Goal: Information Seeking & Learning: Find specific fact

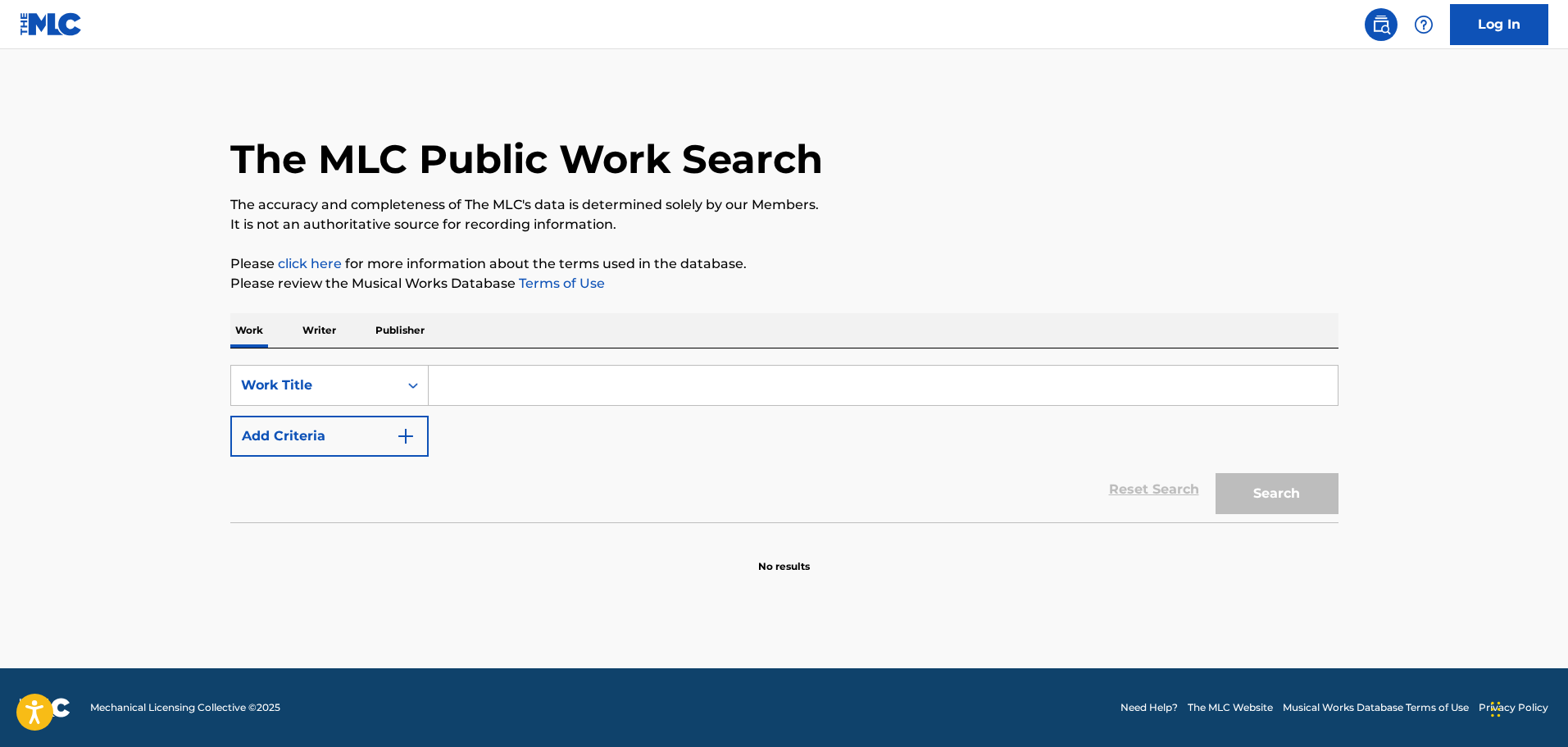
drag, startPoint x: 444, startPoint y: 385, endPoint x: 431, endPoint y: 386, distance: 13.0
click at [444, 385] on input "Search Form" at bounding box center [883, 386] width 909 height 40
paste input "WE GOT HISTORY"
type input "WE GOT HISTORY"
click at [416, 416] on button "Add Criteria" at bounding box center [330, 435] width 199 height 41
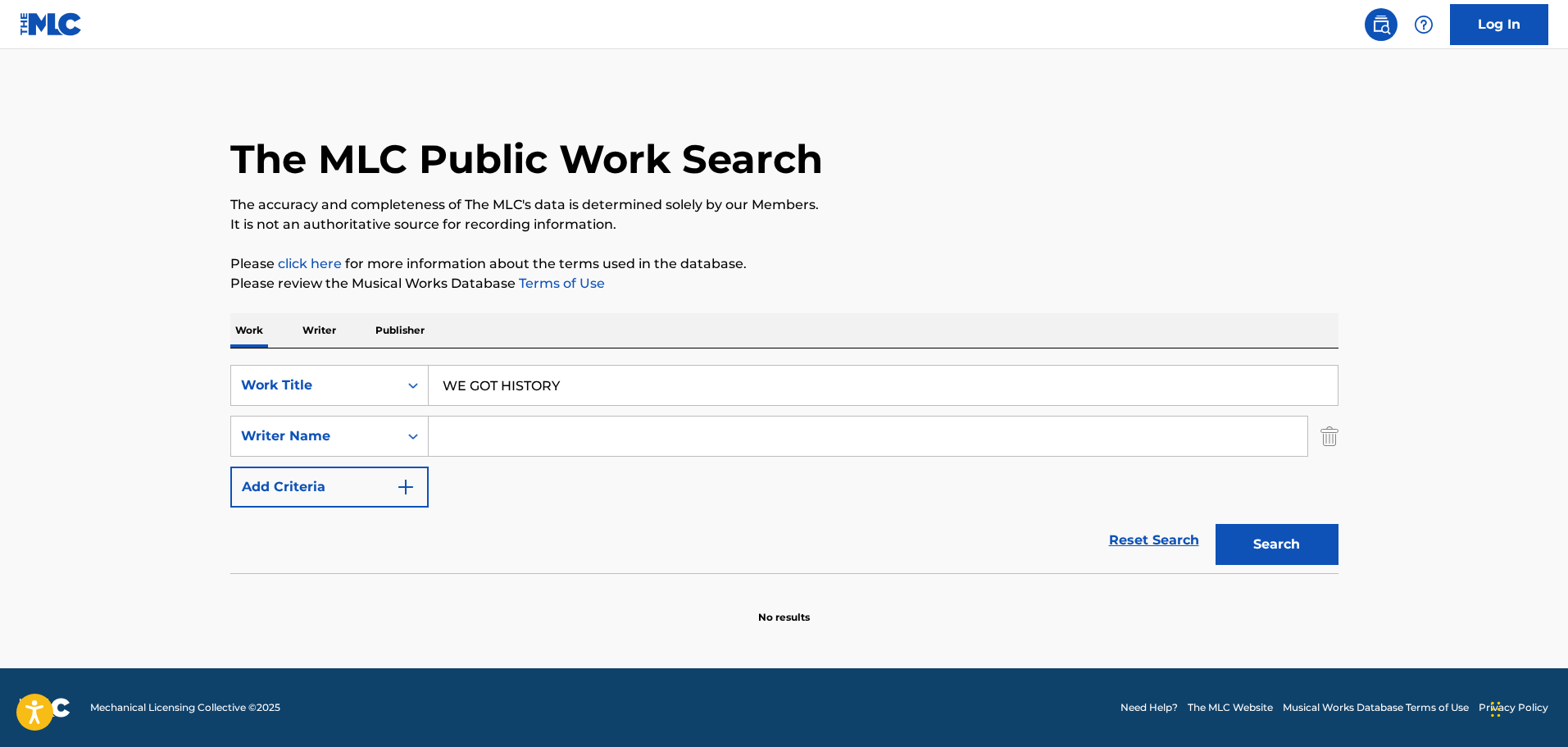
click at [489, 444] on input "Search Form" at bounding box center [868, 436] width 879 height 40
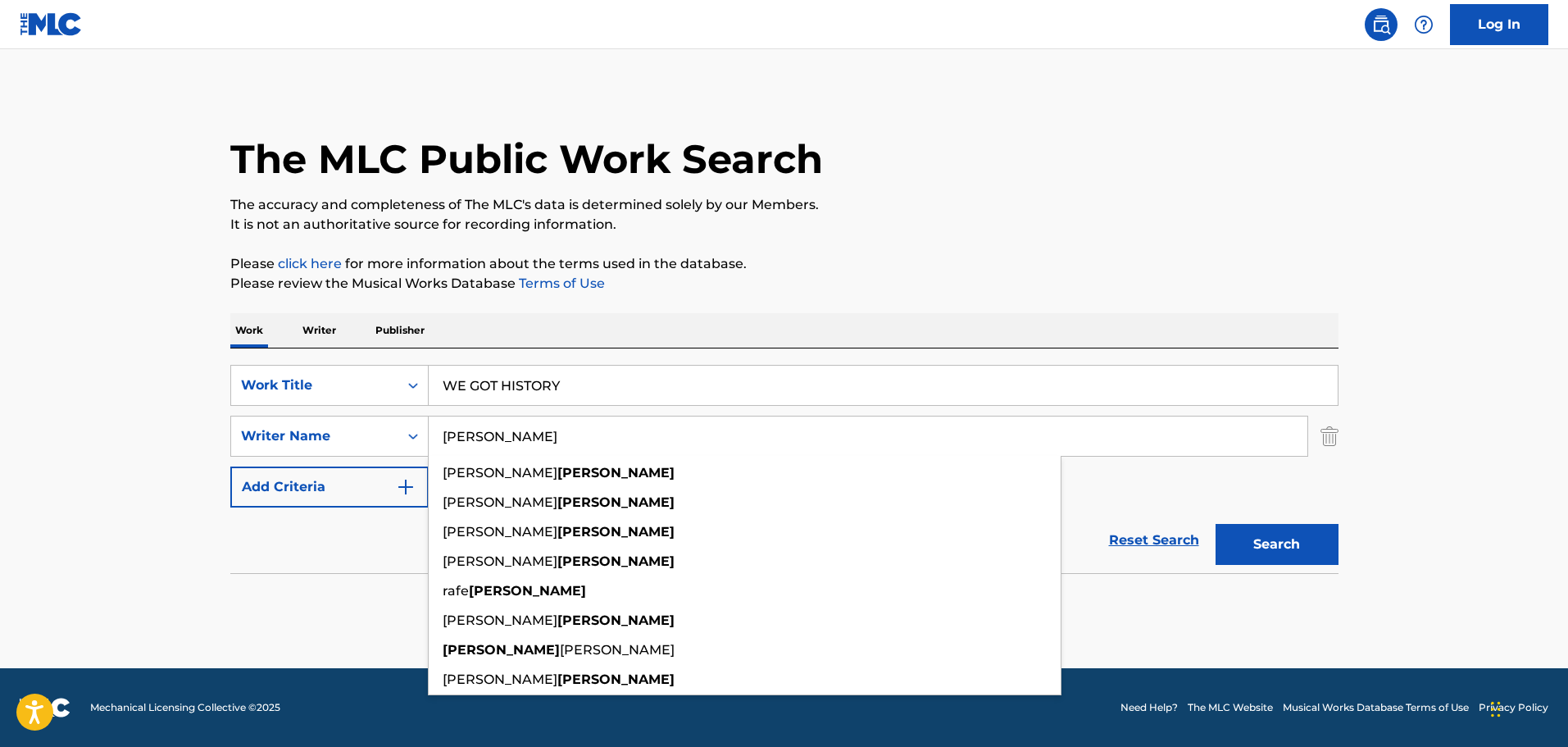
type input "[PERSON_NAME]"
click at [1216, 524] on button "Search" at bounding box center [1277, 544] width 123 height 41
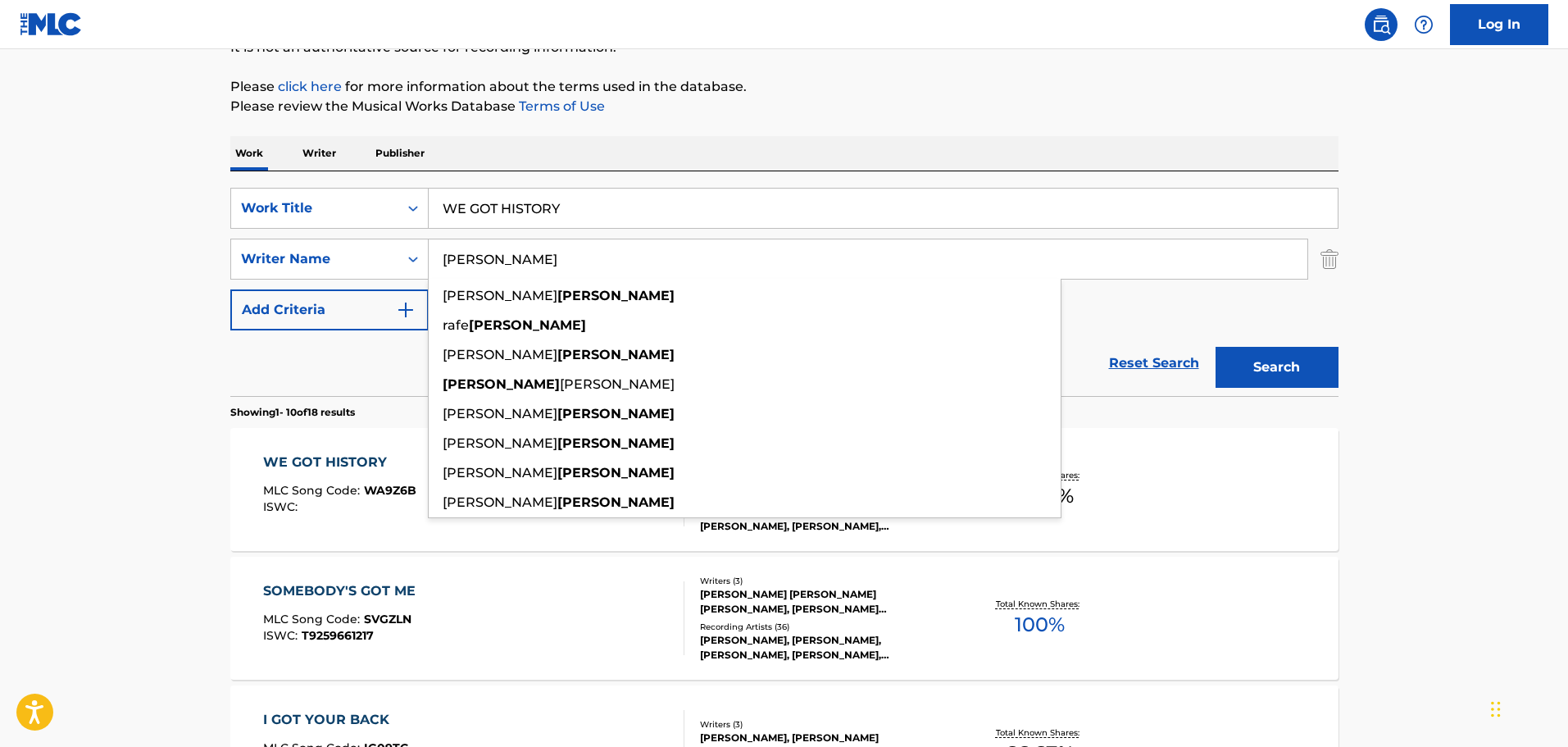
scroll to position [164, 0]
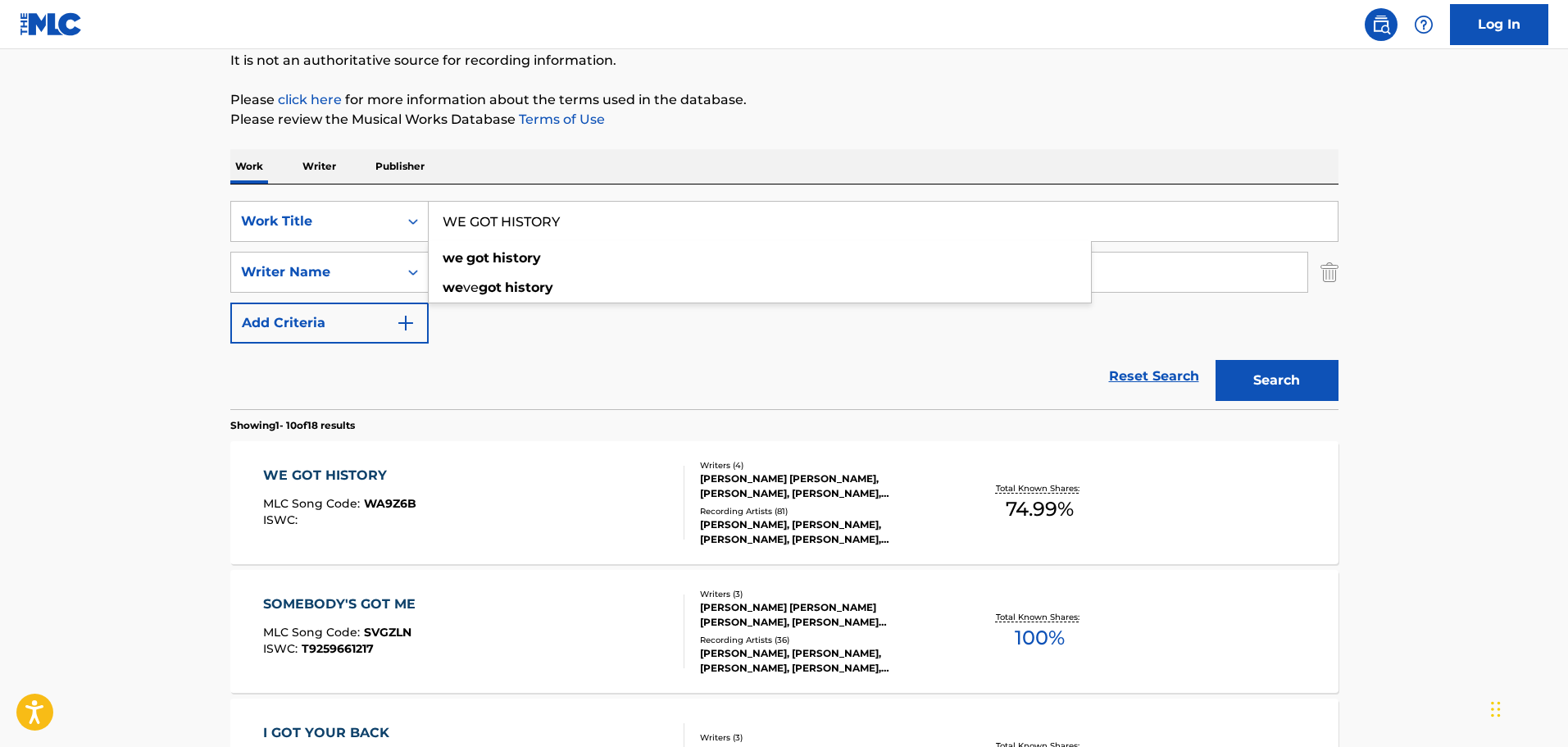
drag, startPoint x: 585, startPoint y: 213, endPoint x: 242, endPoint y: 188, distance: 343.9
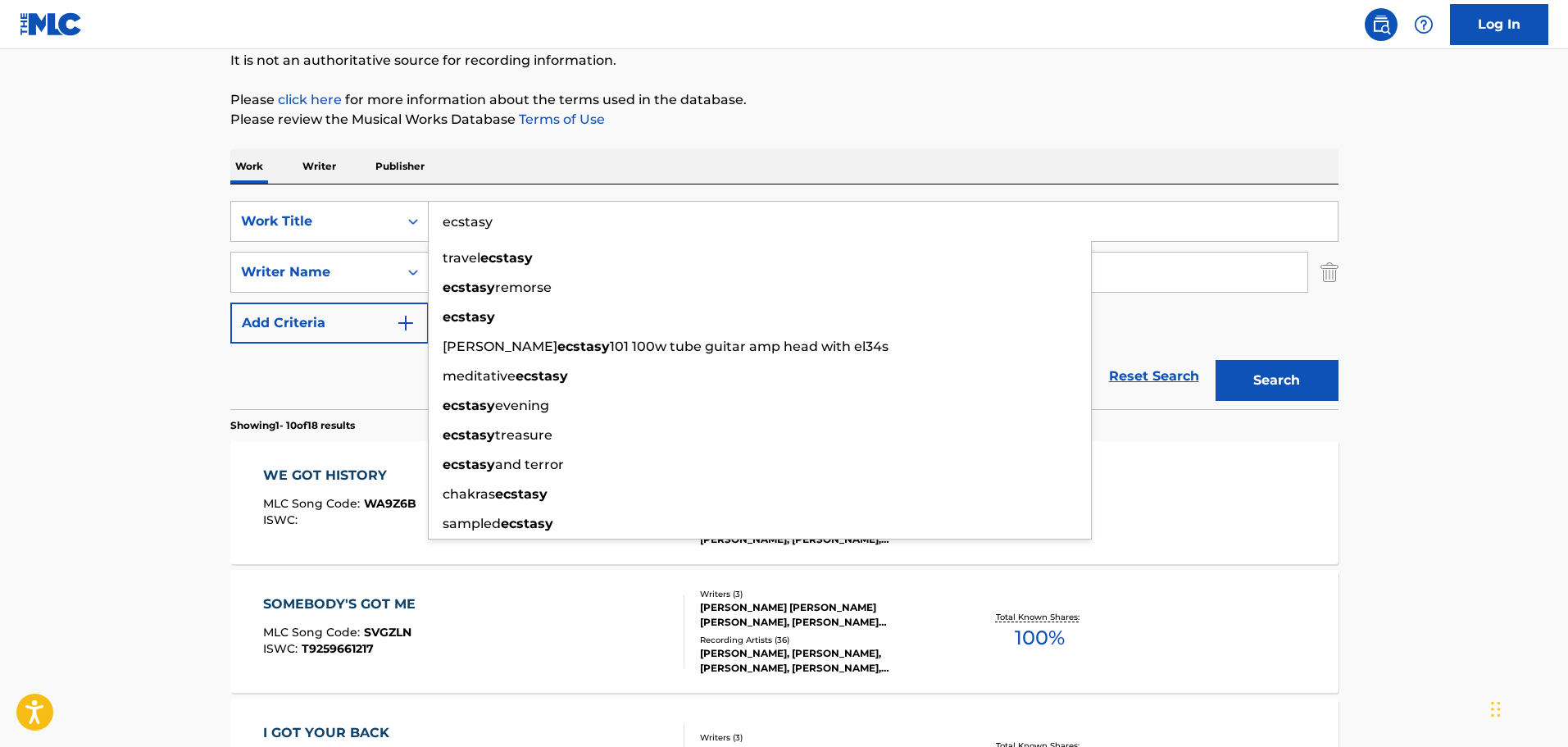
type input "ecstasy"
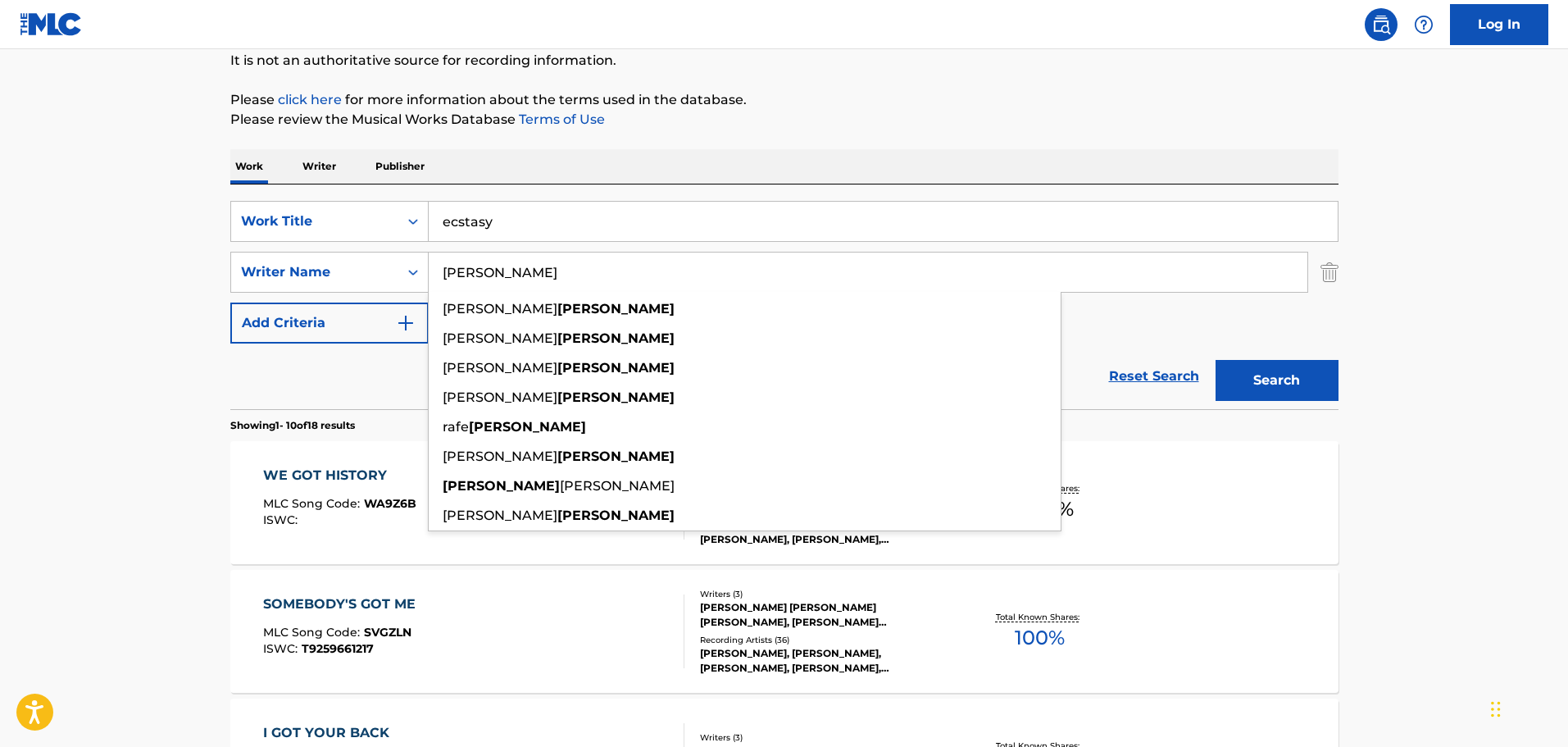
paste input "[PERSON_NAME]"
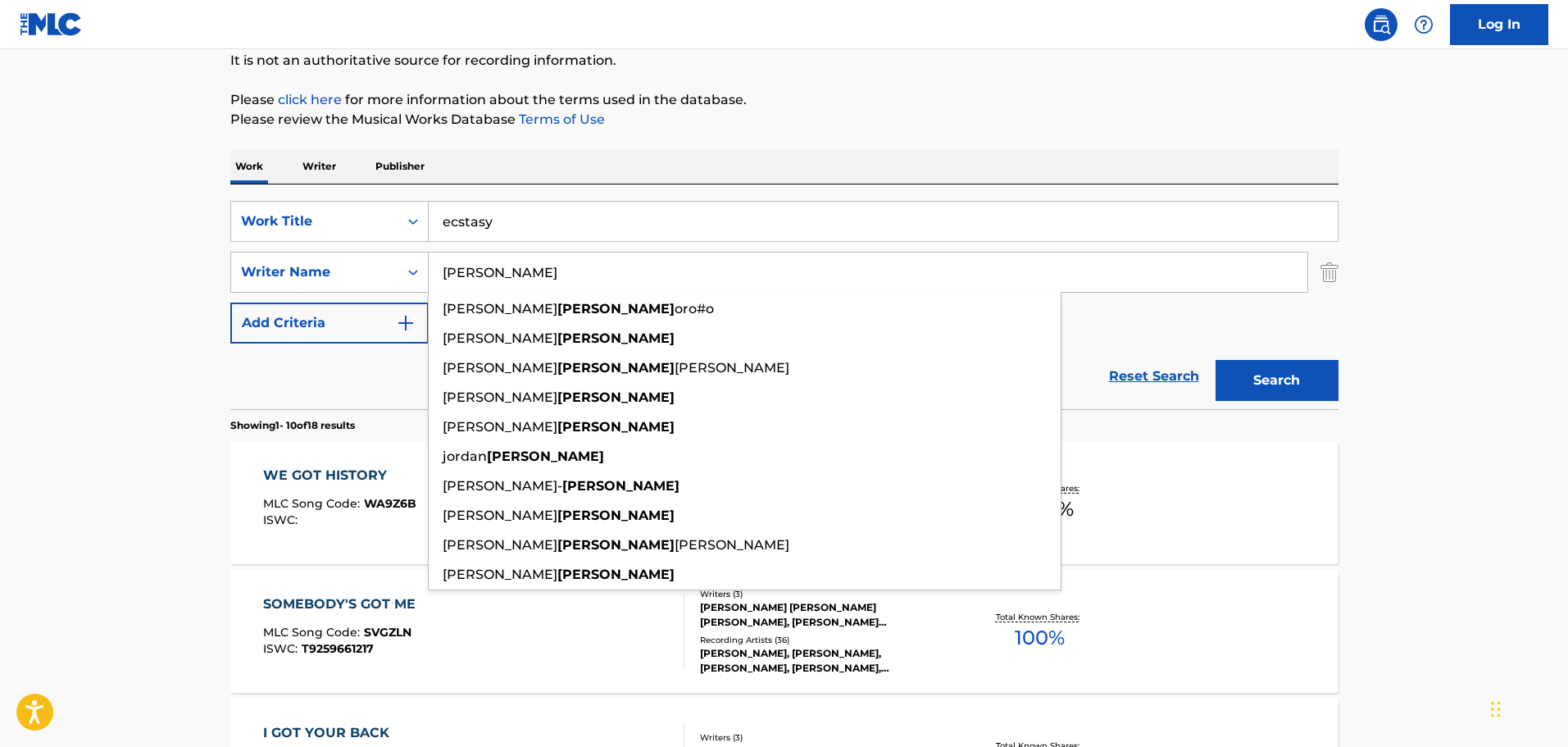
click at [1216, 359] on button "Search" at bounding box center [1277, 379] width 123 height 41
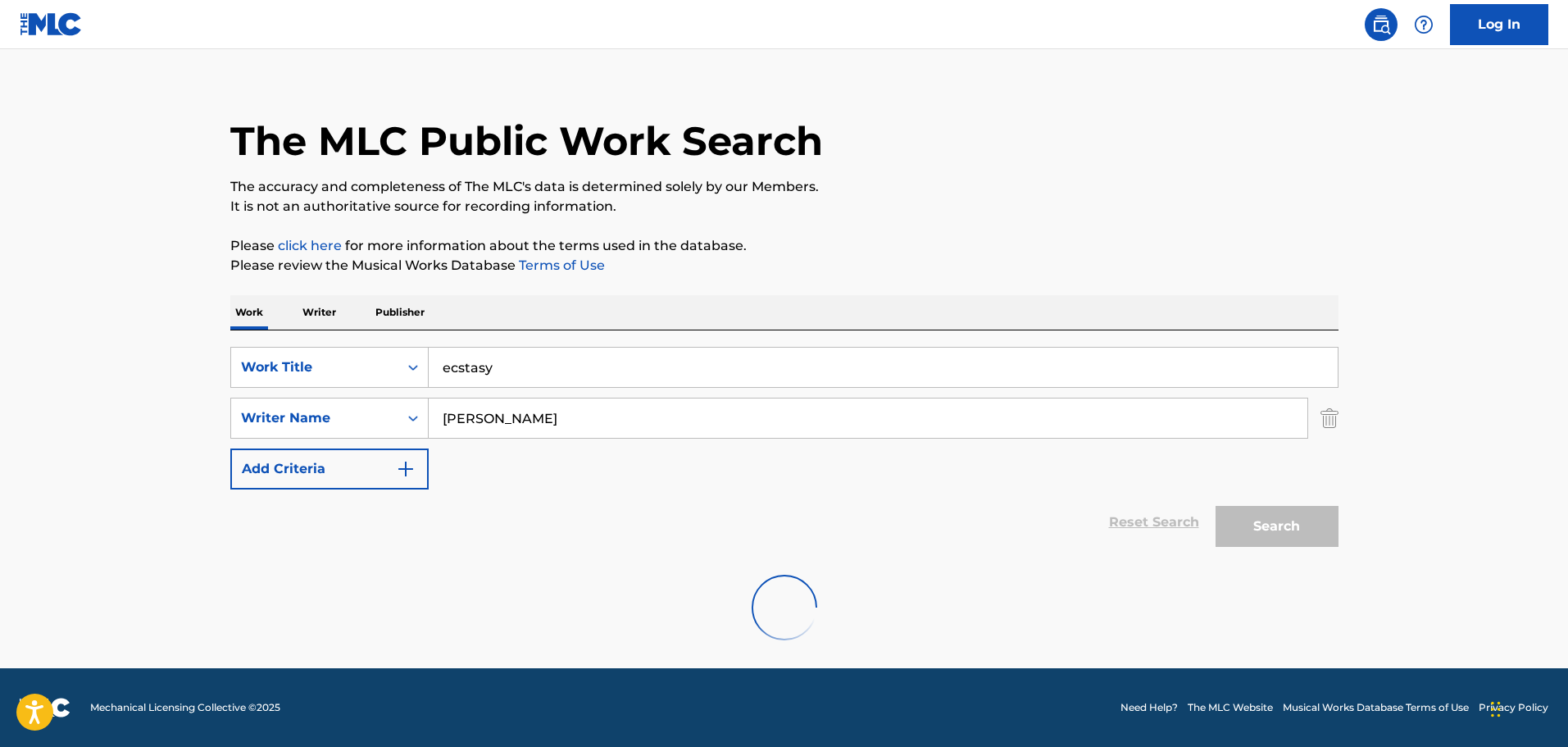
scroll to position [0, 0]
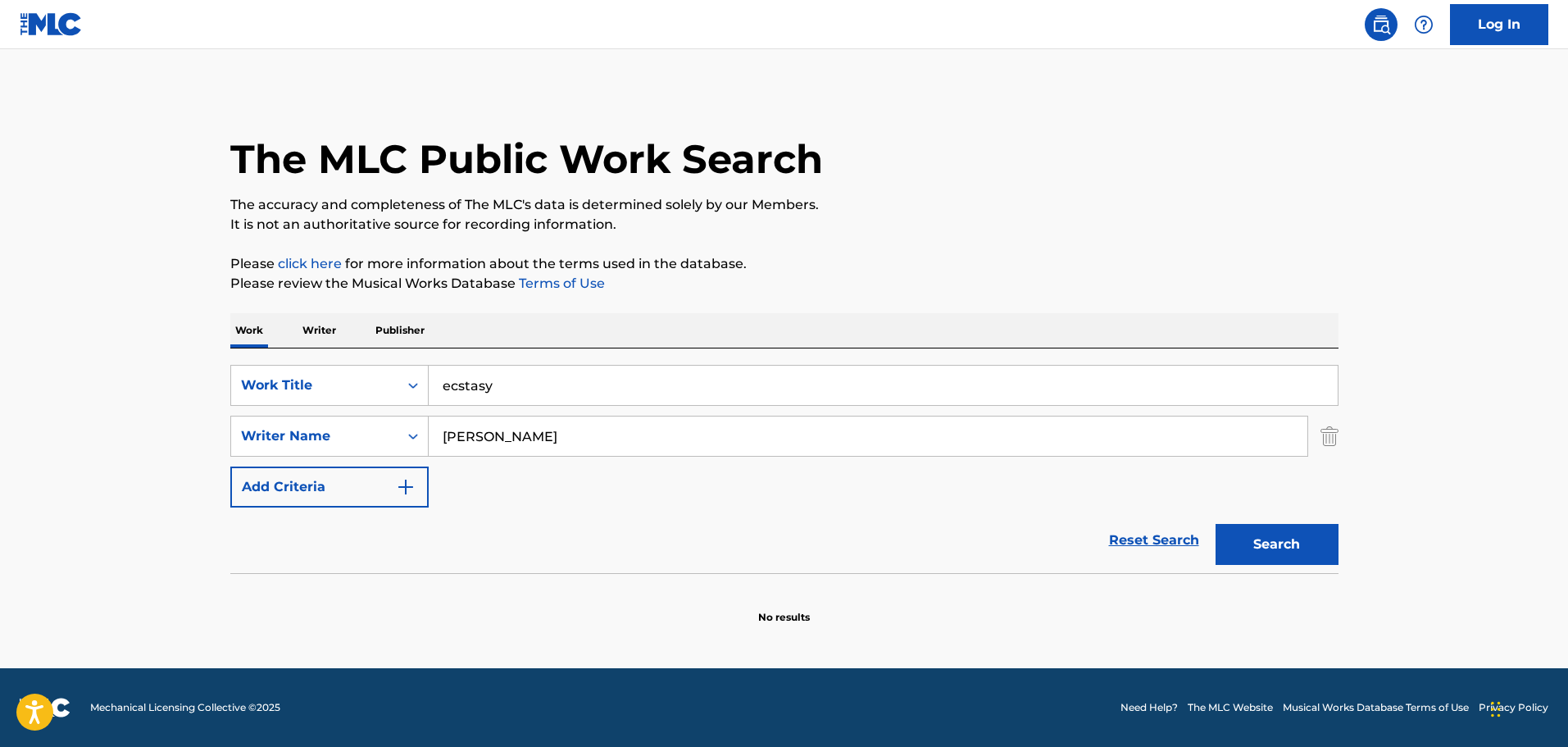
click at [554, 441] on input "[PERSON_NAME]" at bounding box center [868, 436] width 879 height 40
drag, startPoint x: 554, startPoint y: 440, endPoint x: 359, endPoint y: 430, distance: 195.3
click at [359, 430] on div "SearchWithCriteria314bca95-da5c-4d9f-a9ac-157597258ce0 Writer Name [PERSON_NAME]" at bounding box center [784, 435] width 1108 height 41
click at [584, 454] on div "SearchWithCriteria57aa9677-f4f2-4eb1-84bf-d1cf05db6e7f Work Title ecstasy Searc…" at bounding box center [784, 436] width 1108 height 143
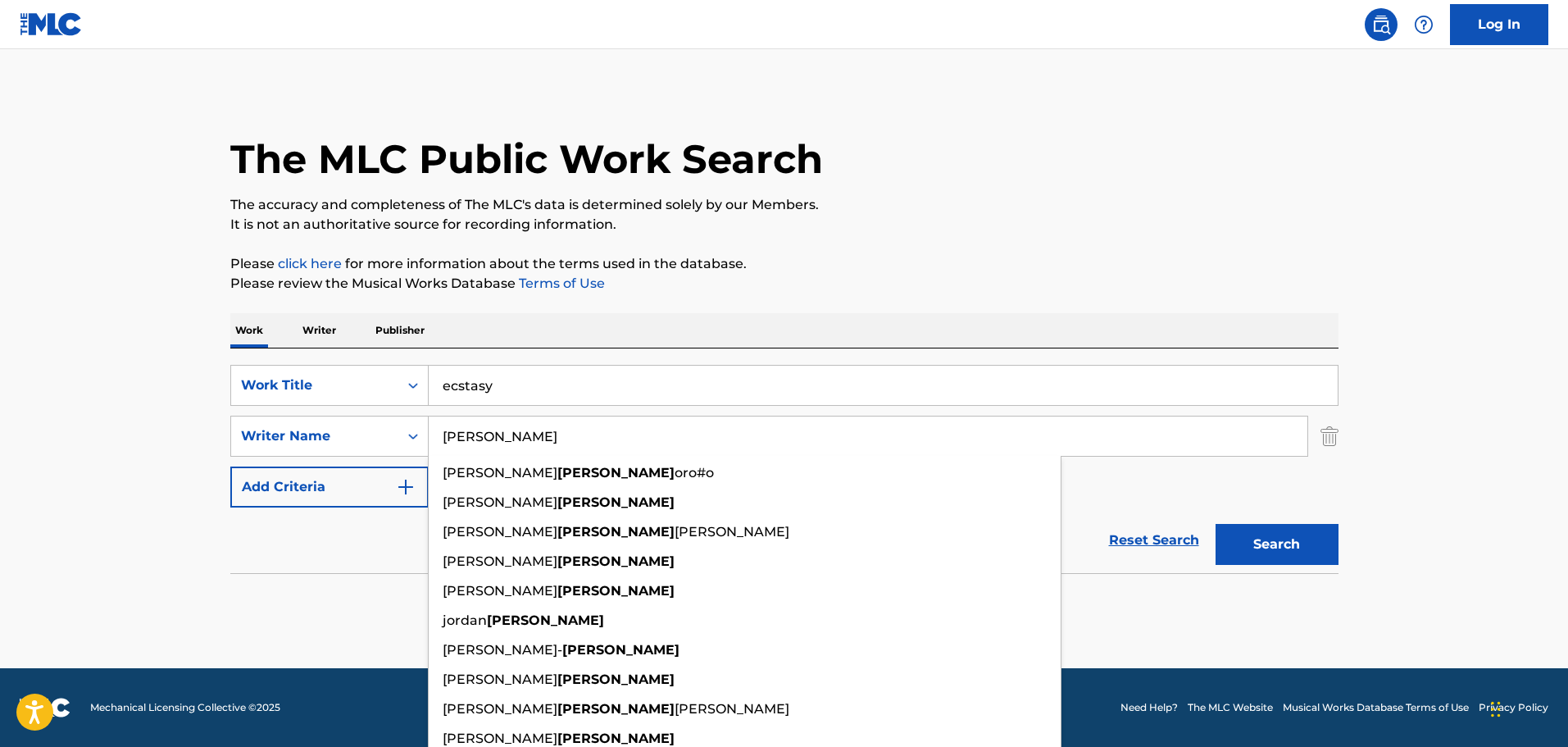
drag, startPoint x: 580, startPoint y: 430, endPoint x: 334, endPoint y: 409, distance: 246.9
click at [276, 395] on div "SearchWithCriteria57aa9677-f4f2-4eb1-84bf-d1cf05db6e7f Work Title ecstasy Searc…" at bounding box center [784, 436] width 1108 height 143
click at [641, 428] on input "[PERSON_NAME]" at bounding box center [868, 436] width 879 height 40
drag, startPoint x: 518, startPoint y: 425, endPoint x: 266, endPoint y: 403, distance: 253.0
click at [266, 403] on div "SearchWithCriteria57aa9677-f4f2-4eb1-84bf-d1cf05db6e7f Work Title ecstasy Searc…" at bounding box center [784, 436] width 1108 height 143
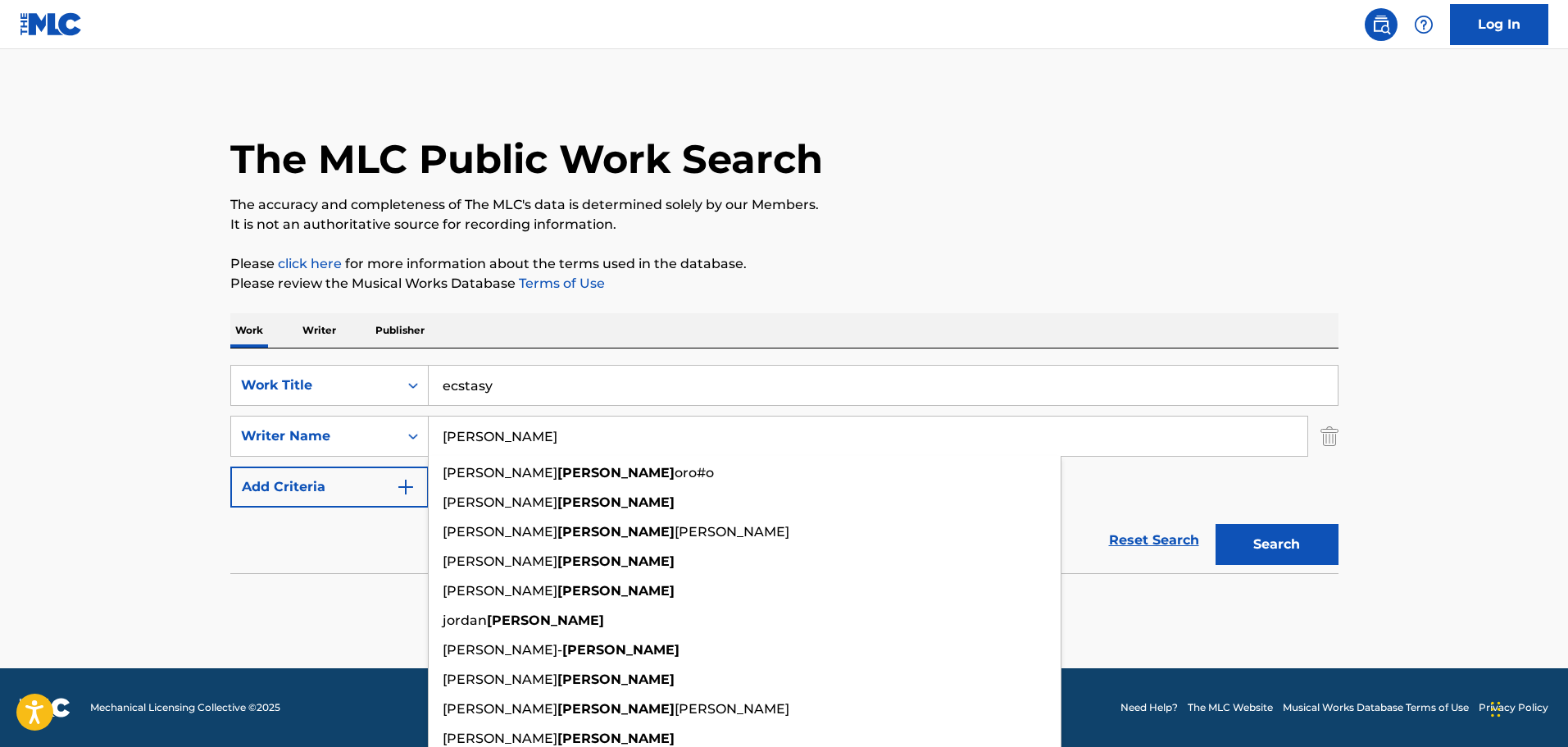
paste input "[PERSON_NAME]"
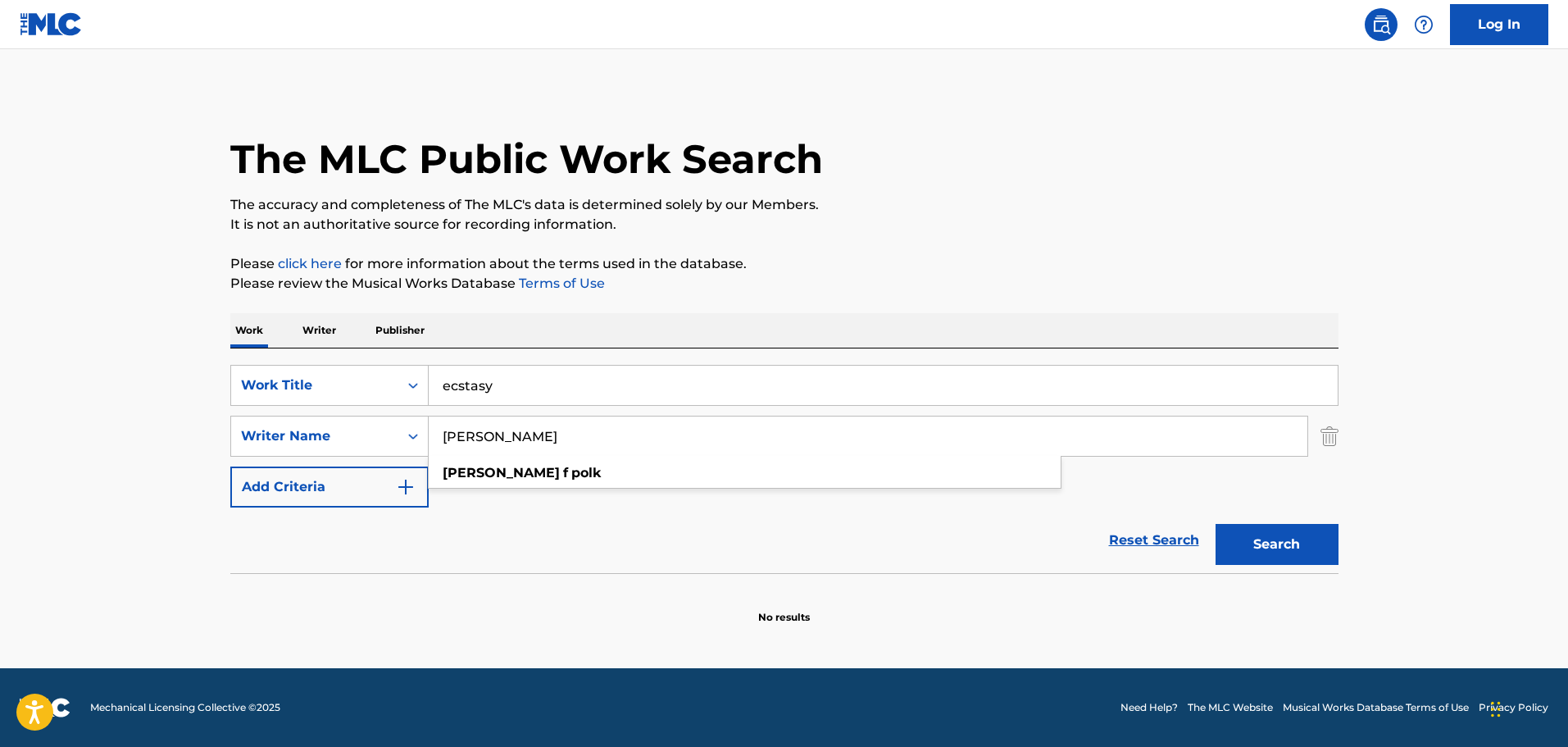
type input "[PERSON_NAME]"
click at [1317, 537] on button "Search" at bounding box center [1277, 544] width 123 height 41
click at [684, 452] on input "[PERSON_NAME]" at bounding box center [868, 436] width 879 height 40
click at [599, 430] on input "[PERSON_NAME]" at bounding box center [868, 436] width 879 height 40
drag, startPoint x: 583, startPoint y: 431, endPoint x: 349, endPoint y: 410, distance: 234.9
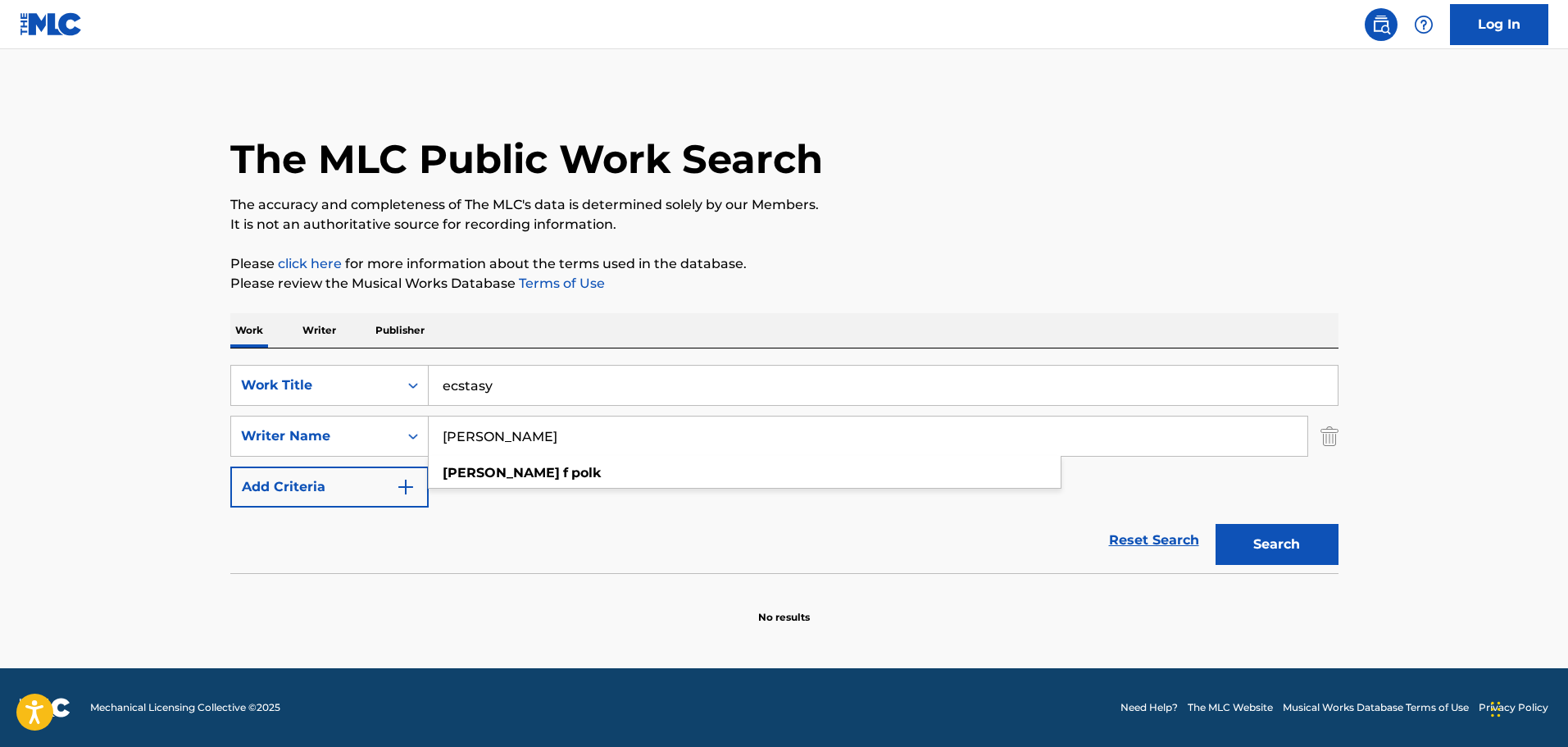
click at [350, 410] on div "SearchWithCriteria57aa9677-f4f2-4eb1-84bf-d1cf05db6e7f Work Title ecstasy Searc…" at bounding box center [784, 436] width 1108 height 143
click at [634, 398] on input "ecstasy" at bounding box center [883, 386] width 909 height 40
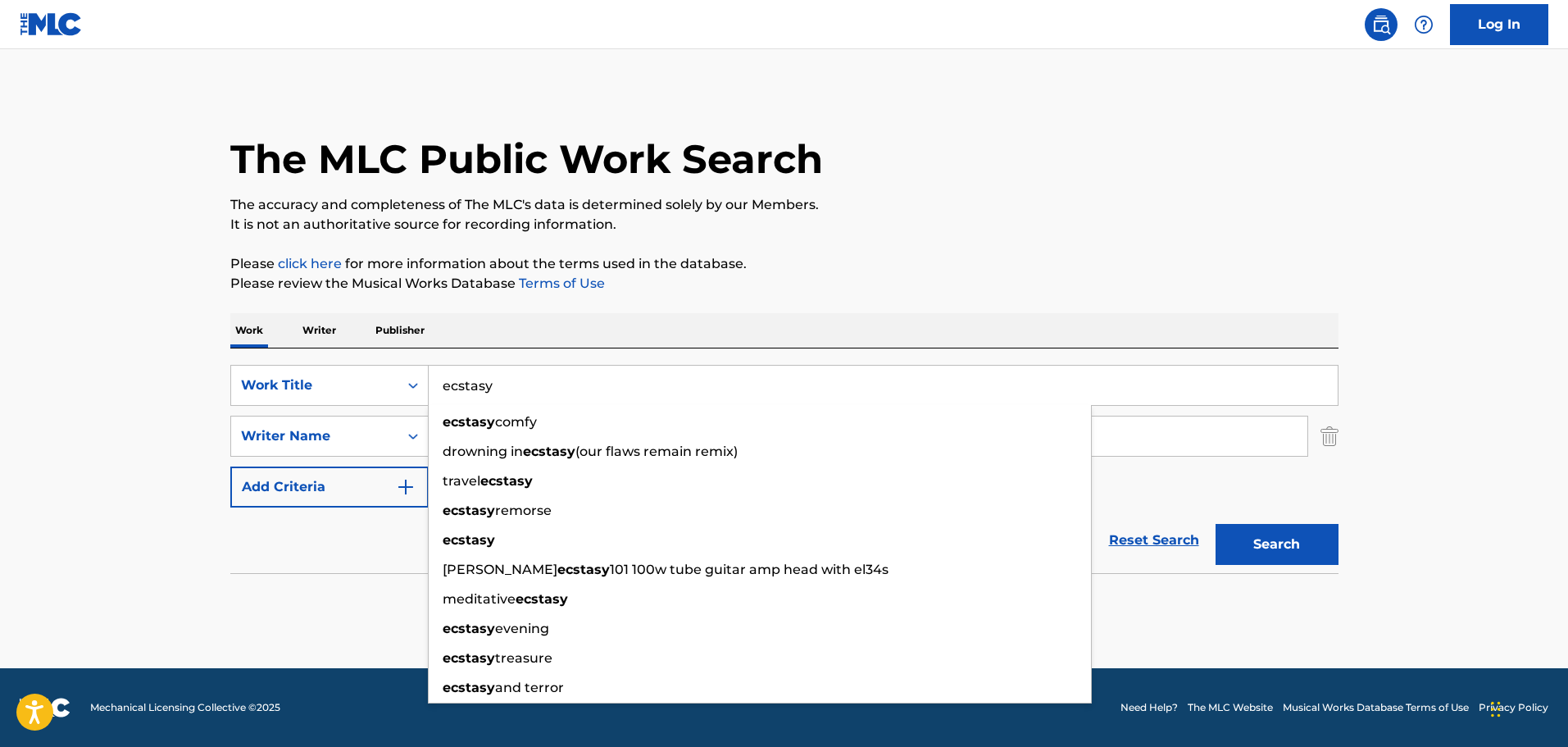
drag, startPoint x: 339, startPoint y: 359, endPoint x: 214, endPoint y: 353, distance: 125.1
click at [235, 353] on div "SearchWithCriteria57aa9677-f4f2-4eb1-84bf-d1cf05db6e7f Work Title ecstasy ecsta…" at bounding box center [784, 461] width 1108 height 225
paste input "ECSTACY"
type input "ECSTACY"
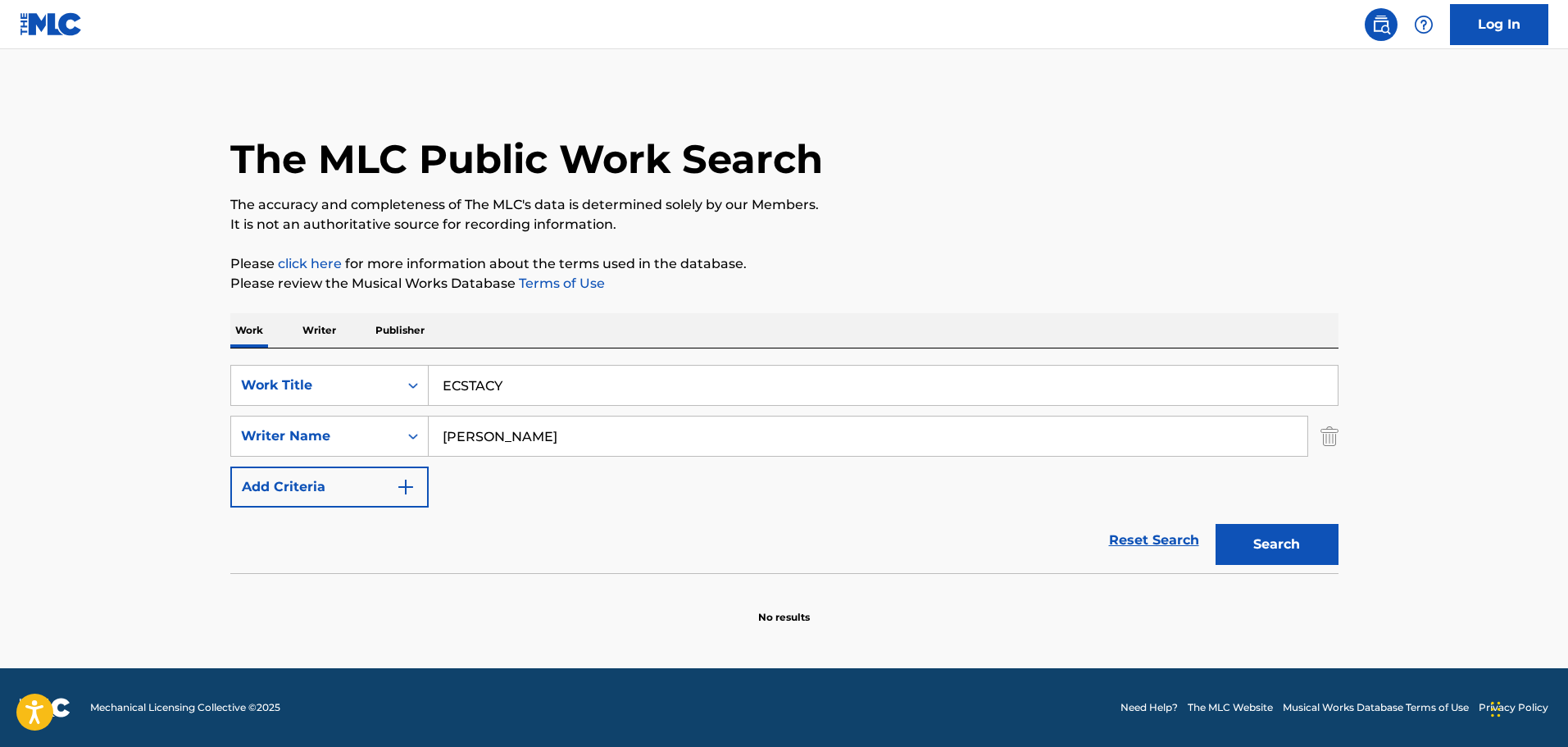
click at [756, 348] on div "Work Writer Publisher" at bounding box center [784, 331] width 1108 height 35
click at [556, 430] on input "[PERSON_NAME]" at bounding box center [868, 436] width 879 height 40
drag, startPoint x: 419, startPoint y: 423, endPoint x: 359, endPoint y: 420, distance: 60.1
click at [373, 421] on div "SearchWithCriteria314bca95-da5c-4d9f-a9ac-157597258ce0 Writer Name [PERSON_NAME…" at bounding box center [784, 435] width 1108 height 41
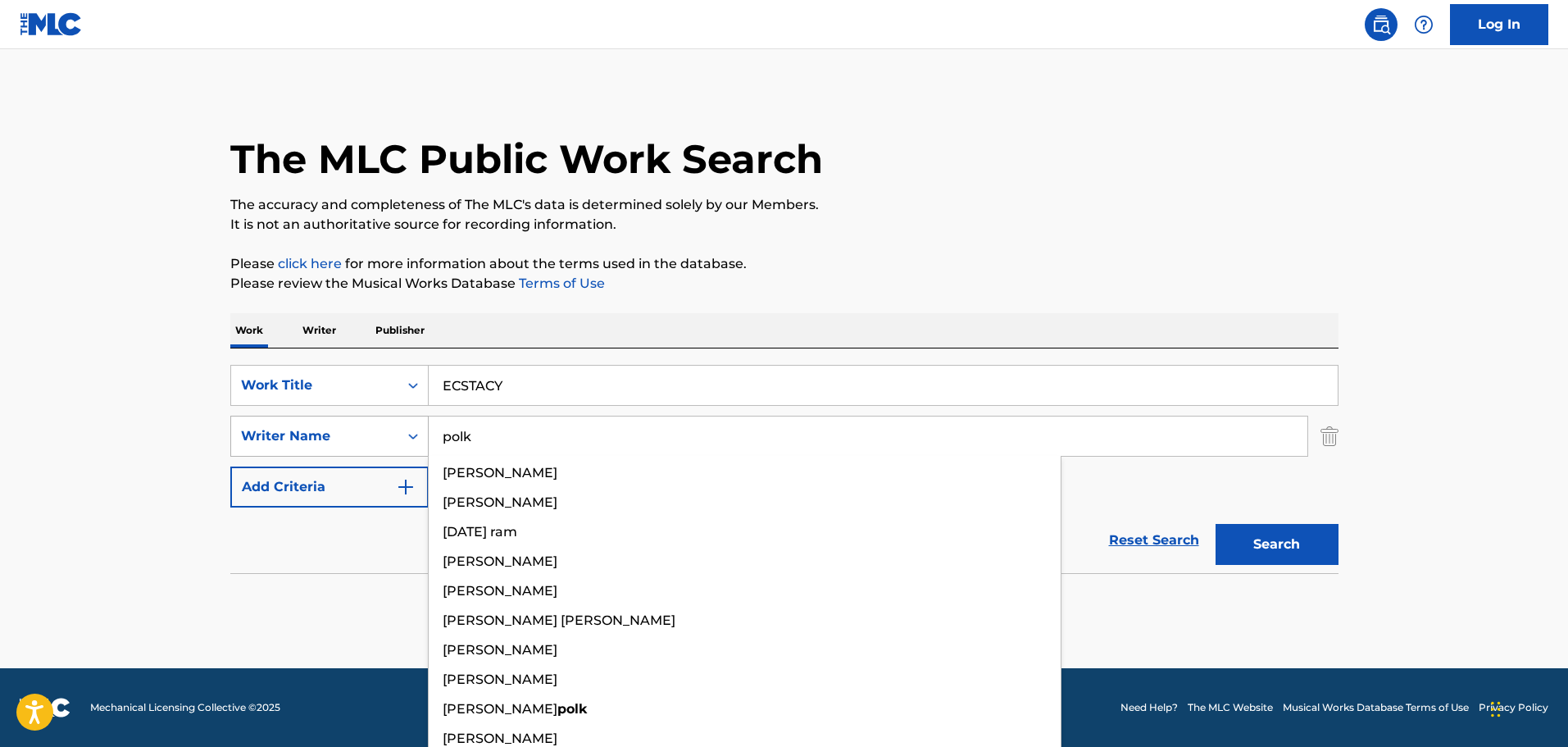
click at [1216, 524] on button "Search" at bounding box center [1277, 544] width 123 height 41
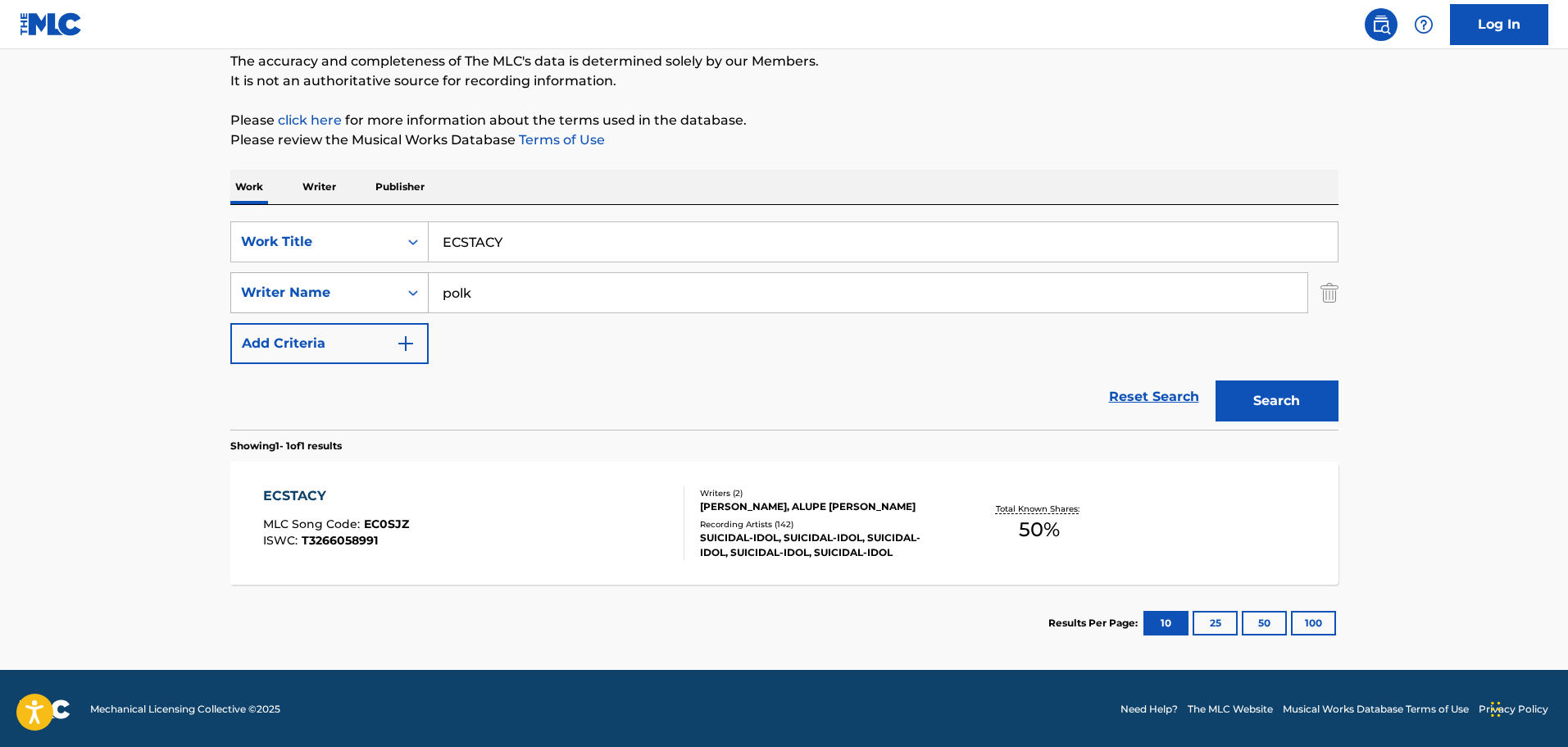
scroll to position [145, 0]
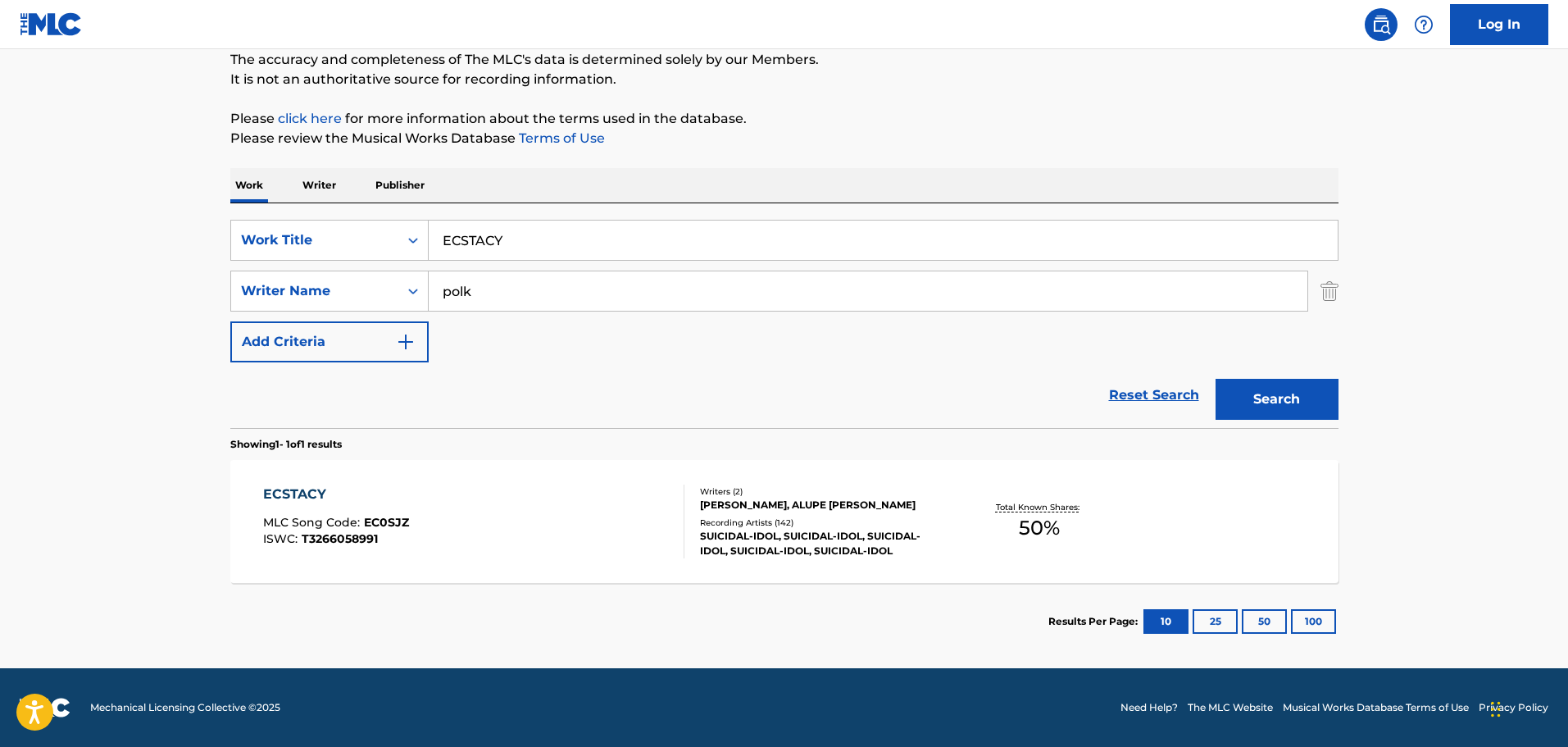
click at [572, 286] on input "polk" at bounding box center [868, 291] width 879 height 40
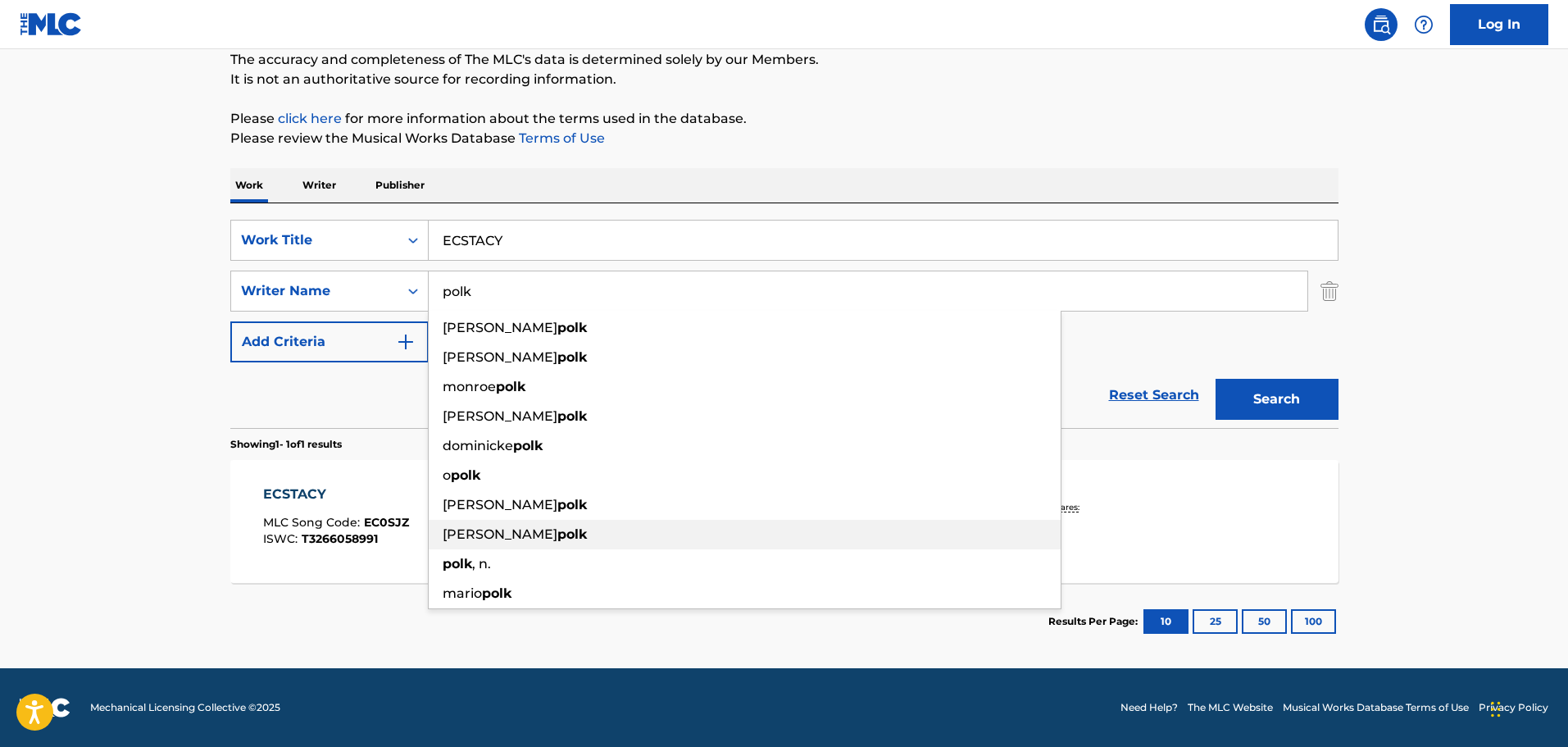
click at [440, 537] on div "[PERSON_NAME]" at bounding box center [745, 534] width 632 height 30
type input "[PERSON_NAME]"
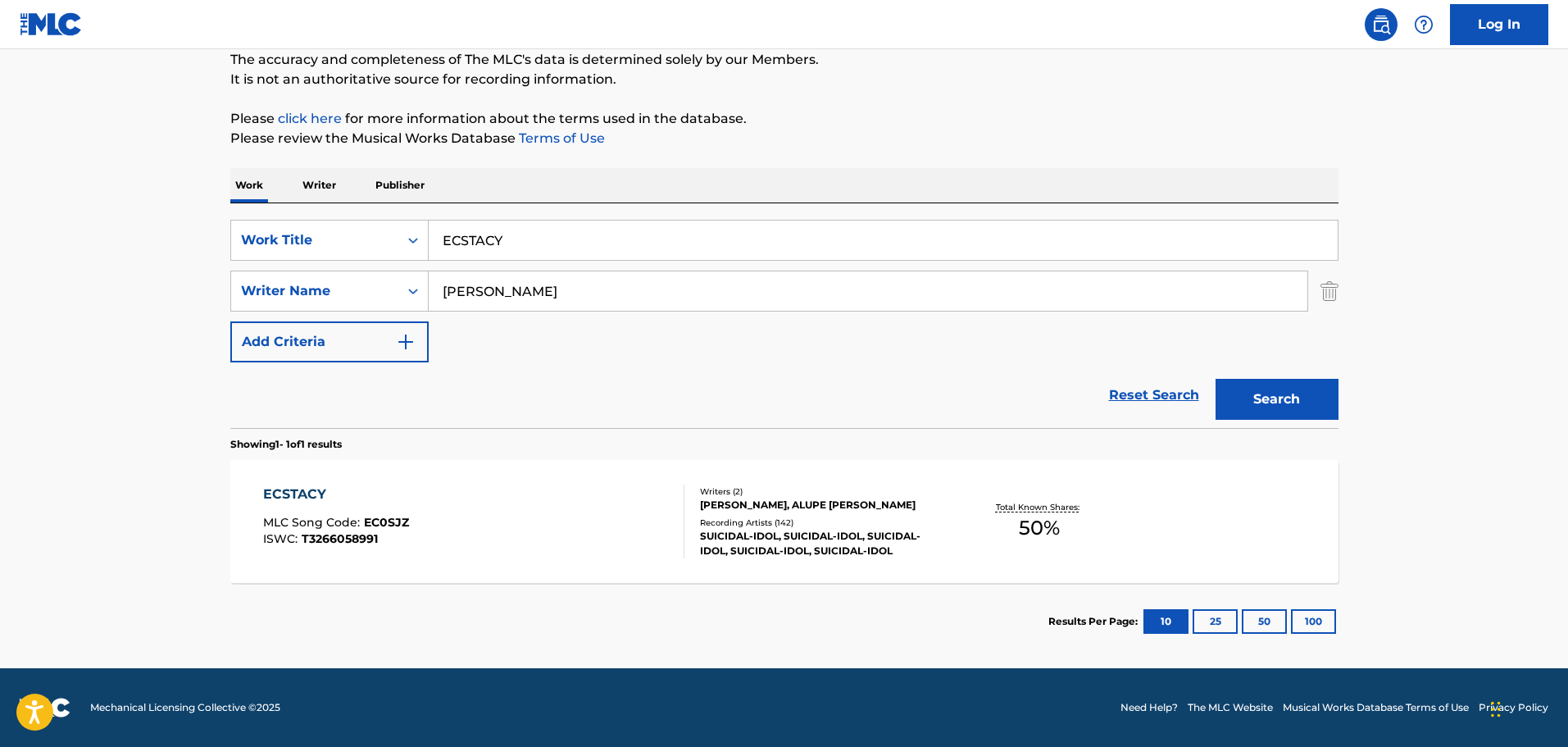
click at [418, 531] on div "ECSTACY MLC Song Code : EC0SJZ ISWC : T3266058991" at bounding box center [473, 521] width 421 height 74
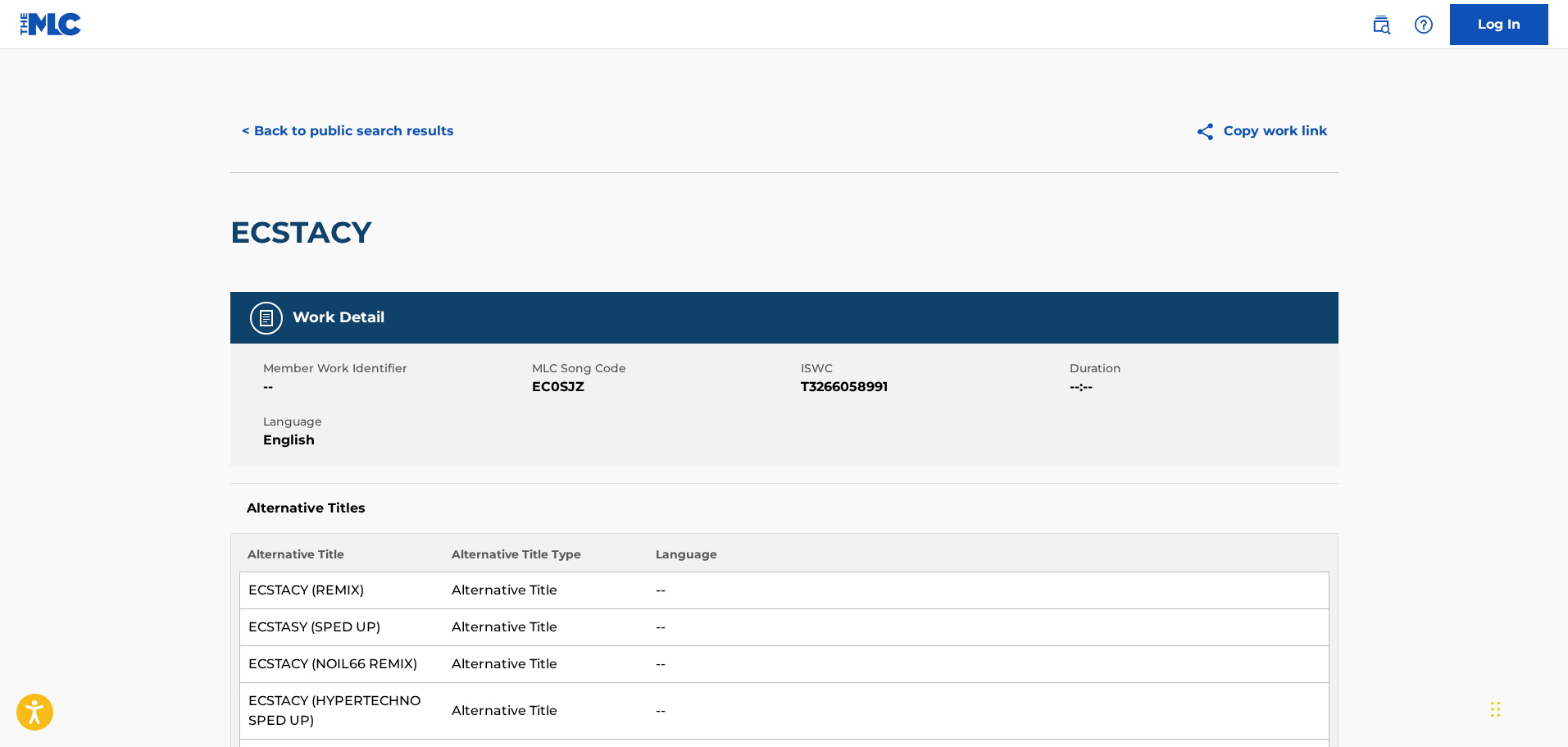
click at [559, 385] on span "EC0SJZ" at bounding box center [664, 387] width 265 height 20
copy span "EC0SJZ"
click at [537, 507] on h5 "Alternative Titles" at bounding box center [784, 509] width 1076 height 16
click at [575, 102] on div "< Back to public search results Copy work link" at bounding box center [784, 131] width 1108 height 82
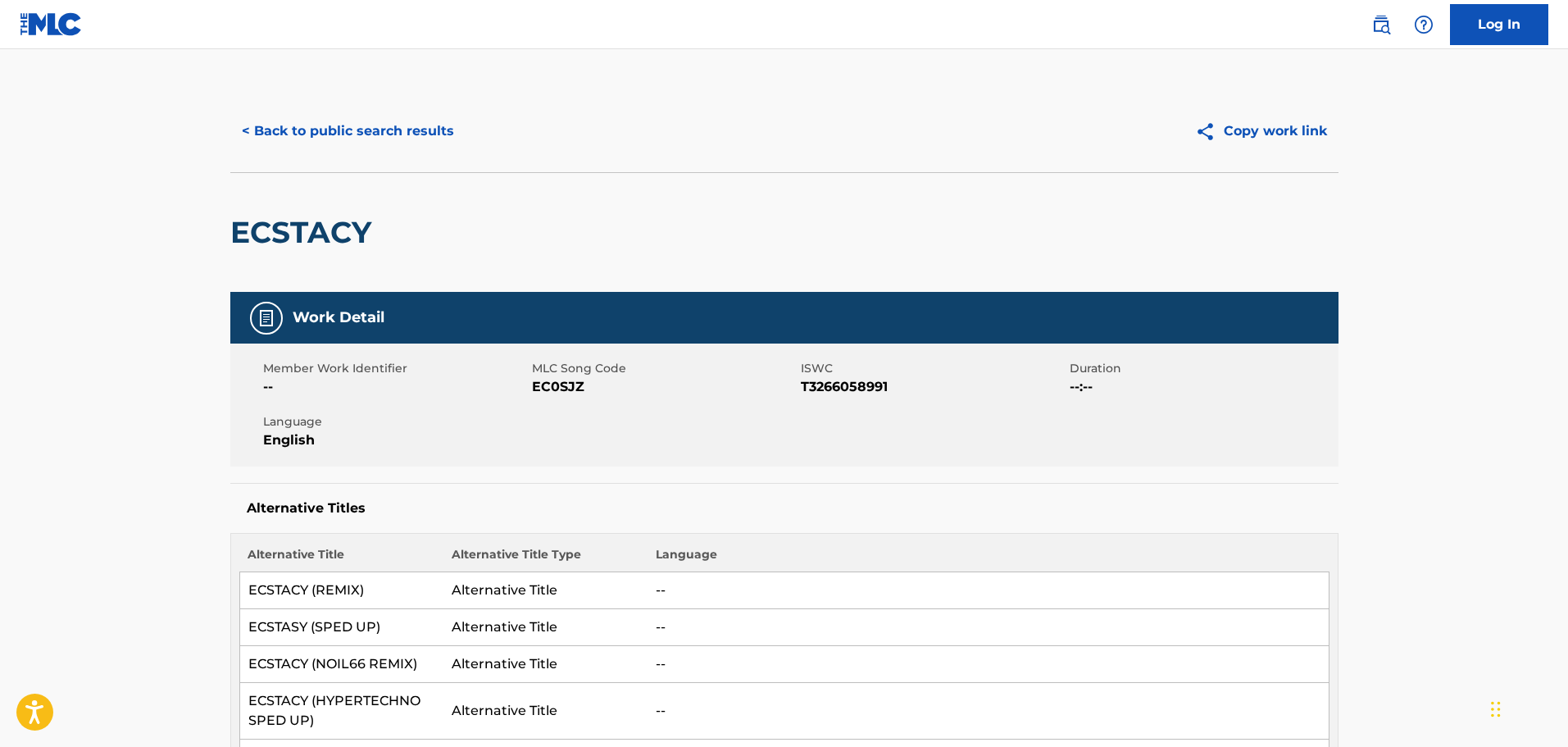
click at [288, 133] on button "< Back to public search results" at bounding box center [348, 131] width 235 height 41
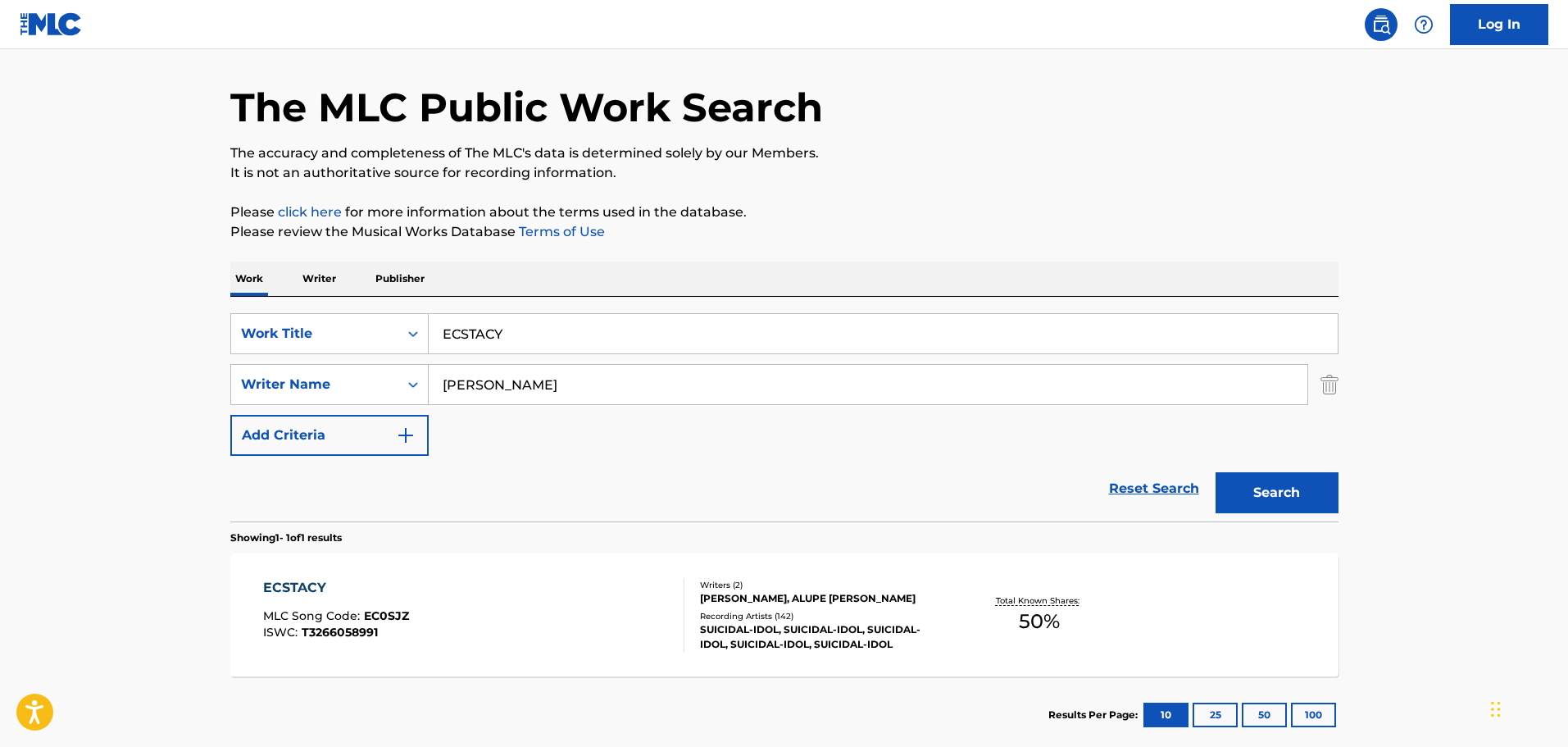
drag, startPoint x: 524, startPoint y: 323, endPoint x: 320, endPoint y: 305, distance: 204.8
click at [323, 306] on div "SearchWithCriteria57aa9677-f4f2-4eb1-84bf-d1cf05db6e7f Work Title ECSTACY Searc…" at bounding box center [784, 409] width 1108 height 225
paste input "Breadcrumbs"
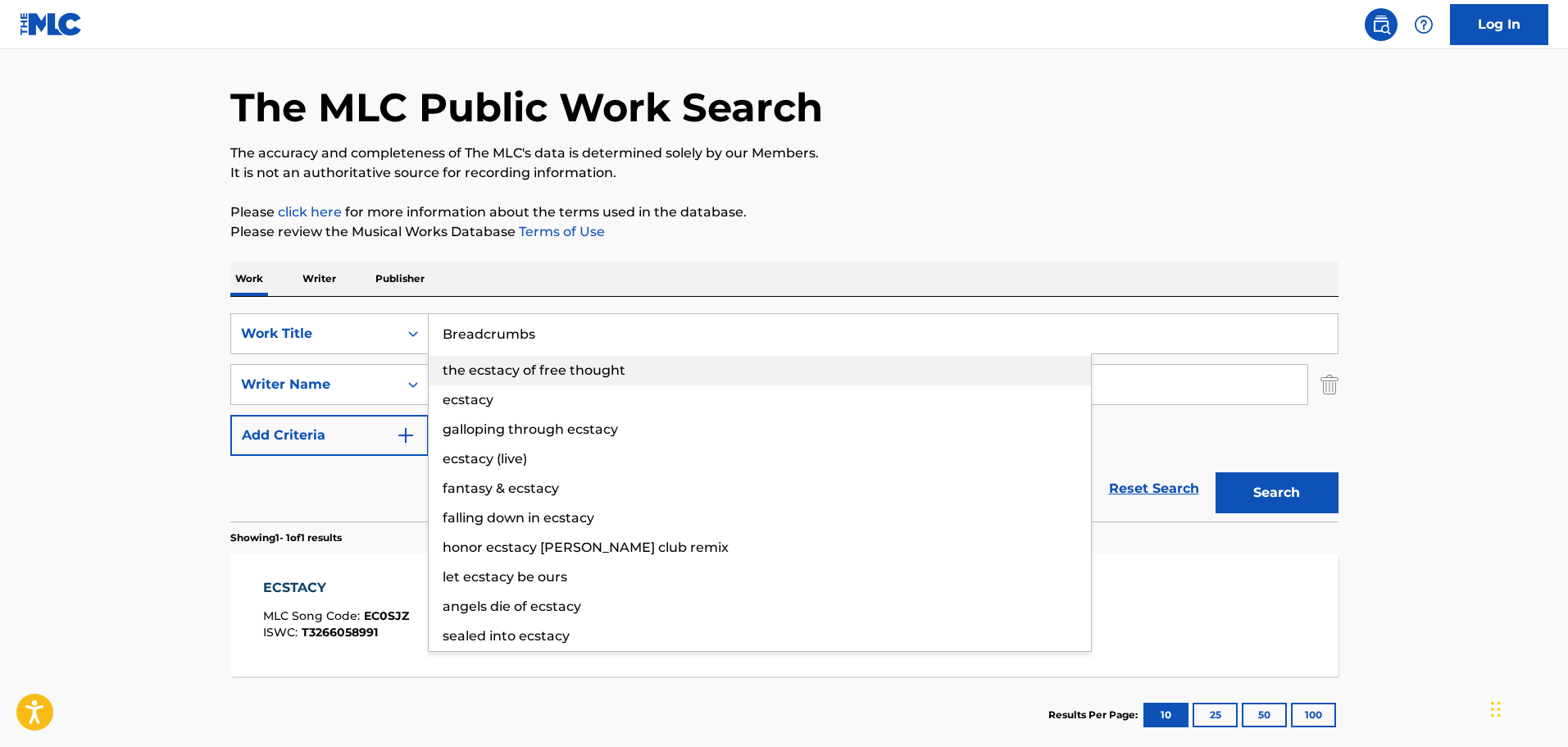
click at [541, 377] on span "the ecstacy of free thought" at bounding box center [534, 369] width 182 height 15
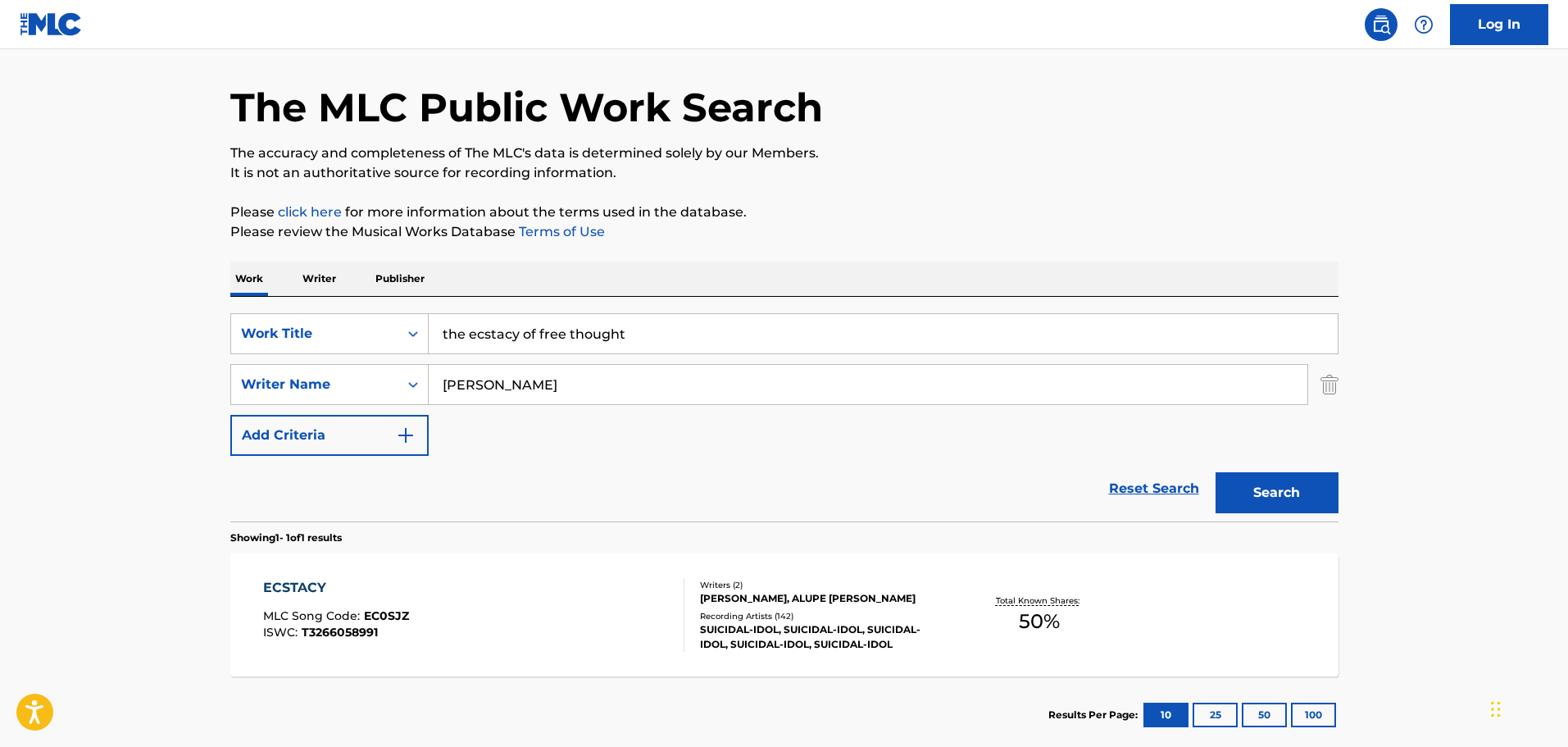
drag, startPoint x: 694, startPoint y: 327, endPoint x: 333, endPoint y: 299, distance: 362.1
click at [335, 299] on div "SearchWithCriteria57aa9677-f4f2-4eb1-84bf-d1cf05db6e7f Work Title the ecstacy o…" at bounding box center [784, 409] width 1108 height 225
paste input "Breadcrumbs"
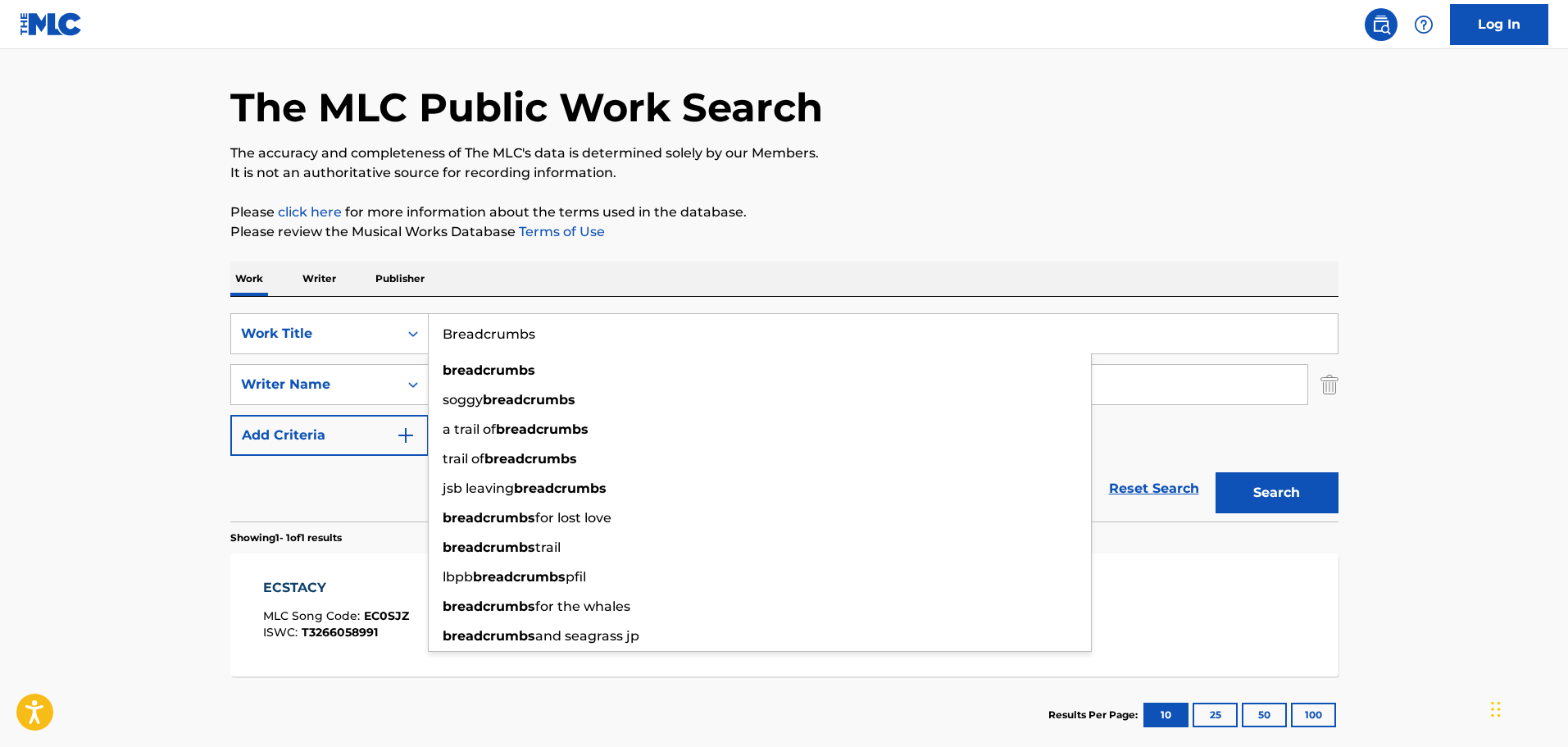
type input "Breadcrumbs"
click at [966, 149] on p "The accuracy and completeness of The MLC's data is determined solely by our Mem…" at bounding box center [784, 154] width 1108 height 20
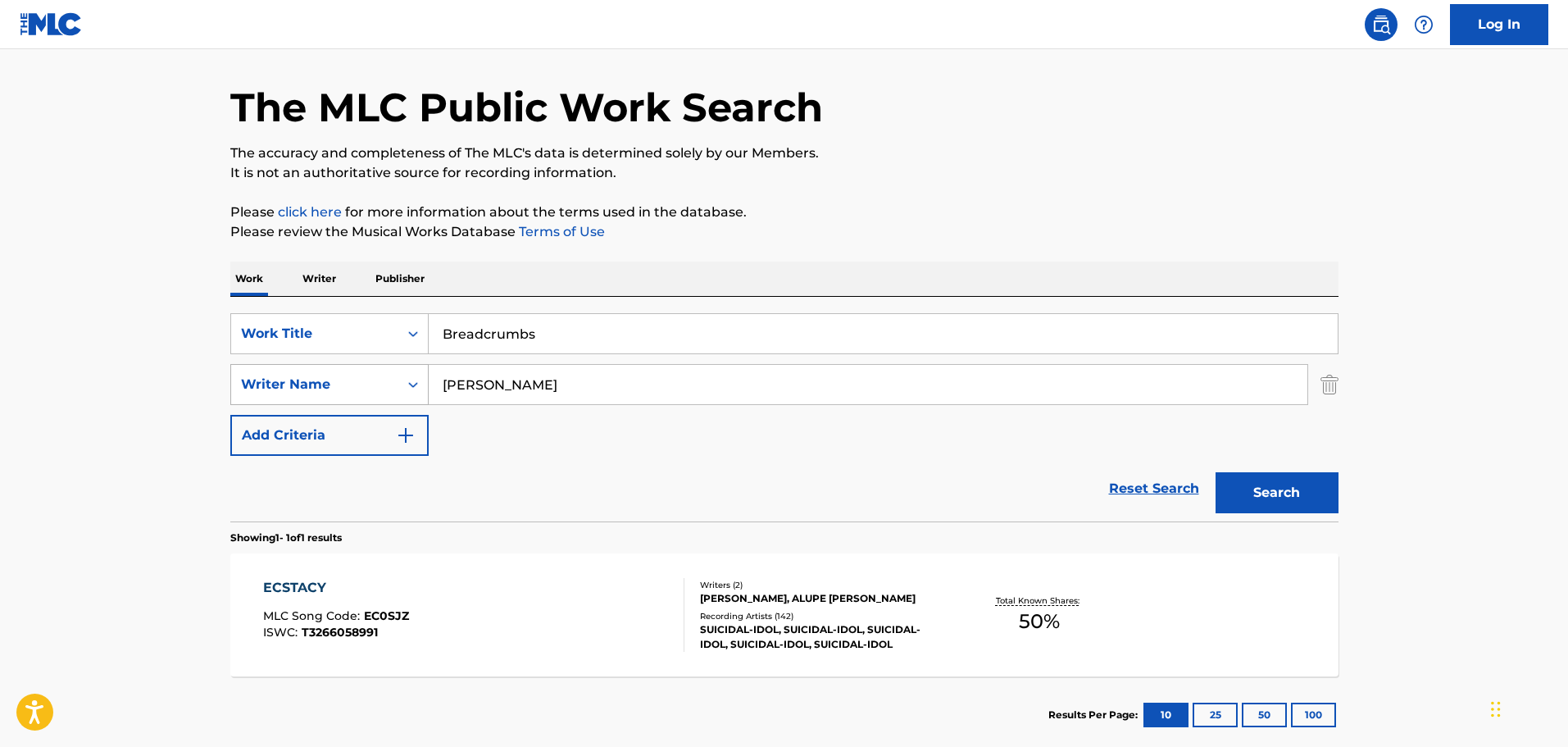
drag, startPoint x: 630, startPoint y: 382, endPoint x: 231, endPoint y: 371, distance: 399.2
click at [241, 371] on div "SearchWithCriteria314bca95-da5c-4d9f-a9ac-157597258ce0 Writer Name [PERSON_NAME]" at bounding box center [784, 384] width 1108 height 41
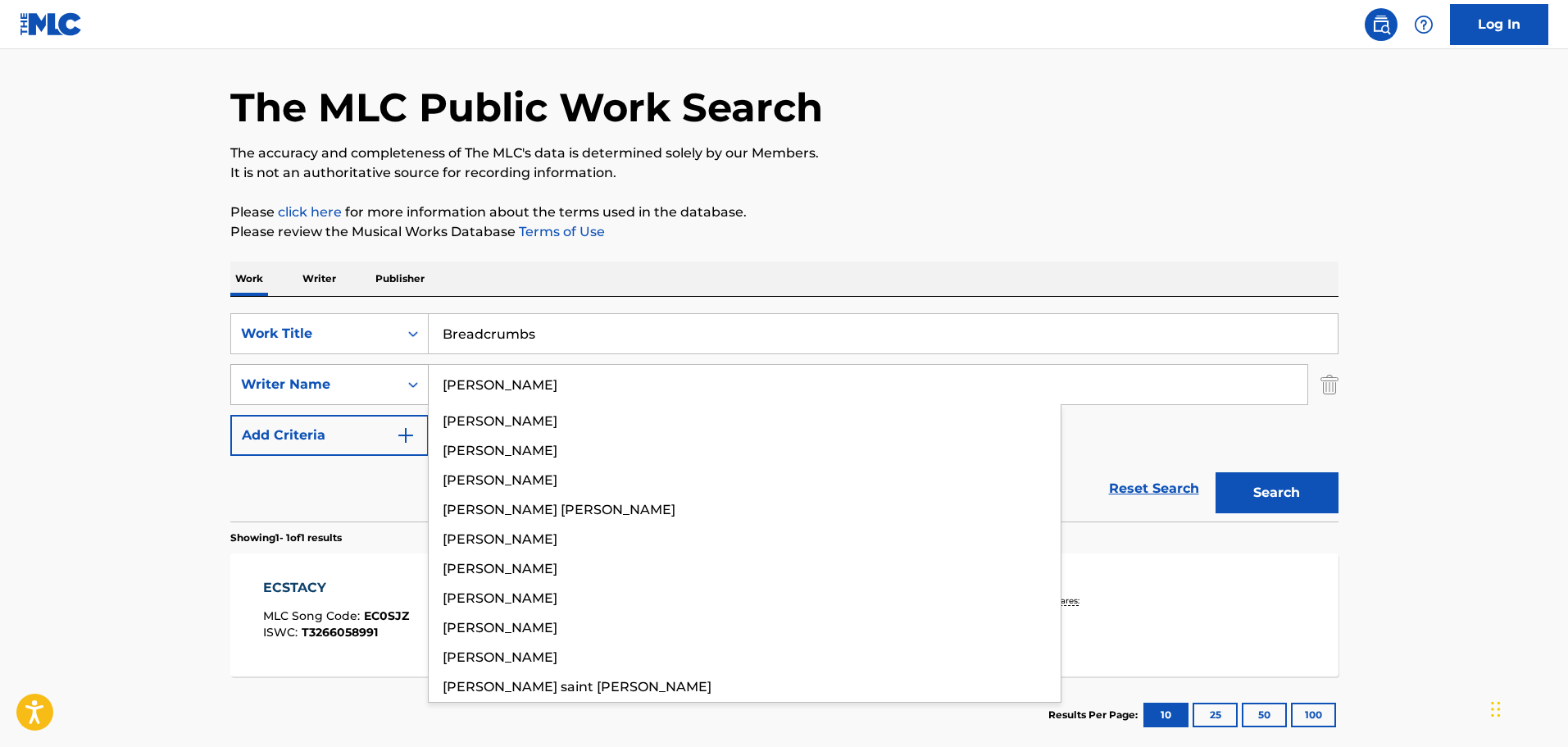
type input "[PERSON_NAME]"
click at [1216, 472] on button "Search" at bounding box center [1277, 492] width 123 height 41
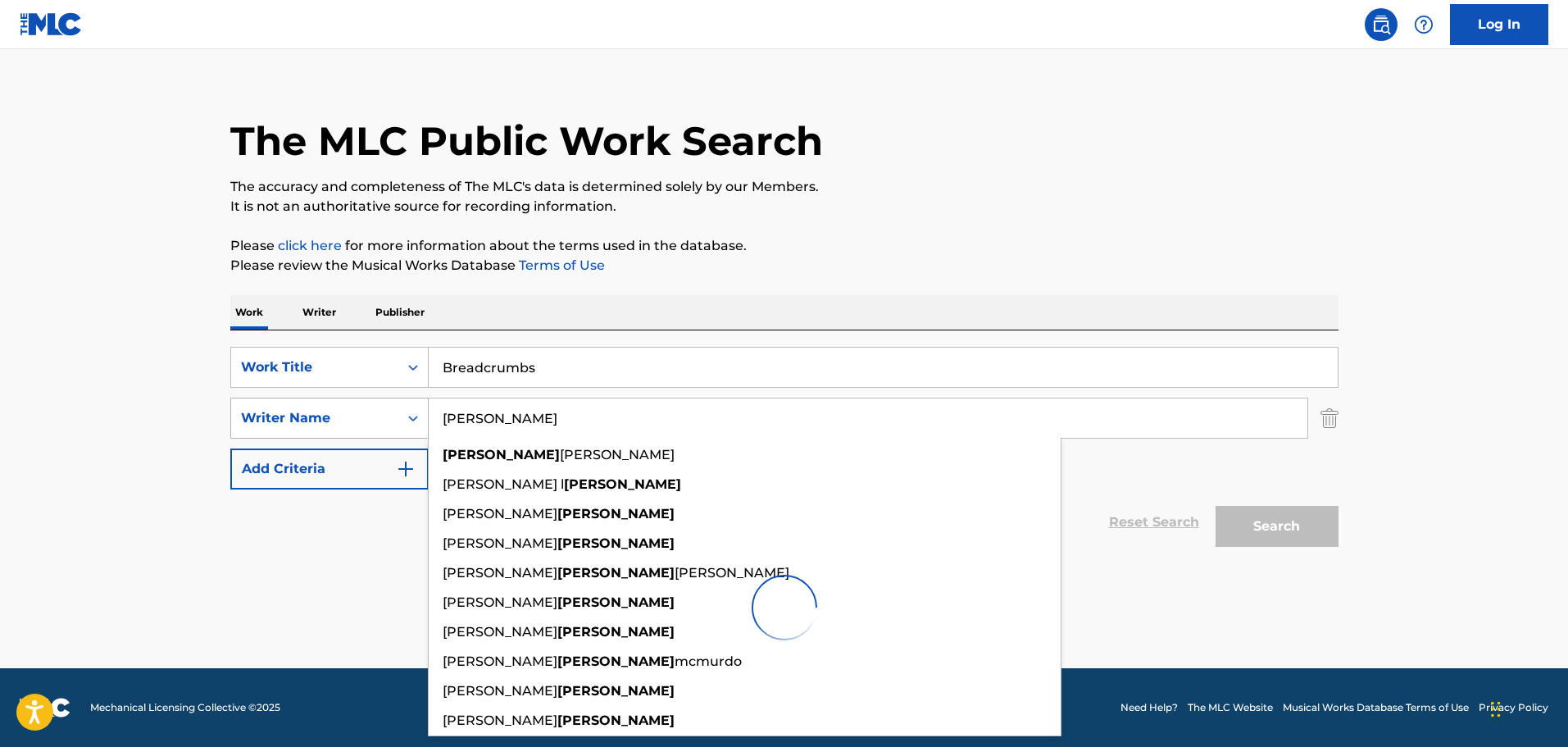
scroll to position [7, 0]
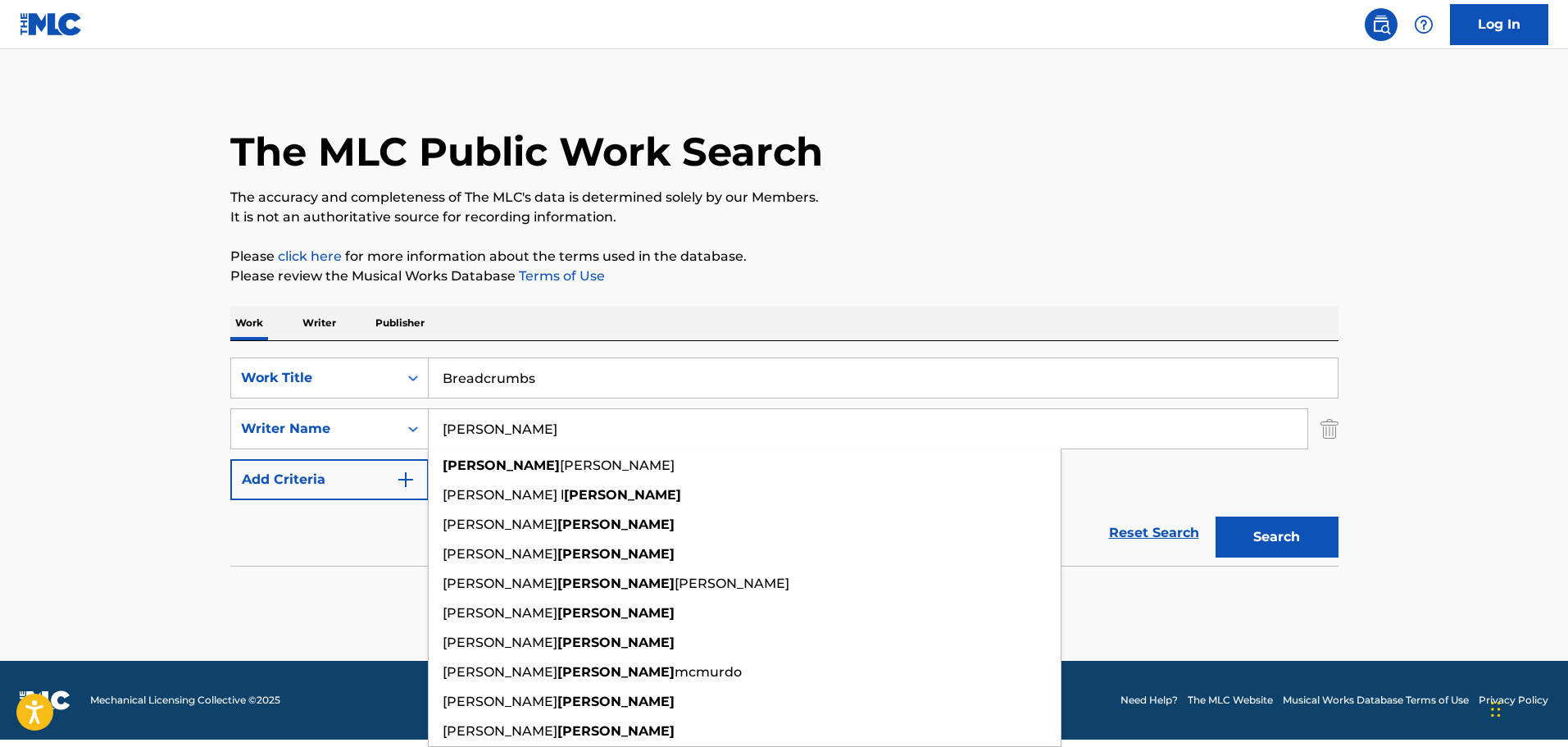
click at [863, 230] on div "The MLC Public Work Search The accuracy and completeness of The MLC's data is d…" at bounding box center [784, 350] width 1148 height 535
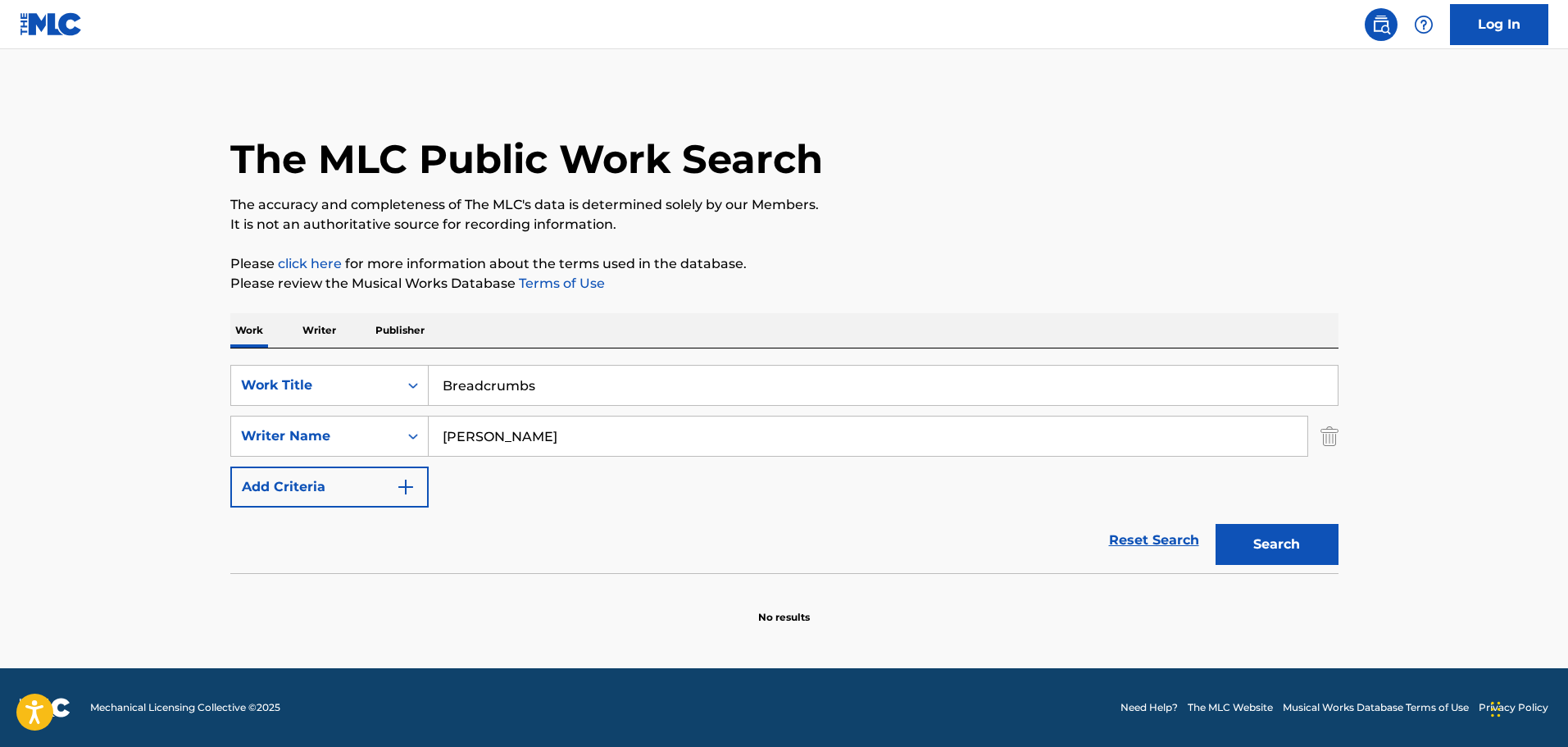
click at [1283, 541] on button "Search" at bounding box center [1277, 544] width 123 height 41
drag, startPoint x: 619, startPoint y: 411, endPoint x: 597, endPoint y: 421, distance: 24.2
click at [612, 414] on div "SearchWithCriteria57aa9677-f4f2-4eb1-84bf-d1cf05db6e7f Work Title Breadcrumbs S…" at bounding box center [784, 436] width 1108 height 143
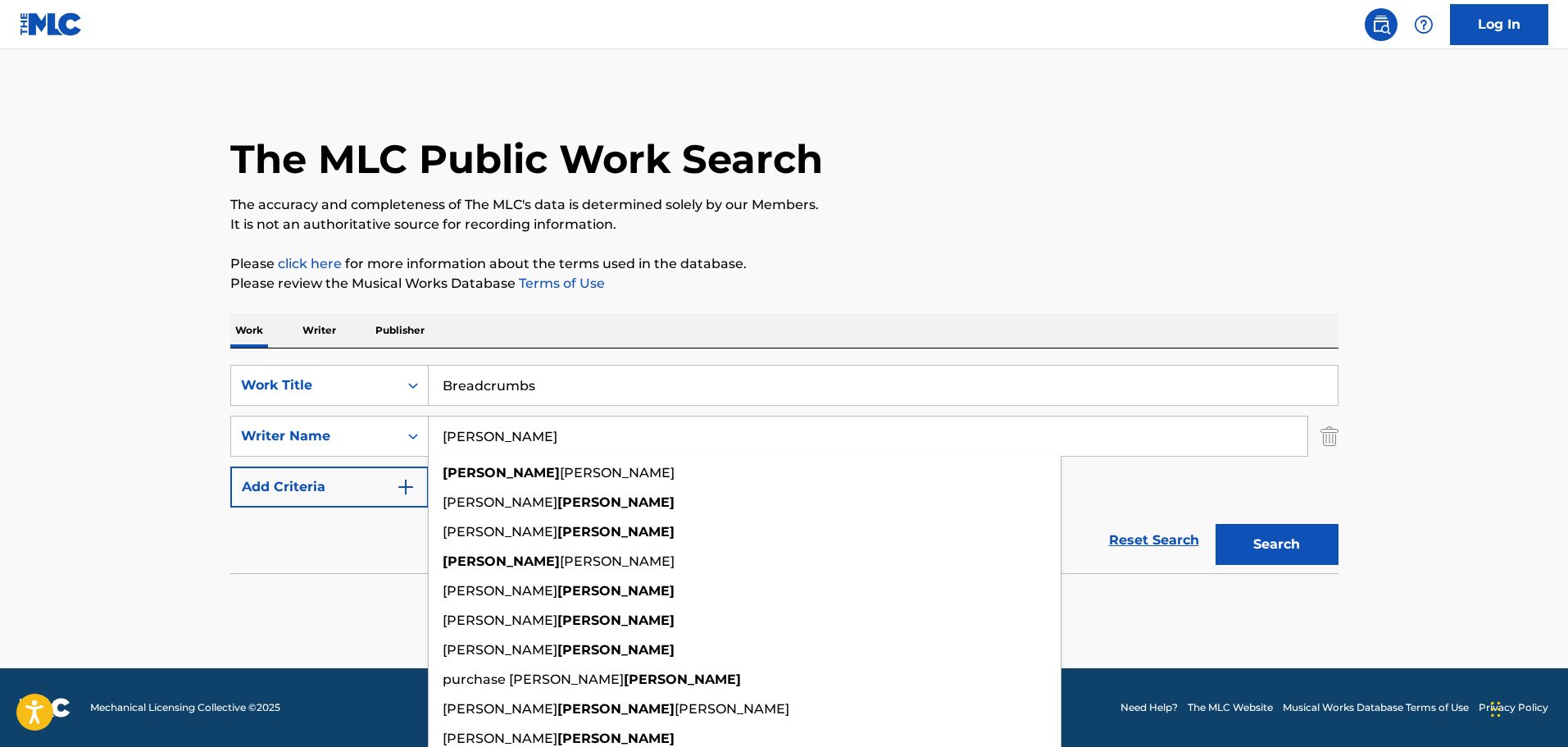
drag, startPoint x: 568, startPoint y: 432, endPoint x: 111, endPoint y: 371, distance: 461.1
click at [111, 371] on main "The MLC Public Work Search The accuracy and completeness of The MLC's data is d…" at bounding box center [784, 358] width 1568 height 619
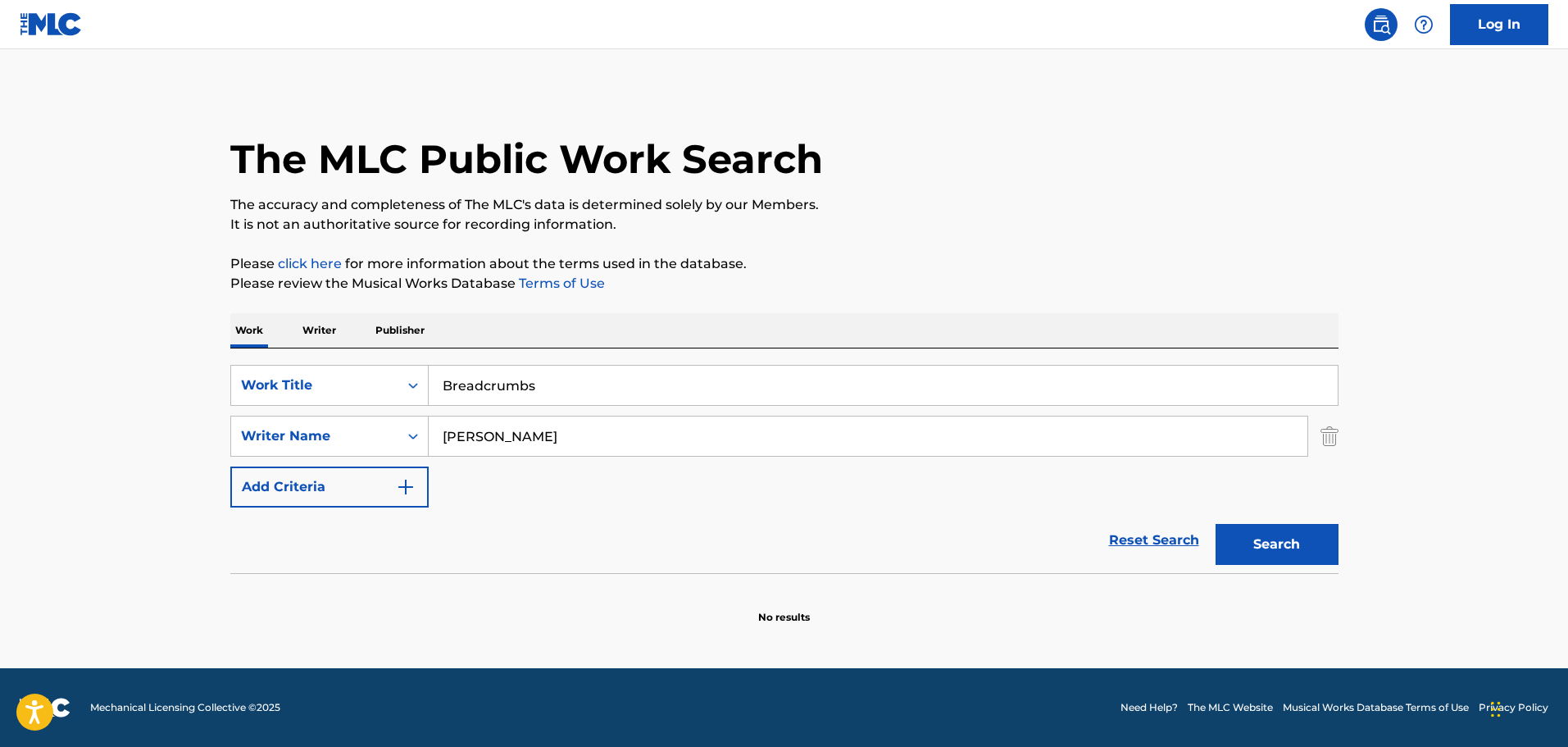
click at [625, 404] on input "Breadcrumbs" at bounding box center [883, 386] width 909 height 40
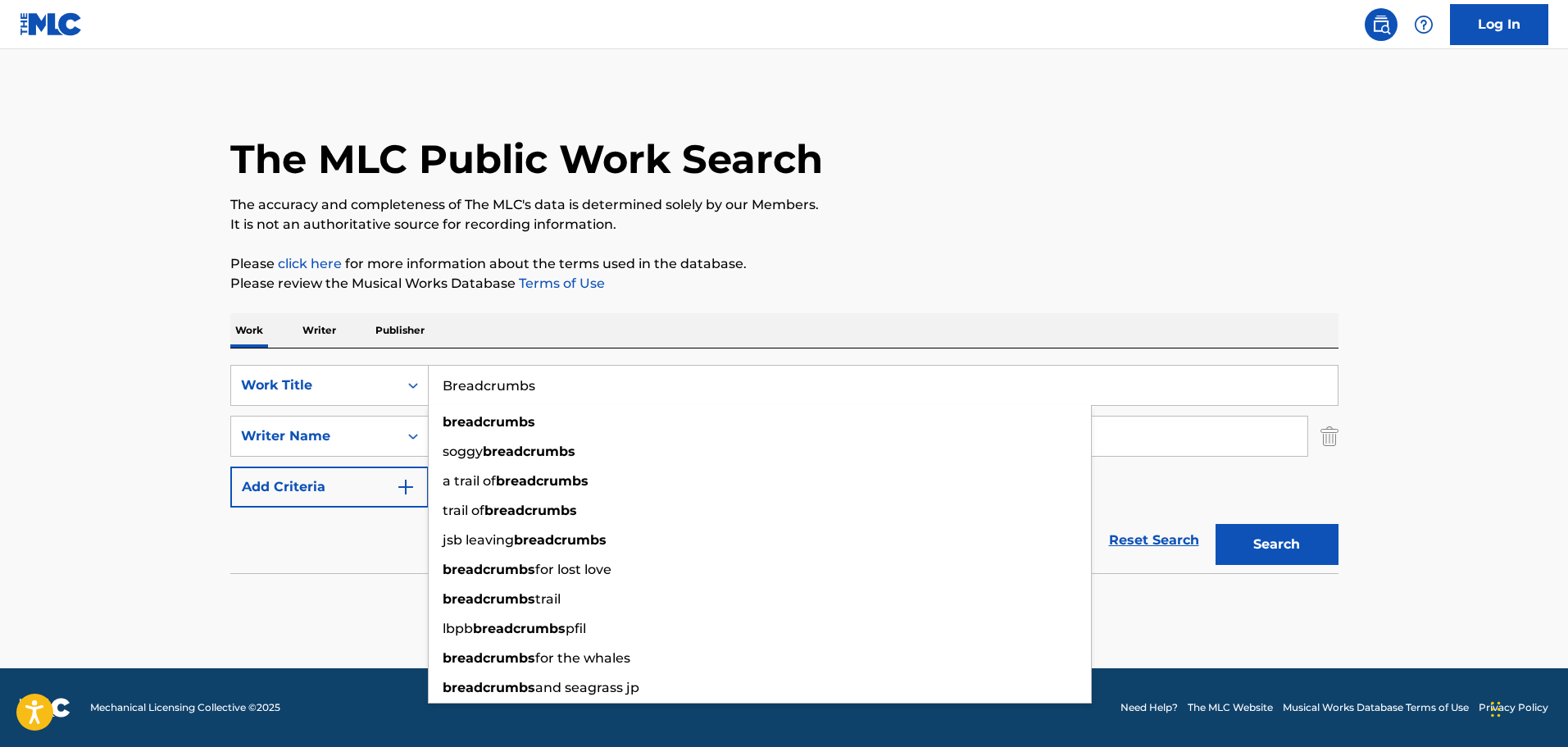
drag, startPoint x: 599, startPoint y: 393, endPoint x: 282, endPoint y: 350, distance: 319.9
click at [285, 350] on div "SearchWithCriteria57aa9677-f4f2-4eb1-84bf-d1cf05db6e7f Work Title Breadcrumbs b…" at bounding box center [784, 461] width 1108 height 225
paste input "9718W"
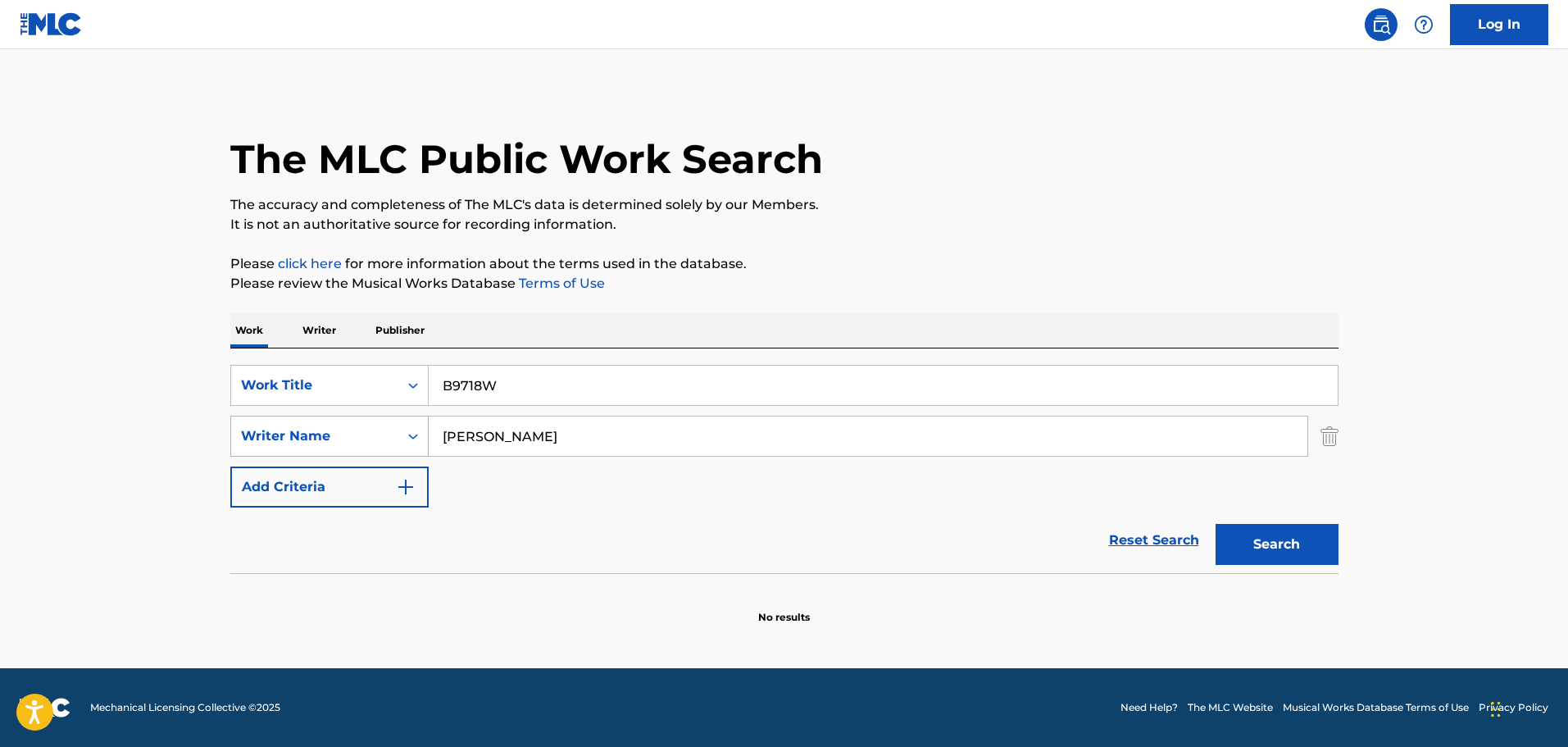
type input "B9718W"
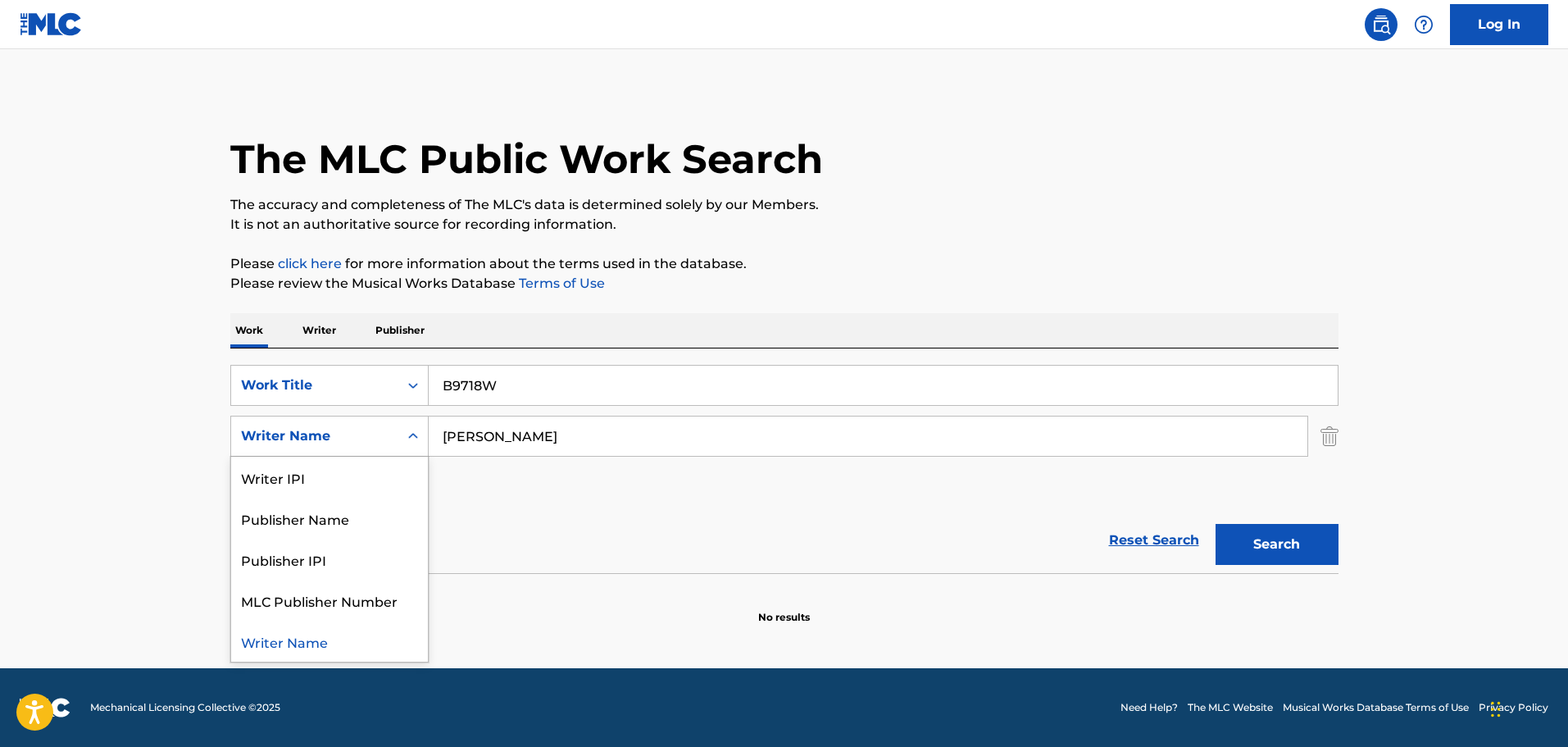
click at [359, 425] on div "Writer Name" at bounding box center [314, 436] width 167 height 31
click at [518, 438] on input "[PERSON_NAME]" at bounding box center [868, 436] width 879 height 40
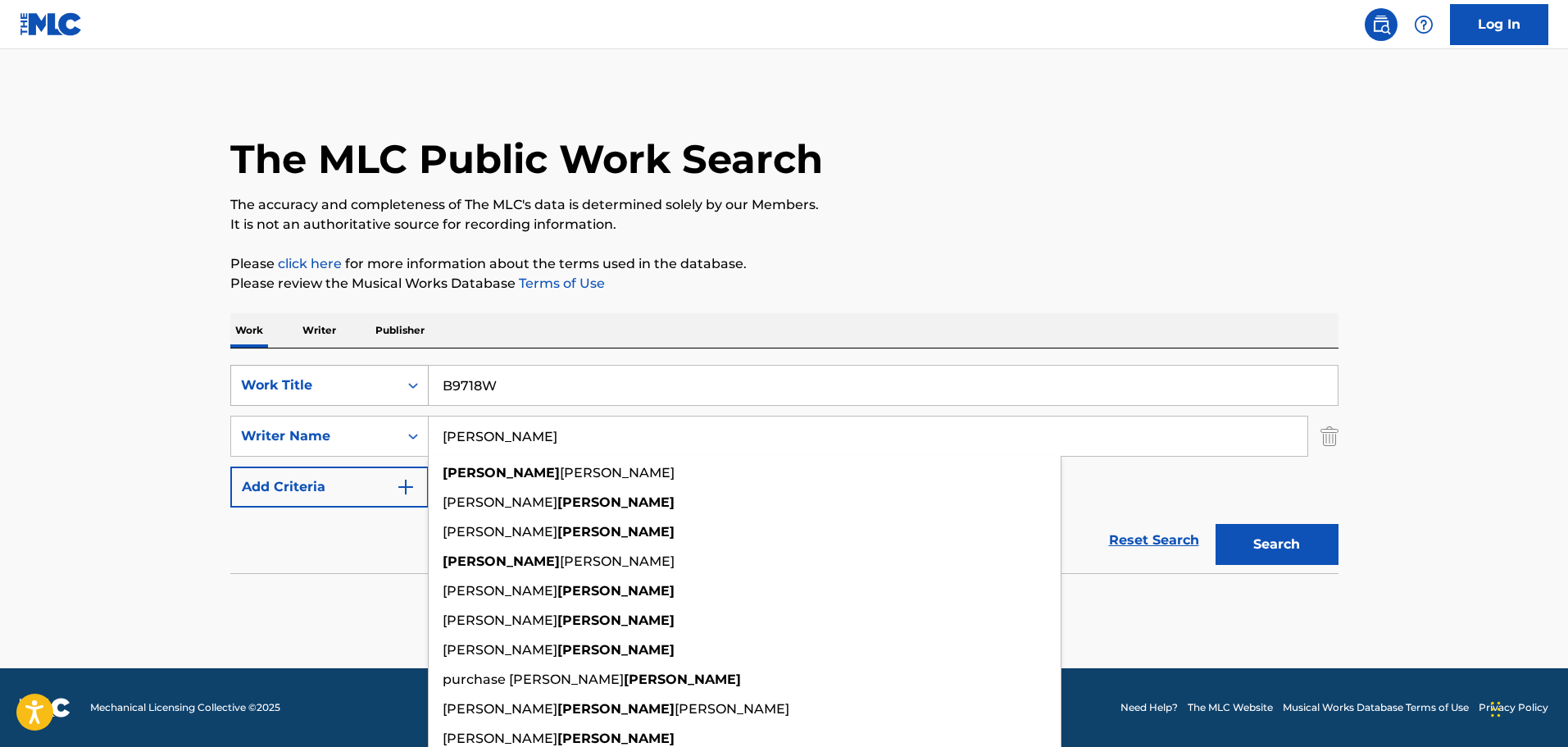
drag, startPoint x: 477, startPoint y: 421, endPoint x: 314, endPoint y: 402, distance: 164.1
click at [322, 403] on div "SearchWithCriteria57aa9677-f4f2-4eb1-84bf-d1cf05db6e7f Work Title B9718W Search…" at bounding box center [784, 436] width 1108 height 143
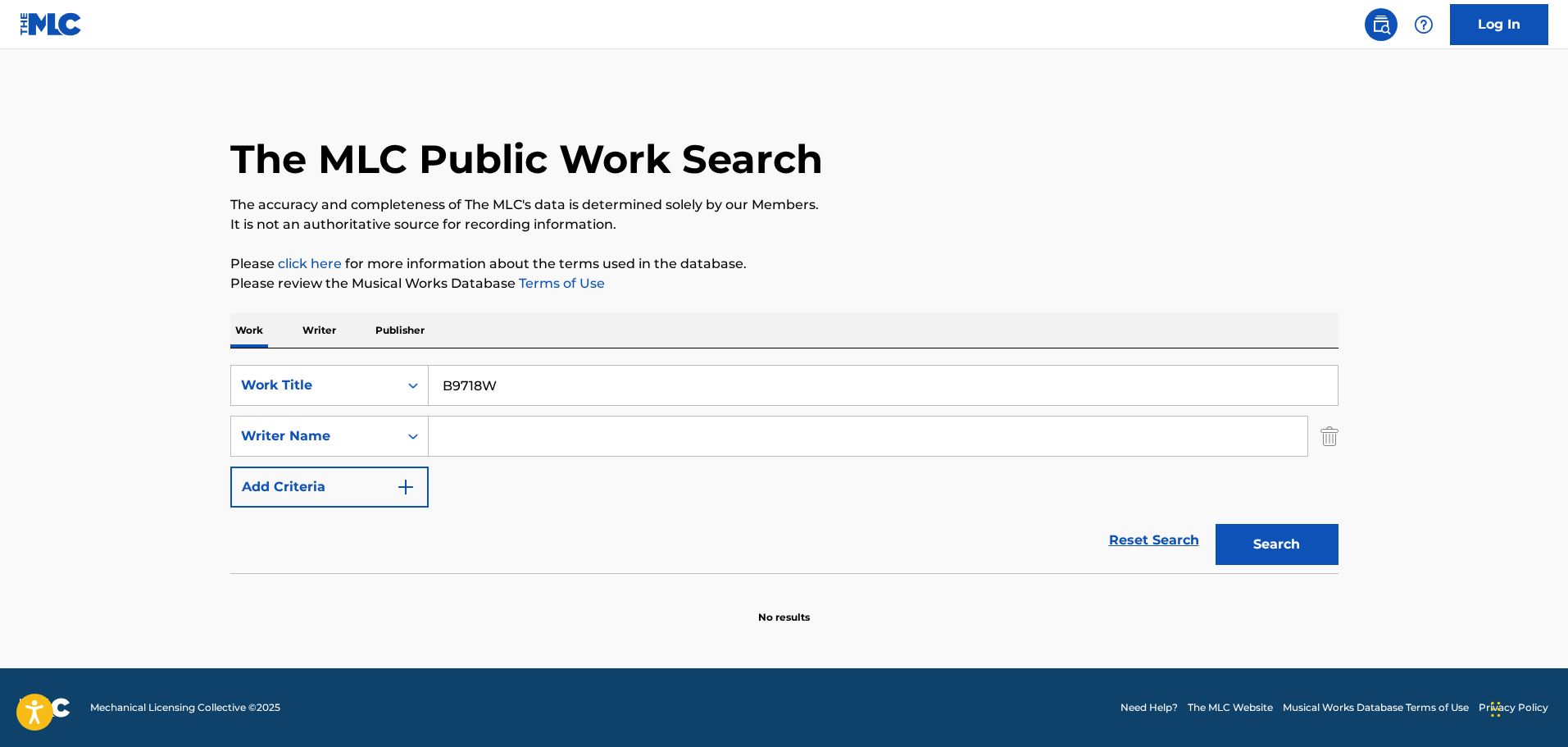
click at [779, 285] on p "Please review the Musical Works Database Terms of Use" at bounding box center [784, 284] width 1108 height 20
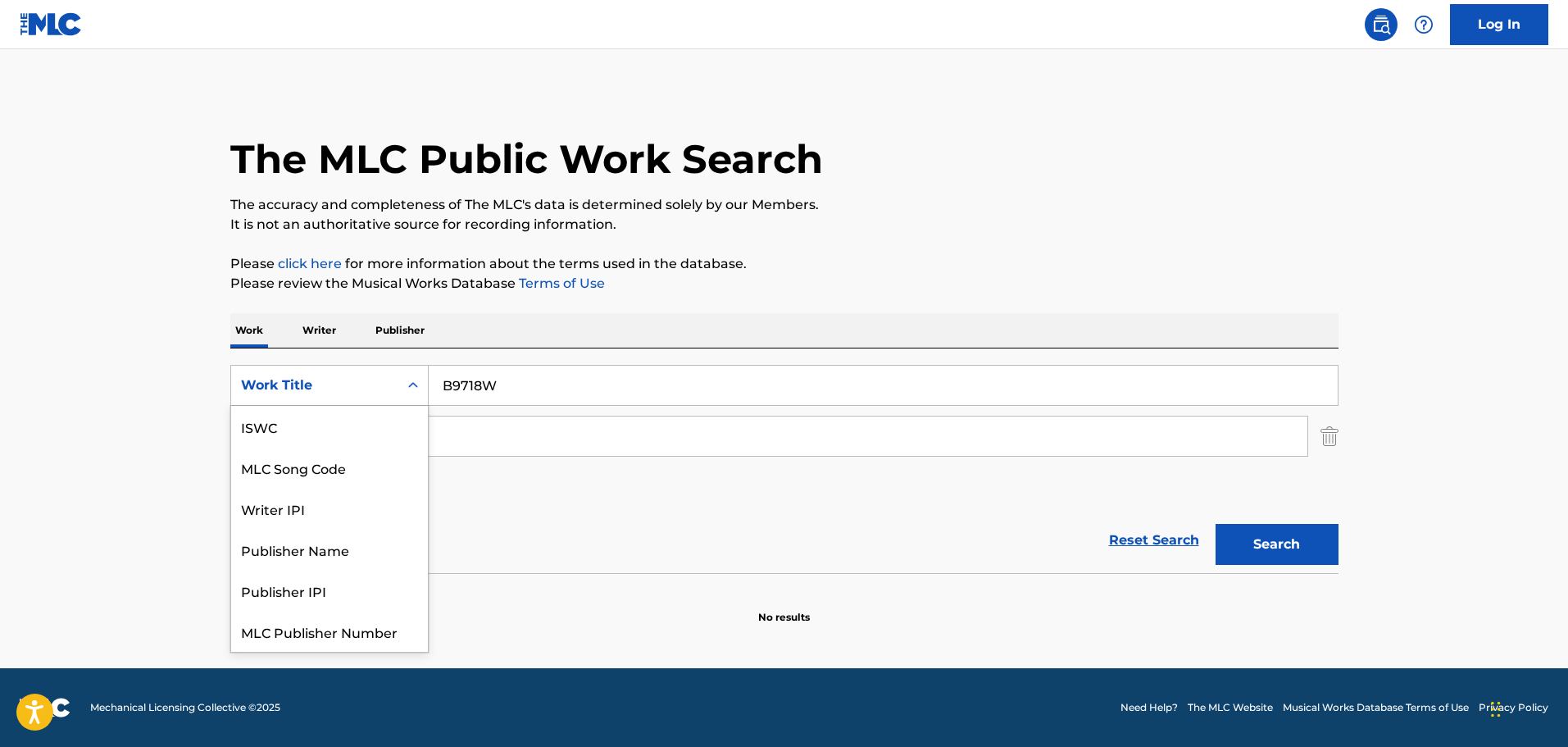
click at [317, 378] on div "Work Title" at bounding box center [314, 386] width 147 height 20
drag, startPoint x: 311, startPoint y: 438, endPoint x: 950, endPoint y: 468, distance: 639.7
click at [317, 437] on div "MLC Song Code" at bounding box center [330, 425] width 197 height 41
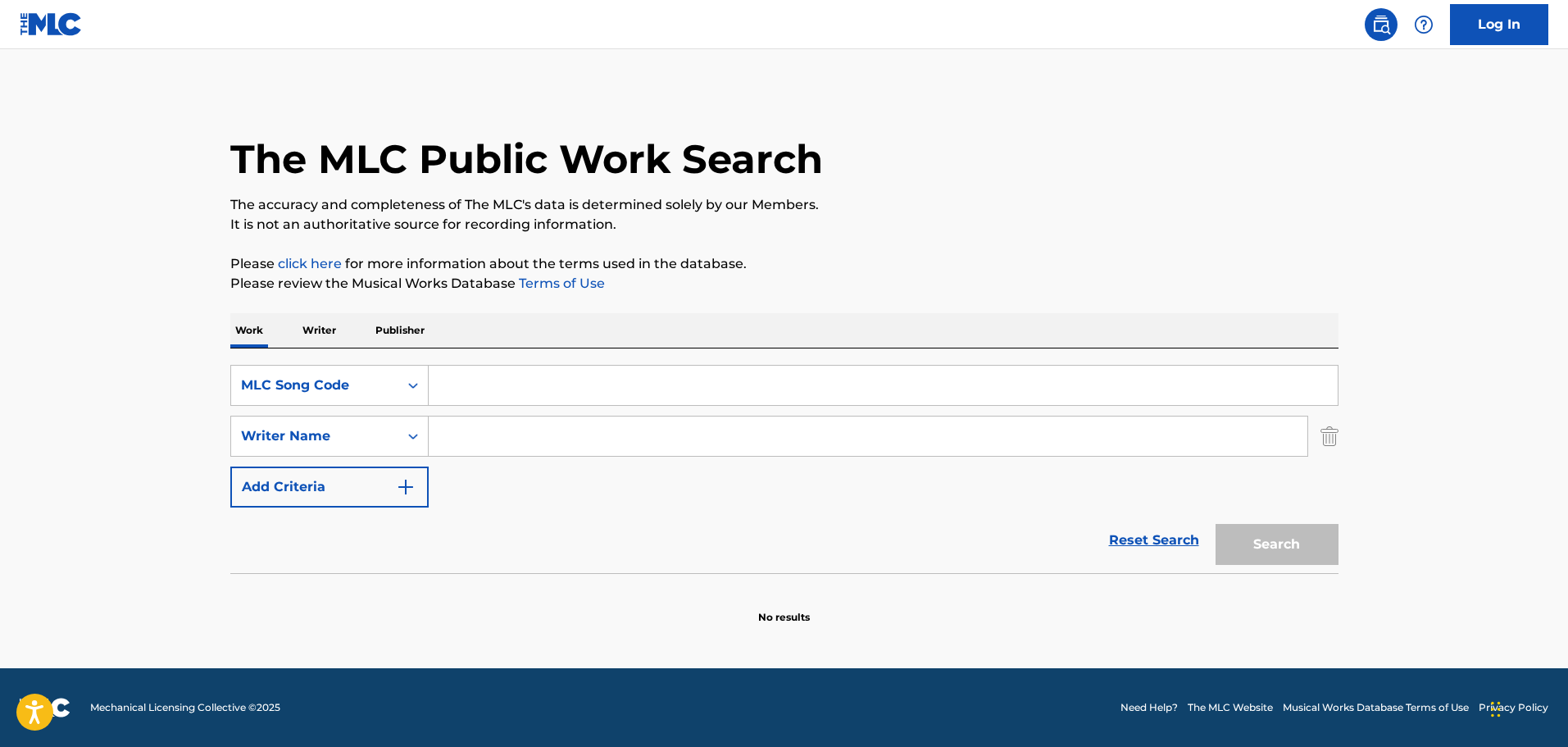
click at [550, 381] on input "Search Form" at bounding box center [883, 386] width 909 height 40
paste input "B9718W"
type input "B9718W"
click at [1246, 537] on button "Search" at bounding box center [1277, 544] width 123 height 41
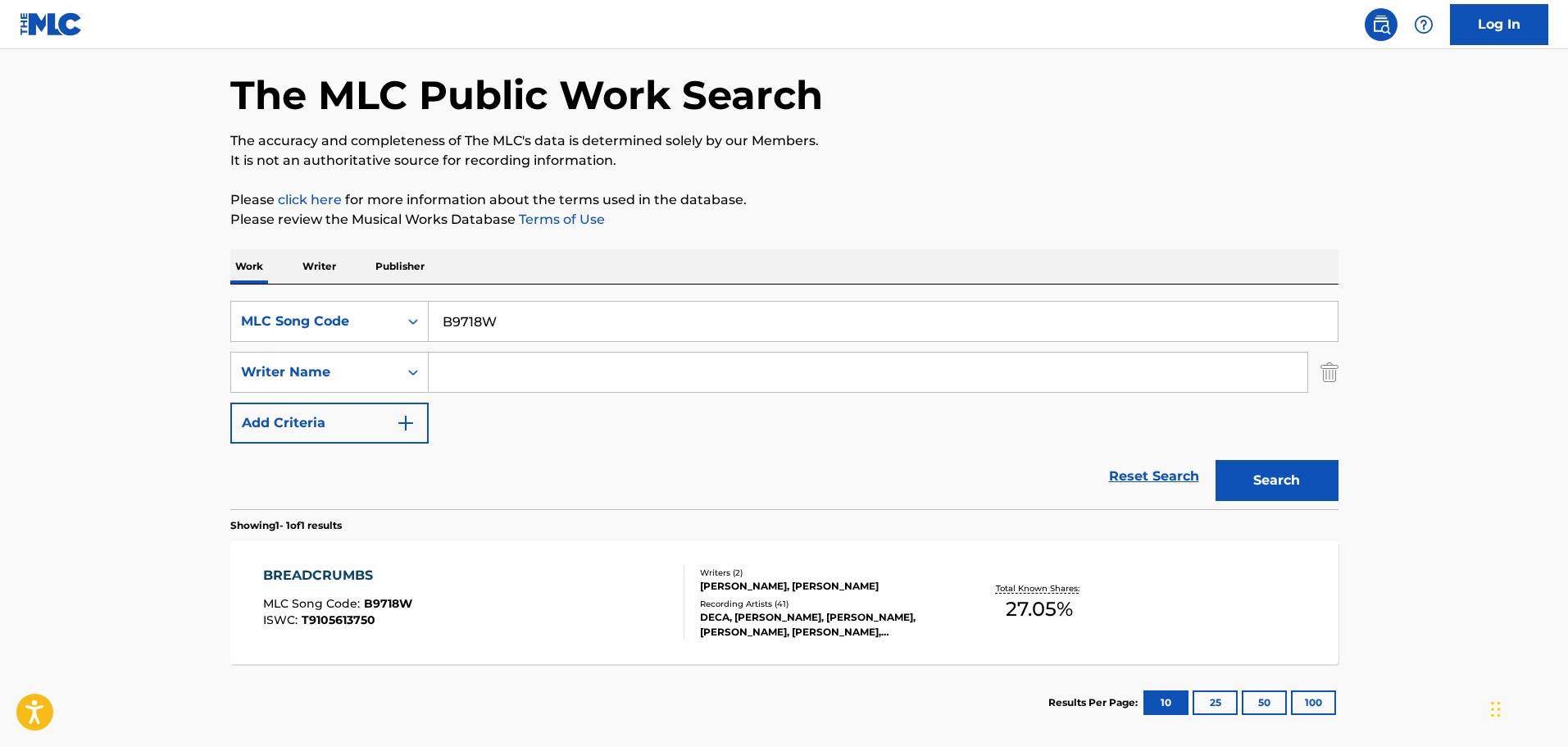
scroll to position [145, 0]
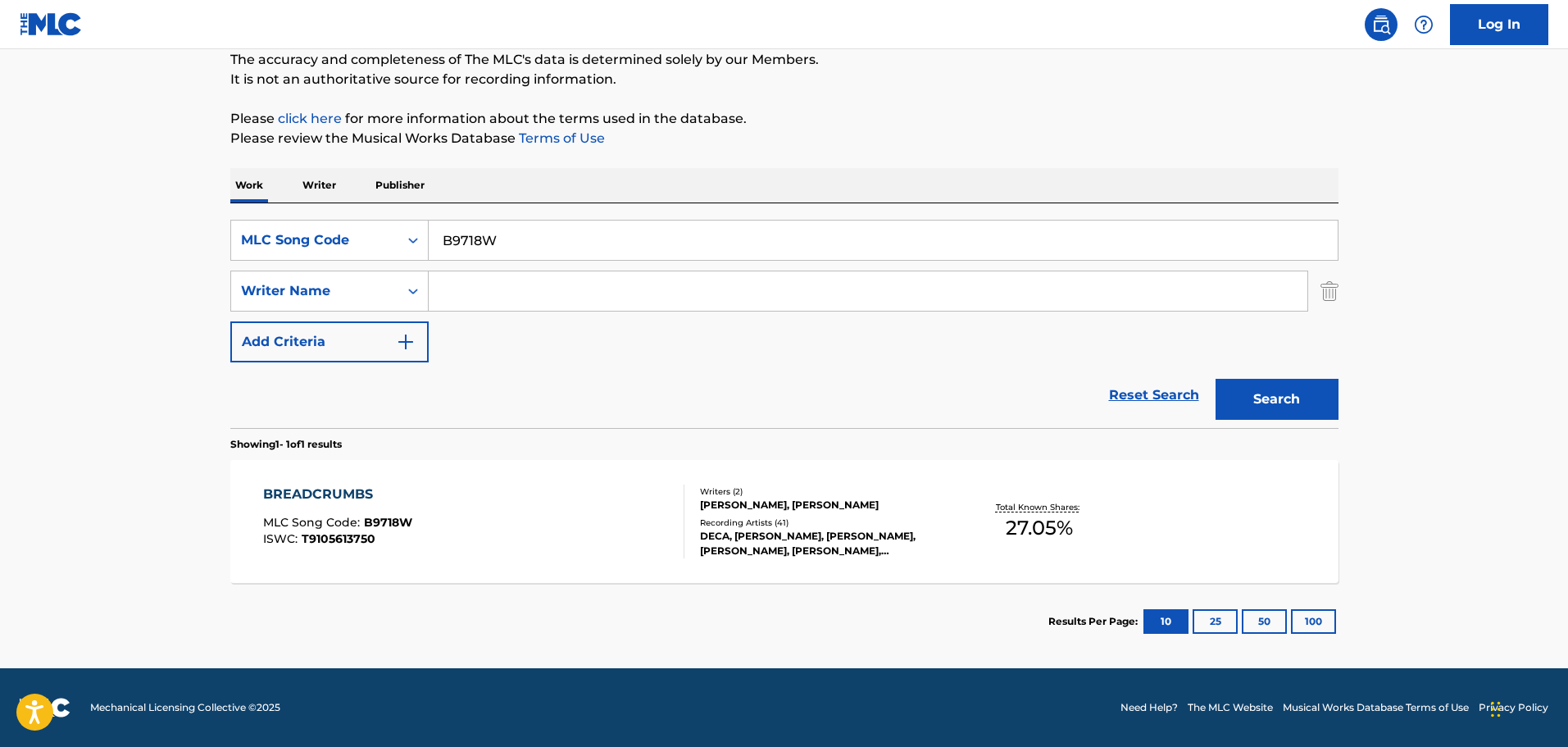
click at [486, 526] on div "BREADCRUMBS MLC Song Code : B9718W ISWC : T9105613750" at bounding box center [473, 521] width 421 height 74
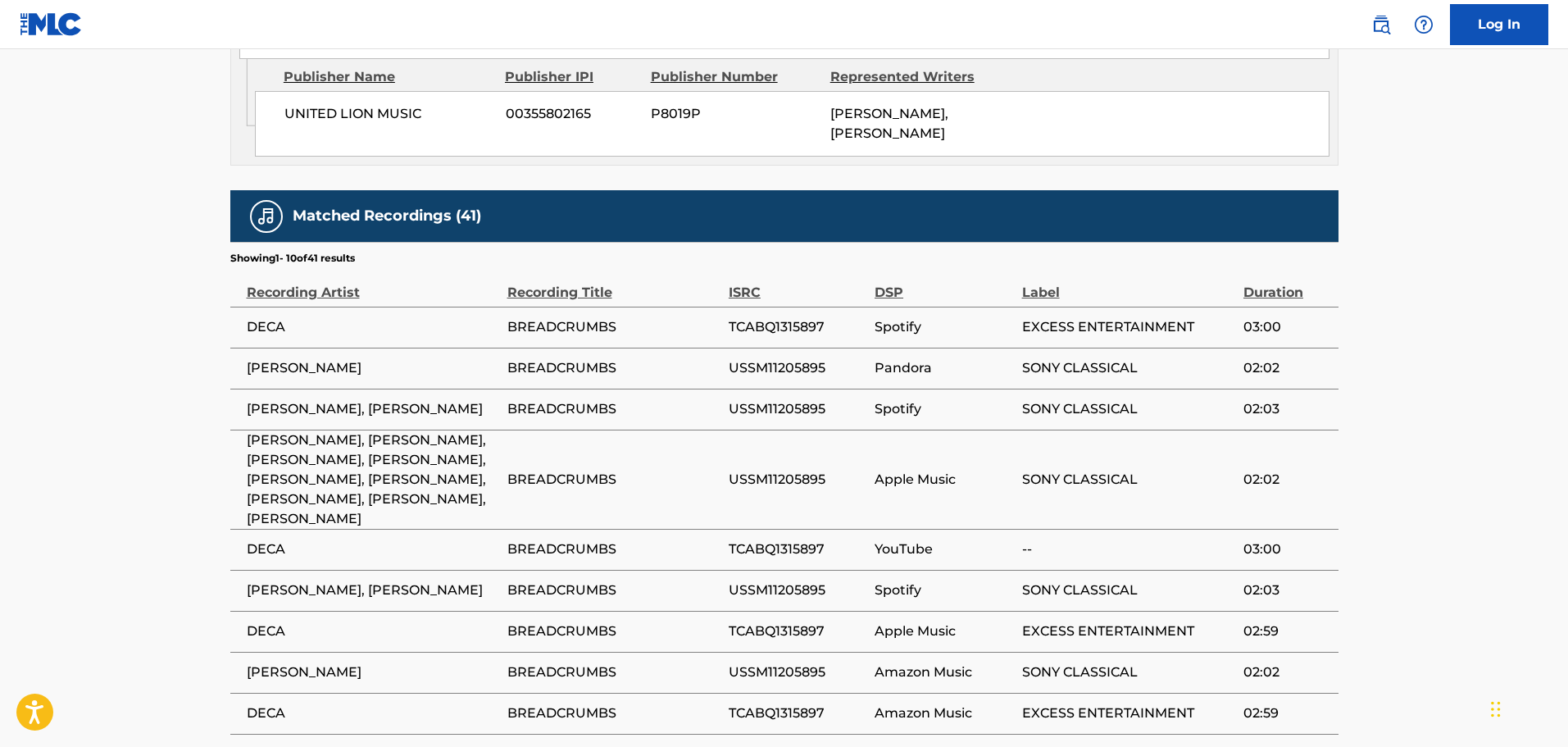
scroll to position [984, 0]
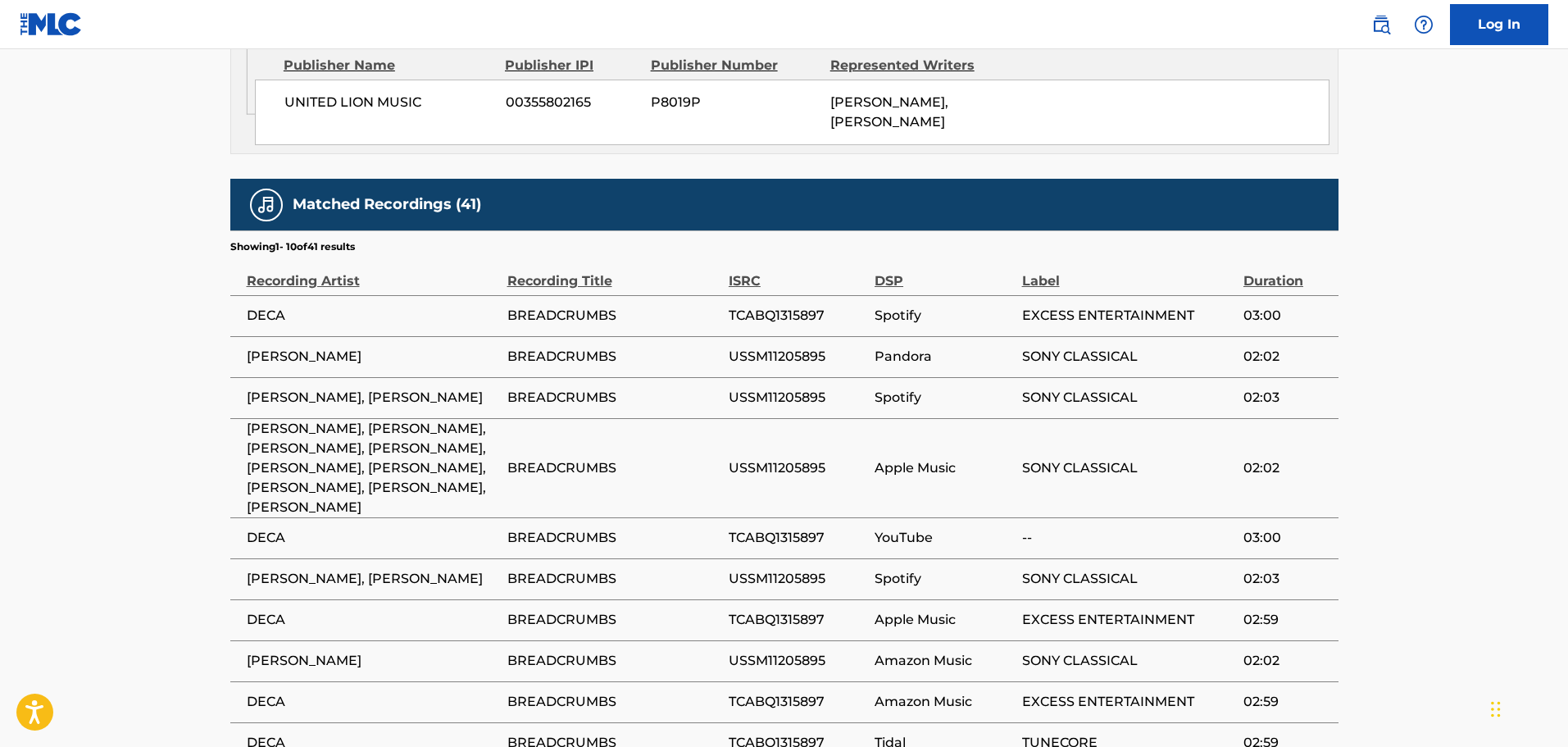
click at [793, 360] on span "USSM11205895" at bounding box center [798, 357] width 137 height 20
copy span "USSM11205895"
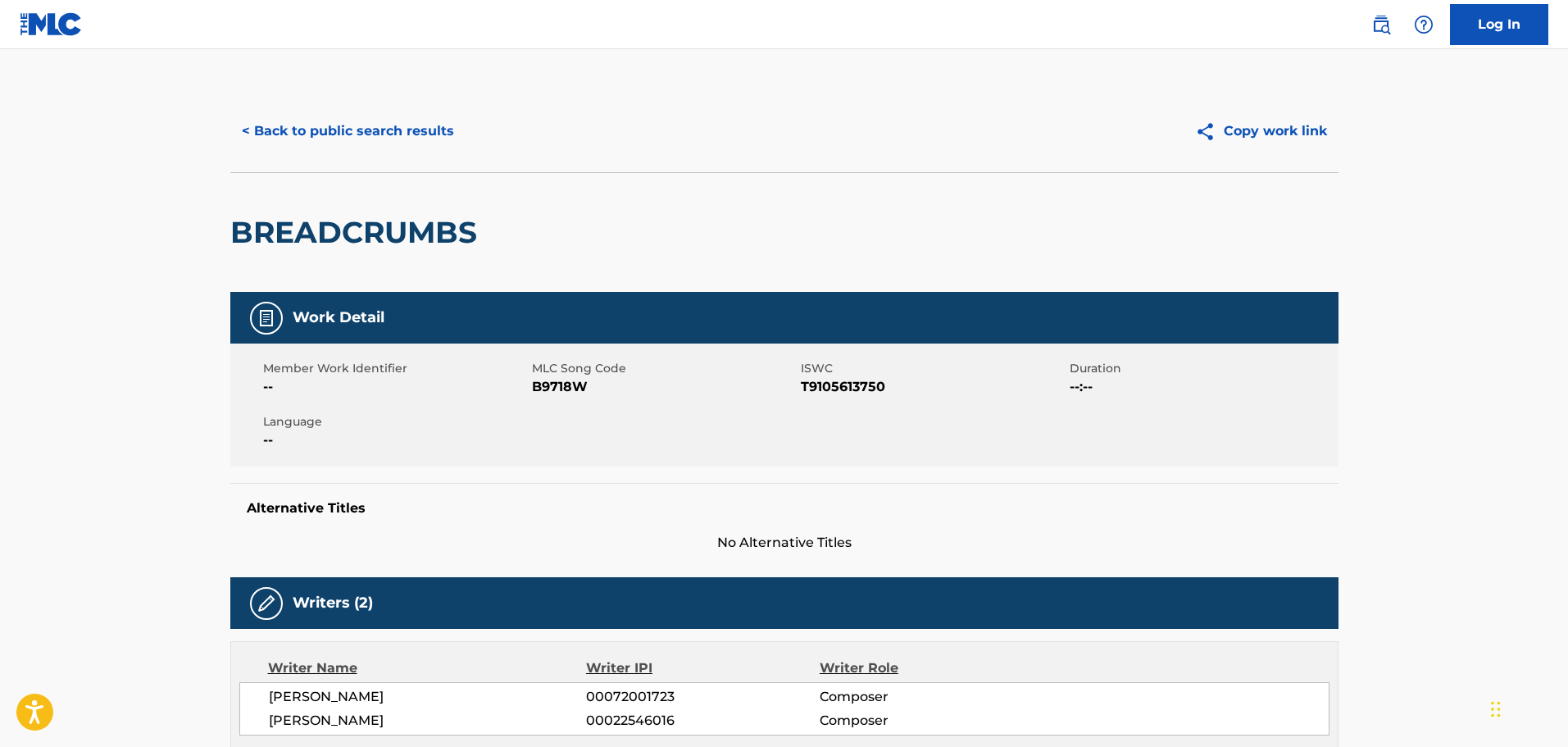
scroll to position [246, 0]
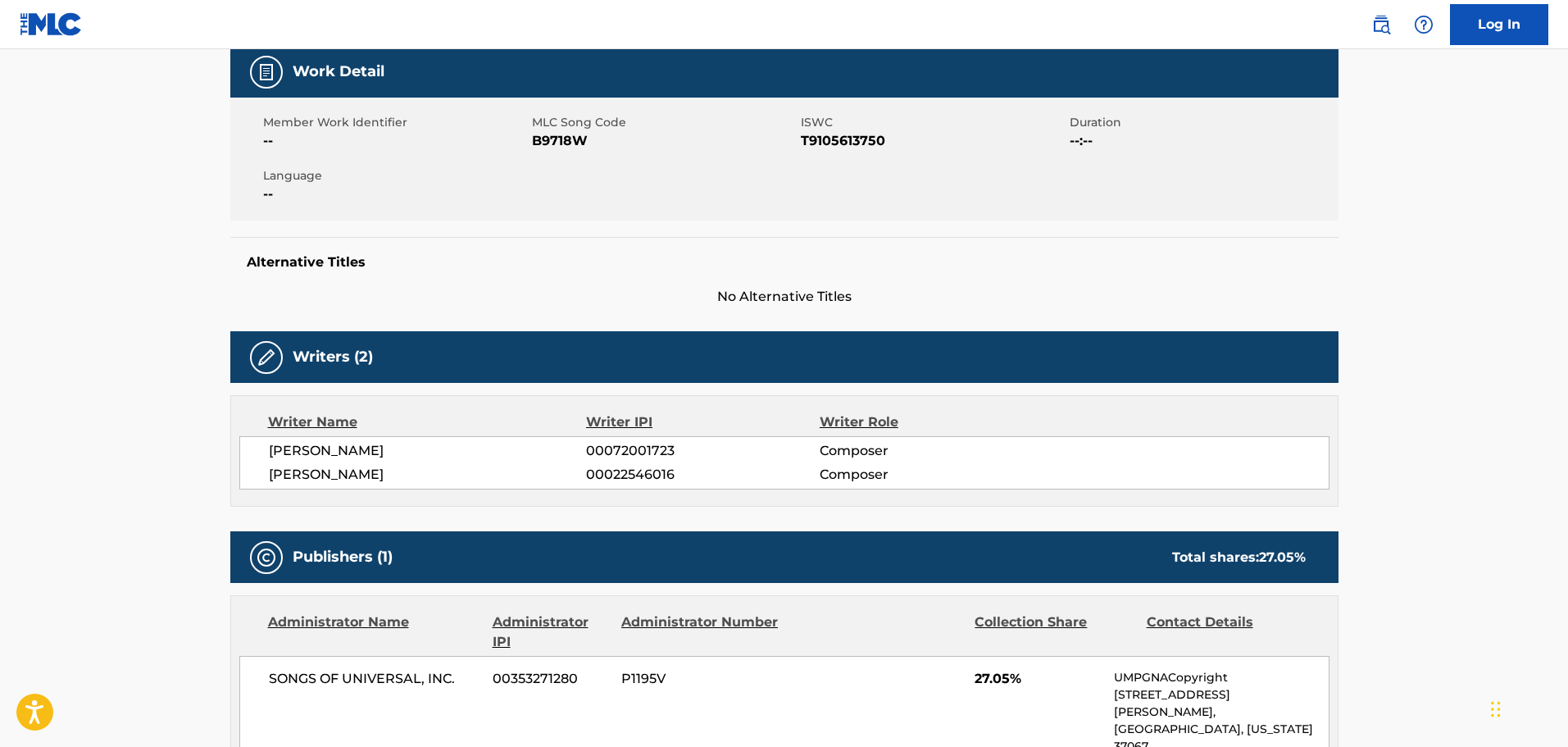
drag, startPoint x: 518, startPoint y: 445, endPoint x: 500, endPoint y: 448, distance: 18.2
click at [500, 448] on span "[PERSON_NAME]" at bounding box center [428, 451] width 318 height 20
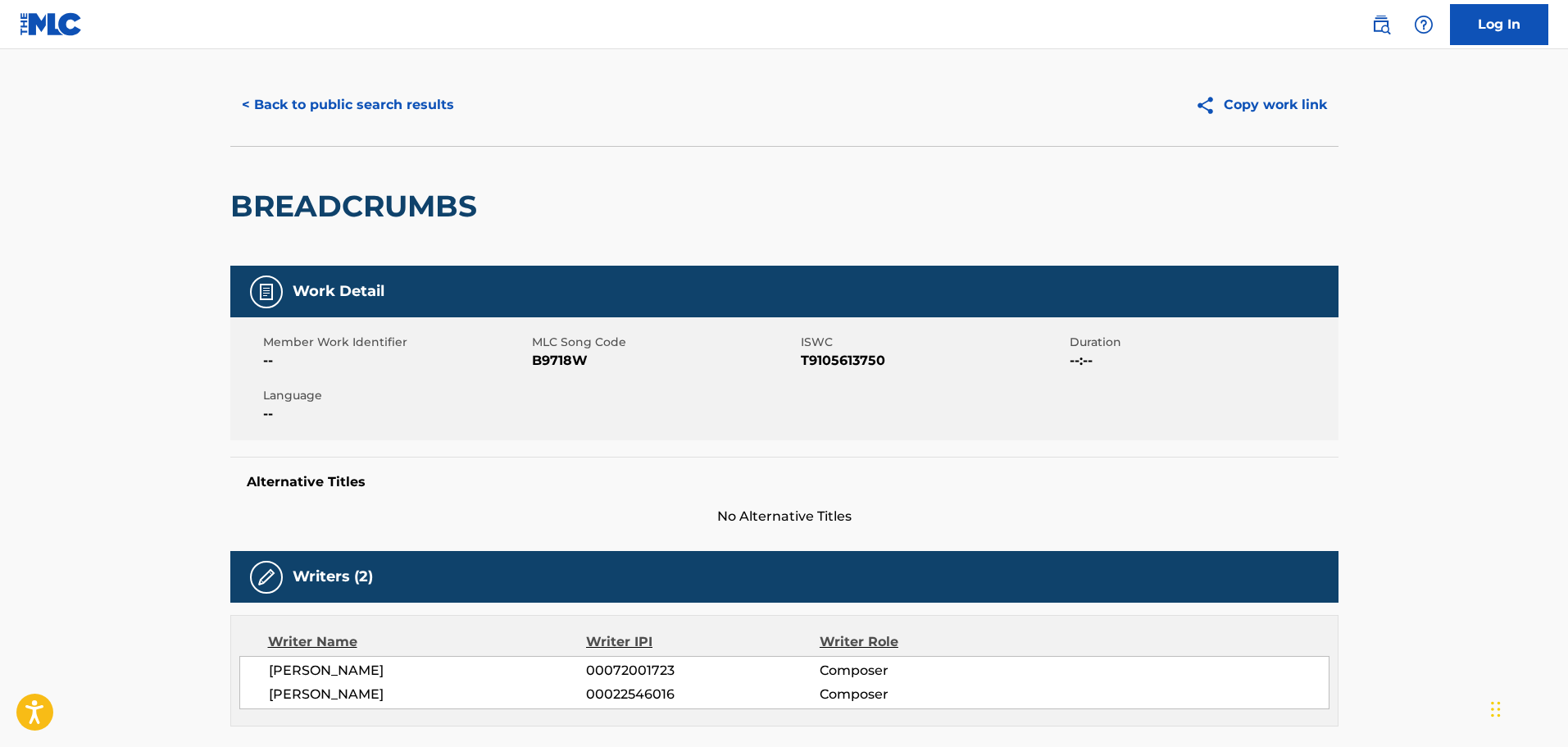
scroll to position [0, 0]
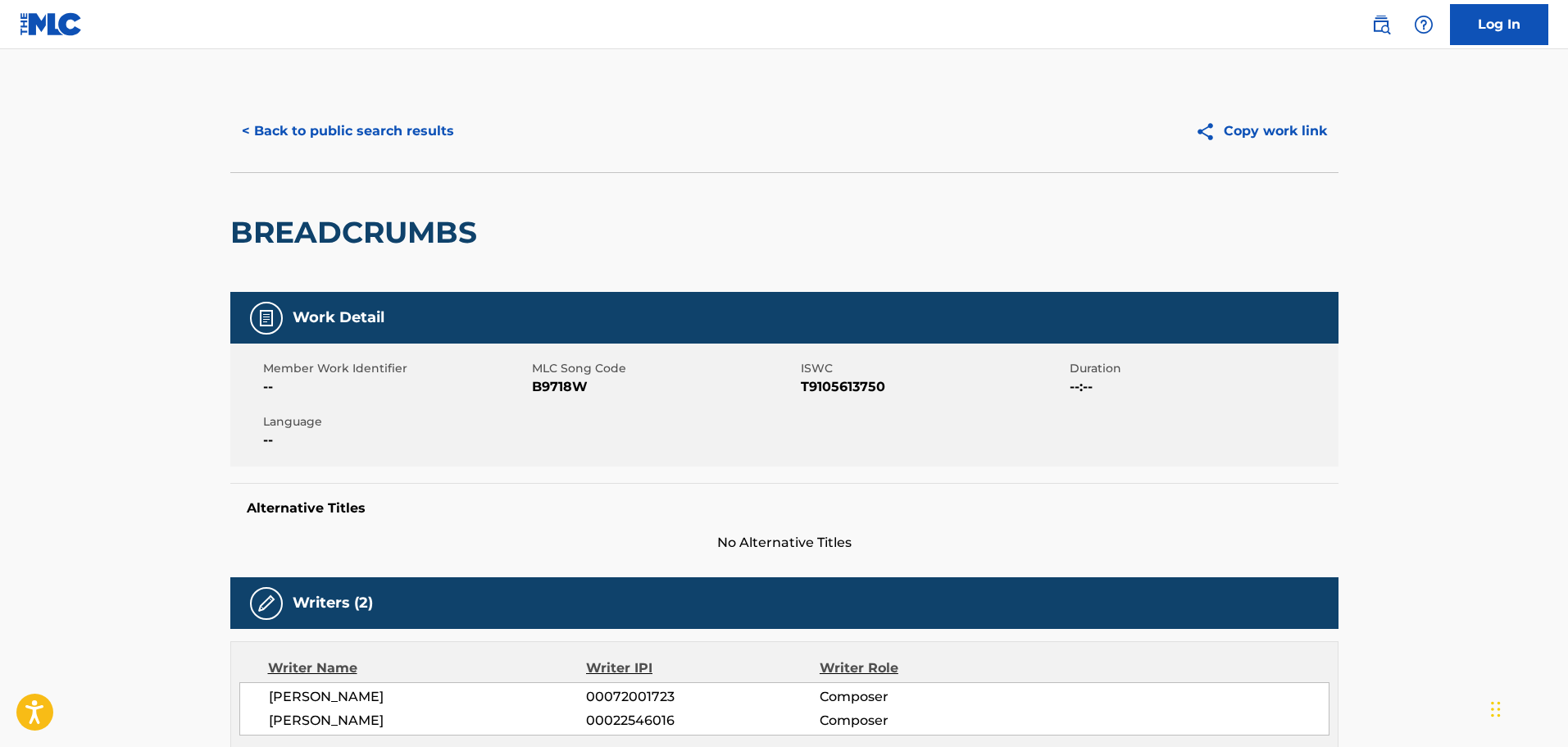
click at [341, 125] on button "< Back to public search results" at bounding box center [348, 131] width 235 height 41
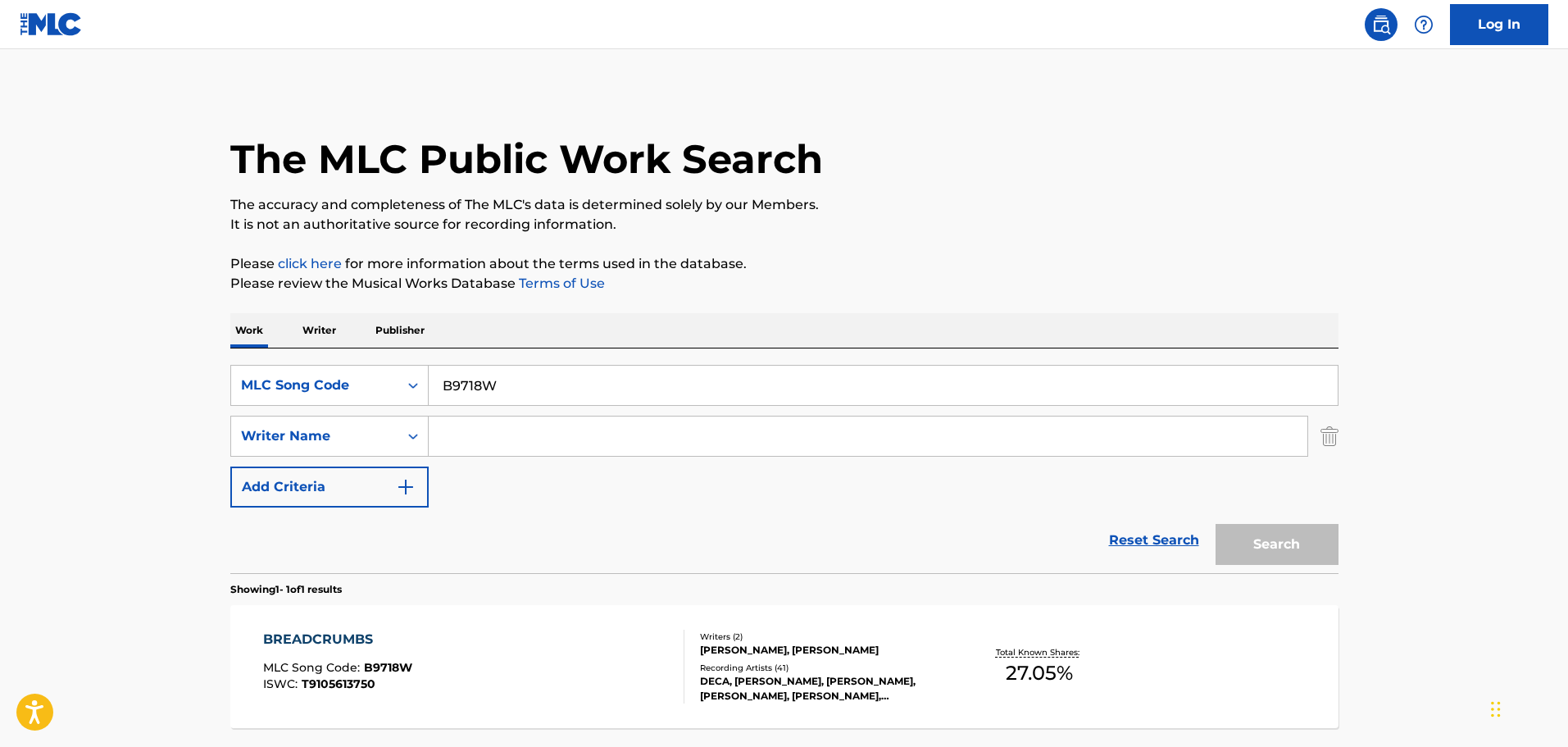
scroll to position [51, 0]
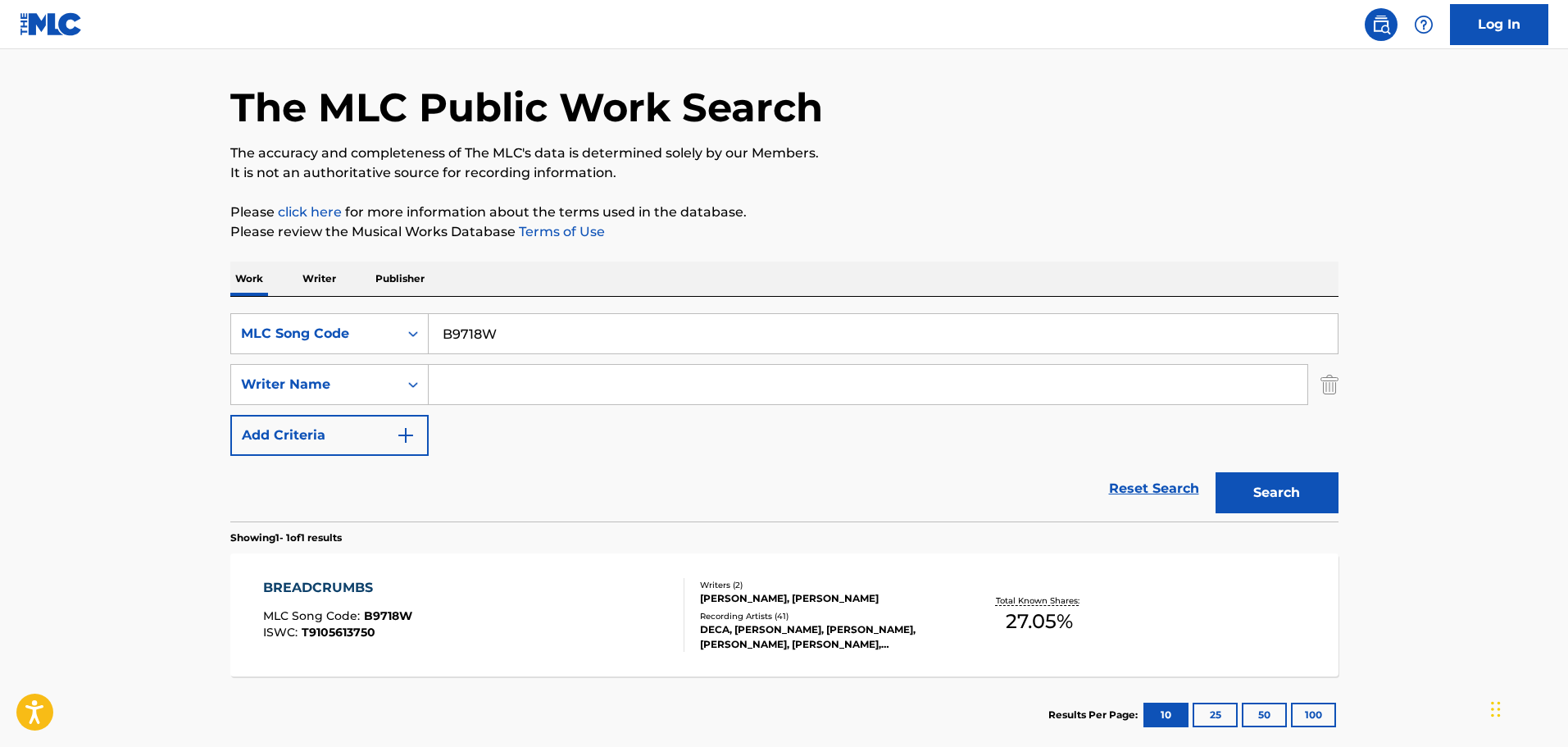
drag, startPoint x: 517, startPoint y: 340, endPoint x: 210, endPoint y: 295, distance: 310.3
click at [215, 294] on div "The MLC Public Work Search The accuracy and completeness of The MLC's data is d…" at bounding box center [784, 396] width 1148 height 714
type input "part of your world"
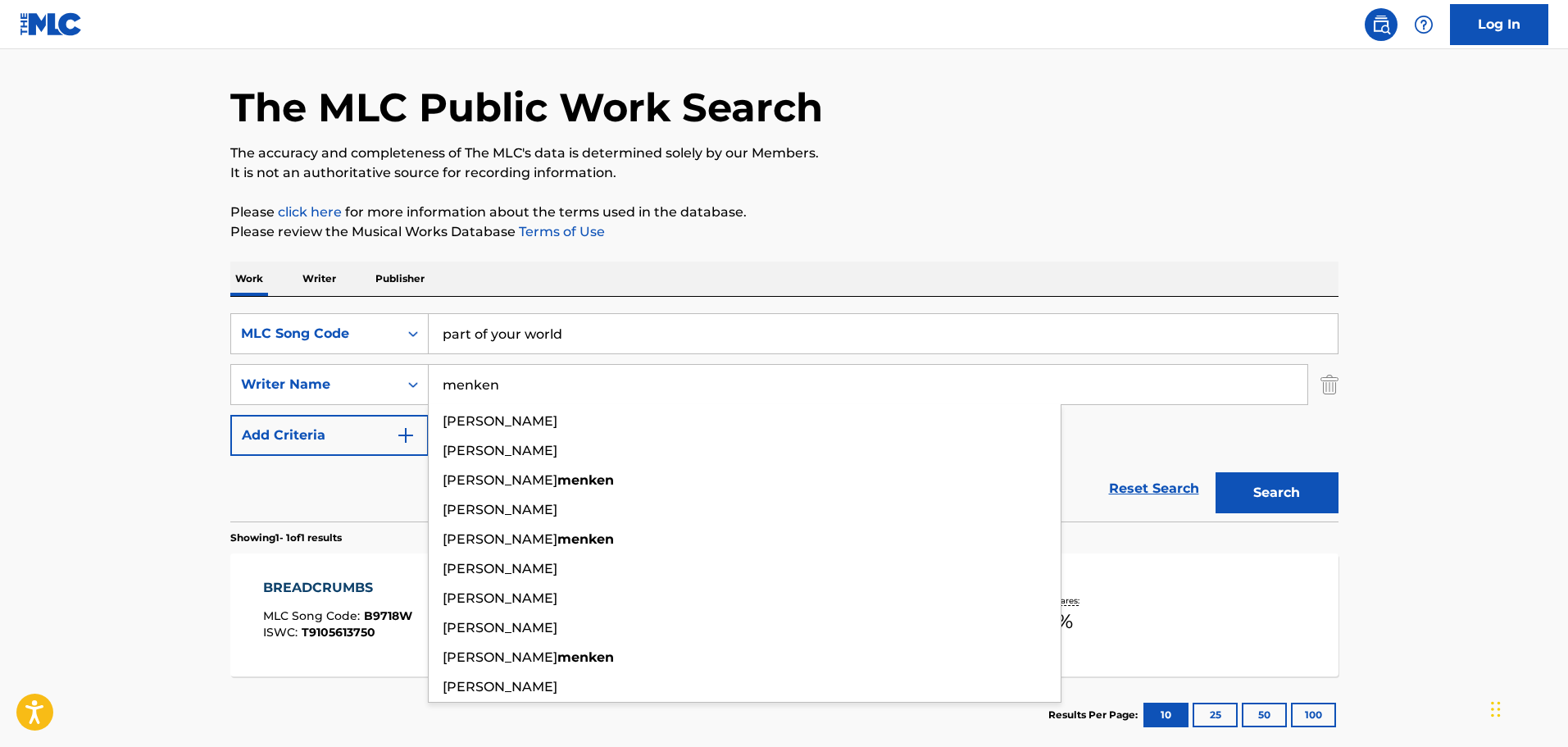
click at [1216, 472] on button "Search" at bounding box center [1277, 492] width 123 height 41
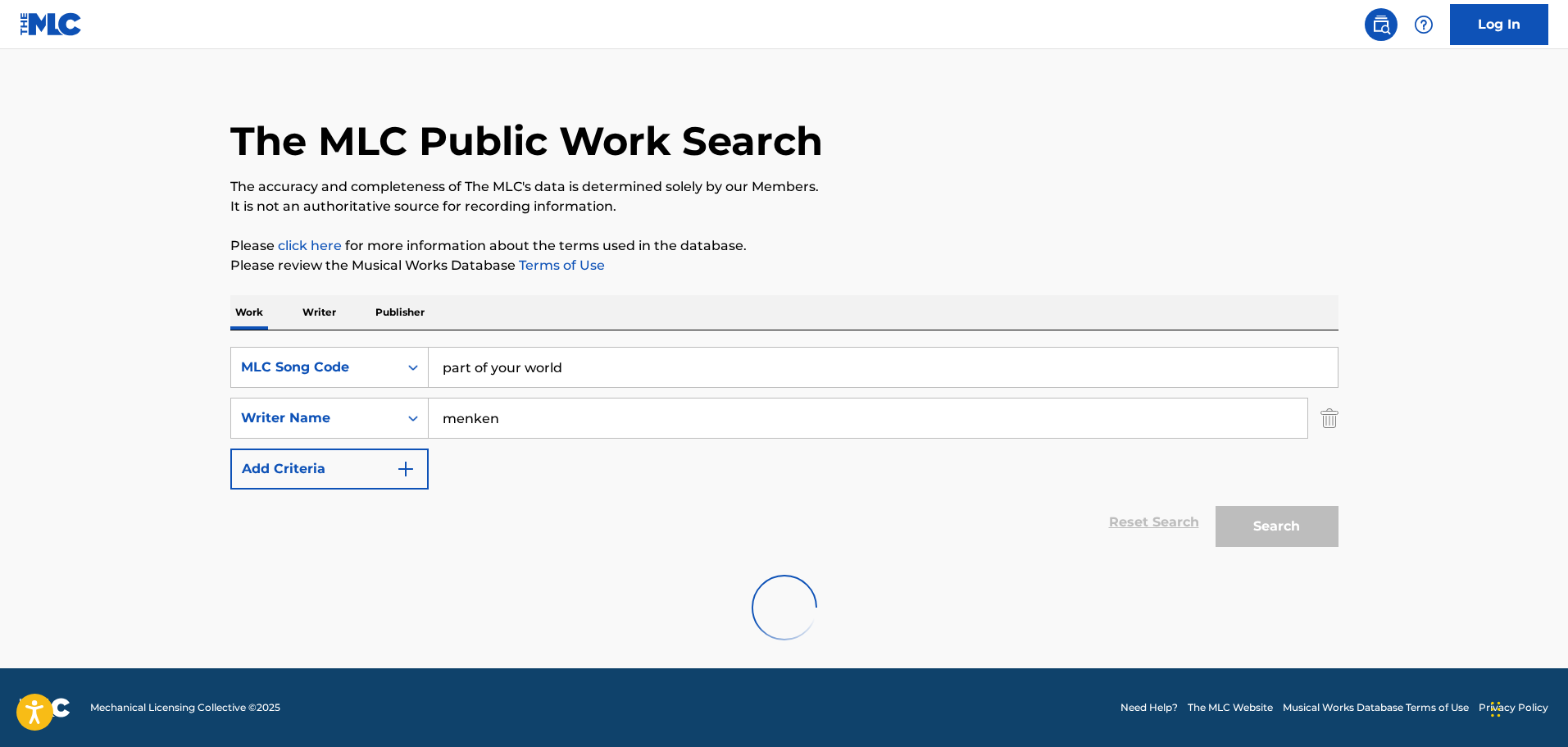
scroll to position [0, 0]
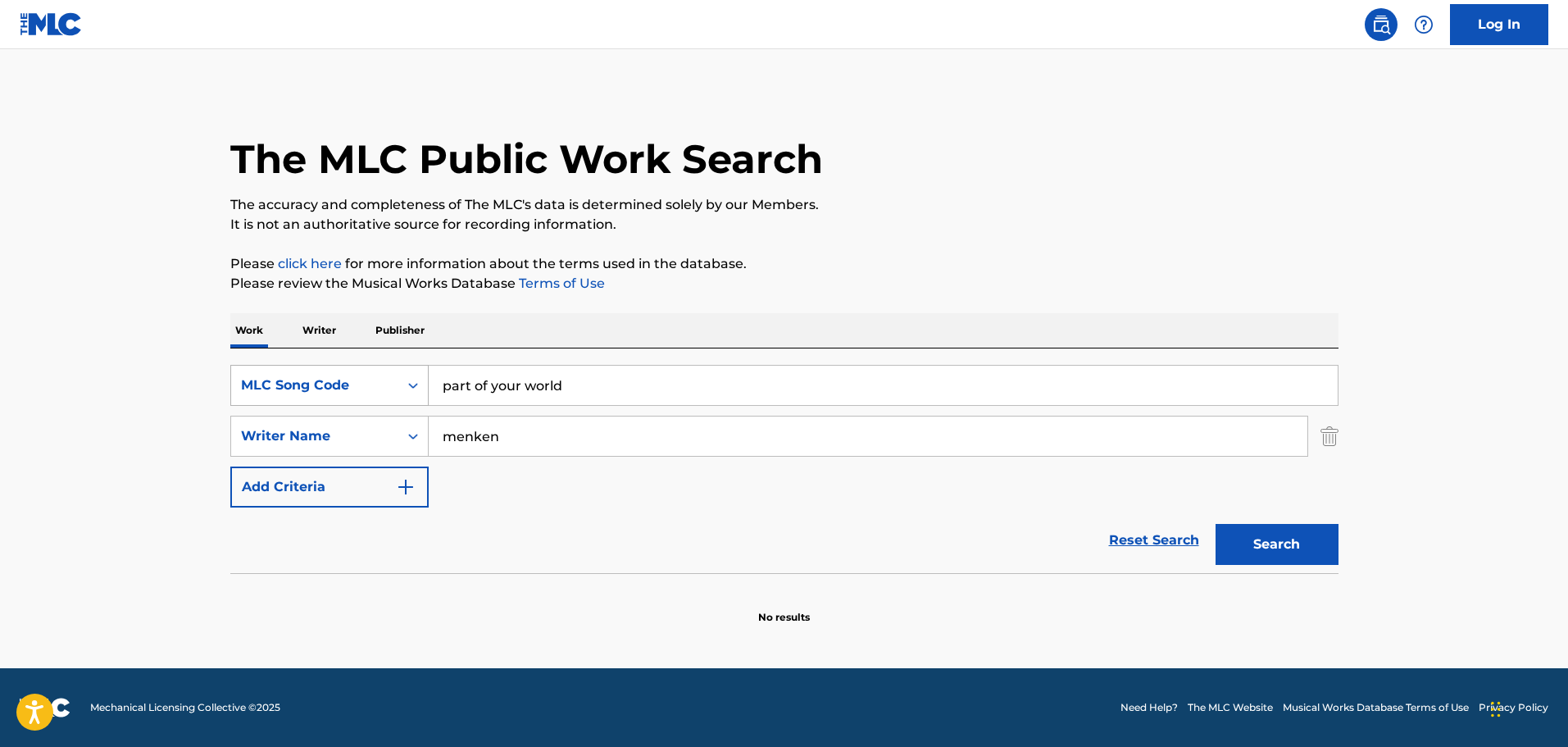
click at [363, 378] on div "MLC Song Code" at bounding box center [314, 386] width 147 height 20
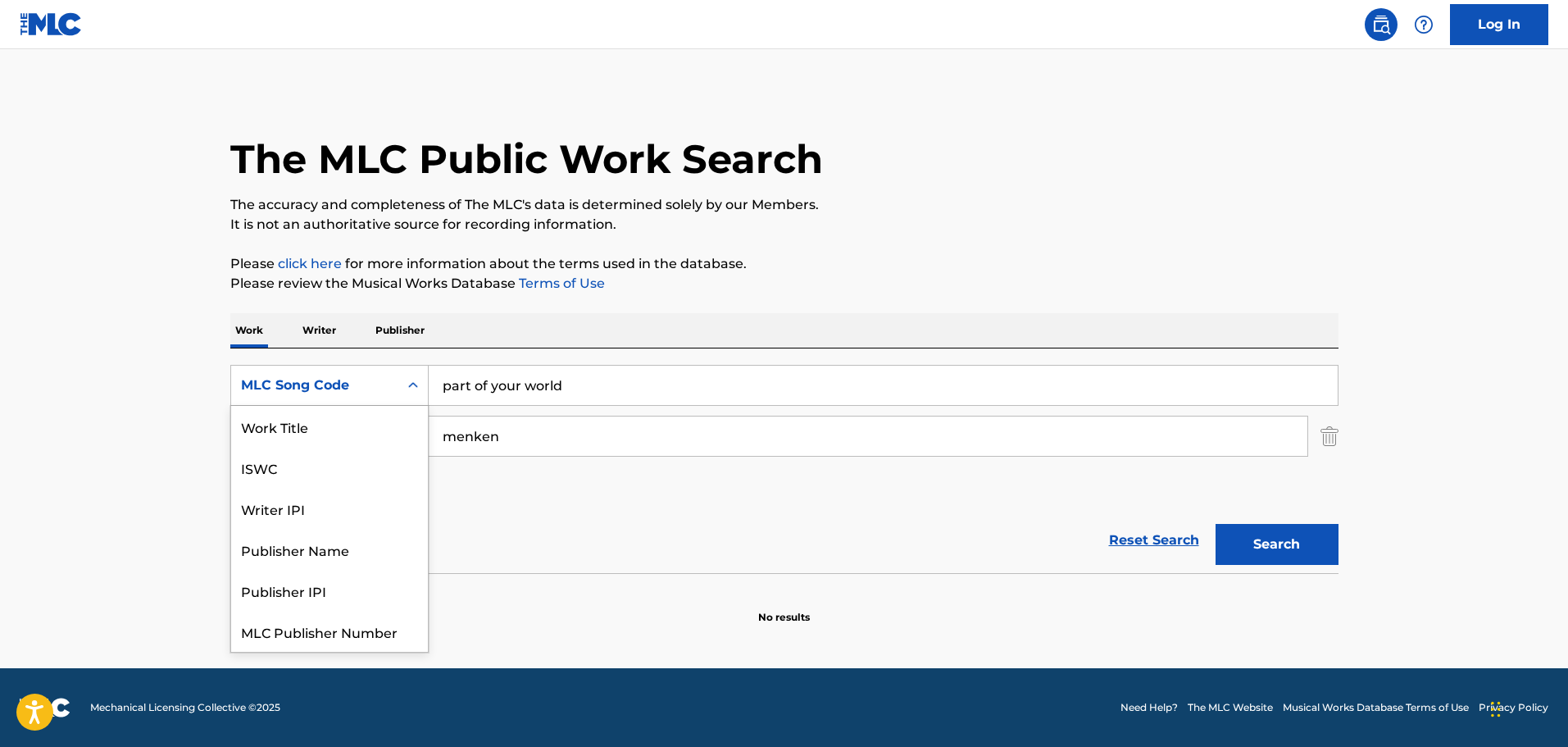
scroll to position [41, 0]
click at [313, 429] on div "ISWC" at bounding box center [330, 425] width 197 height 41
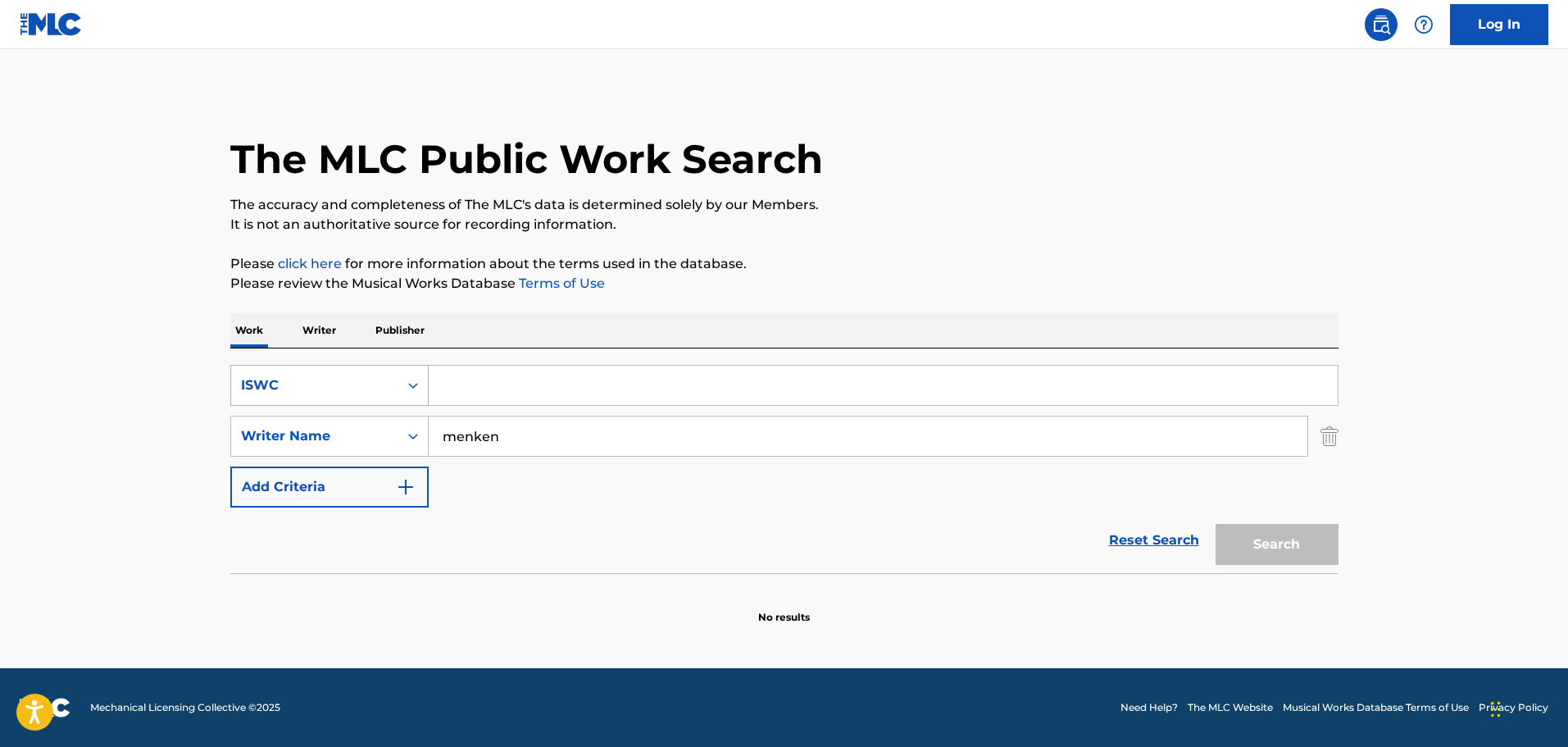
click at [368, 369] on div "ISWC" at bounding box center [314, 385] width 167 height 31
click at [589, 368] on input "Search Form" at bounding box center [883, 386] width 909 height 40
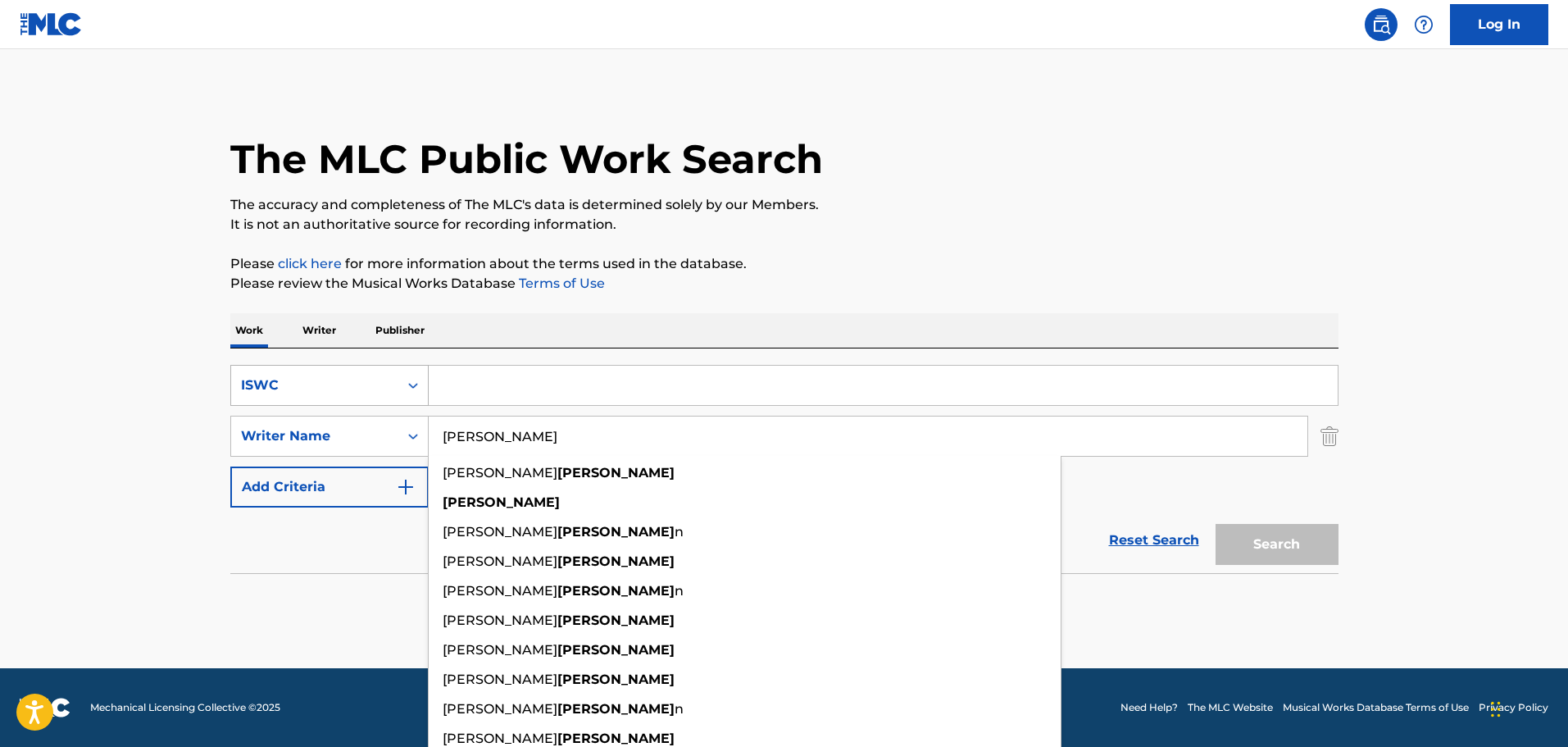
click at [344, 383] on div "ISWC" at bounding box center [314, 386] width 147 height 20
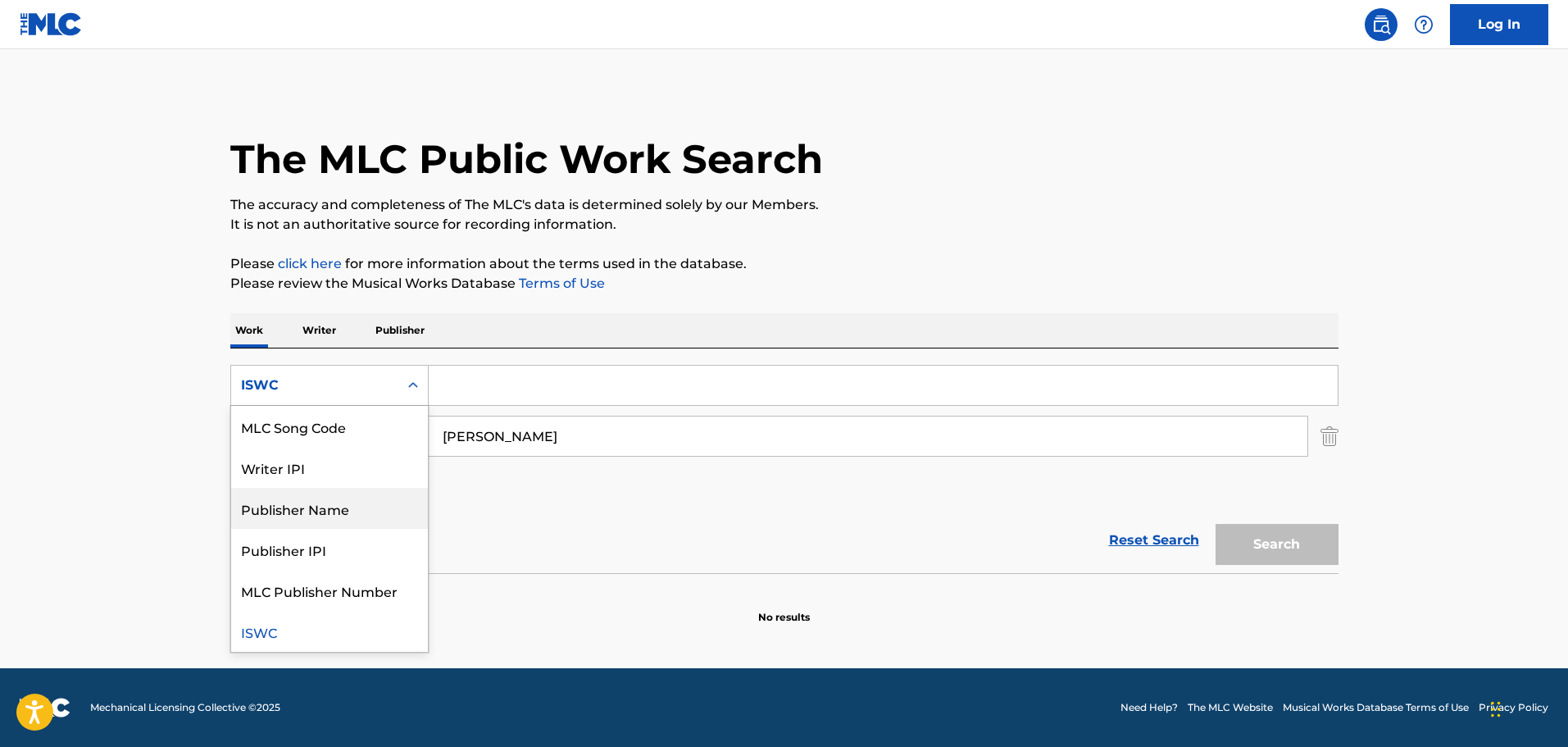
scroll to position [0, 0]
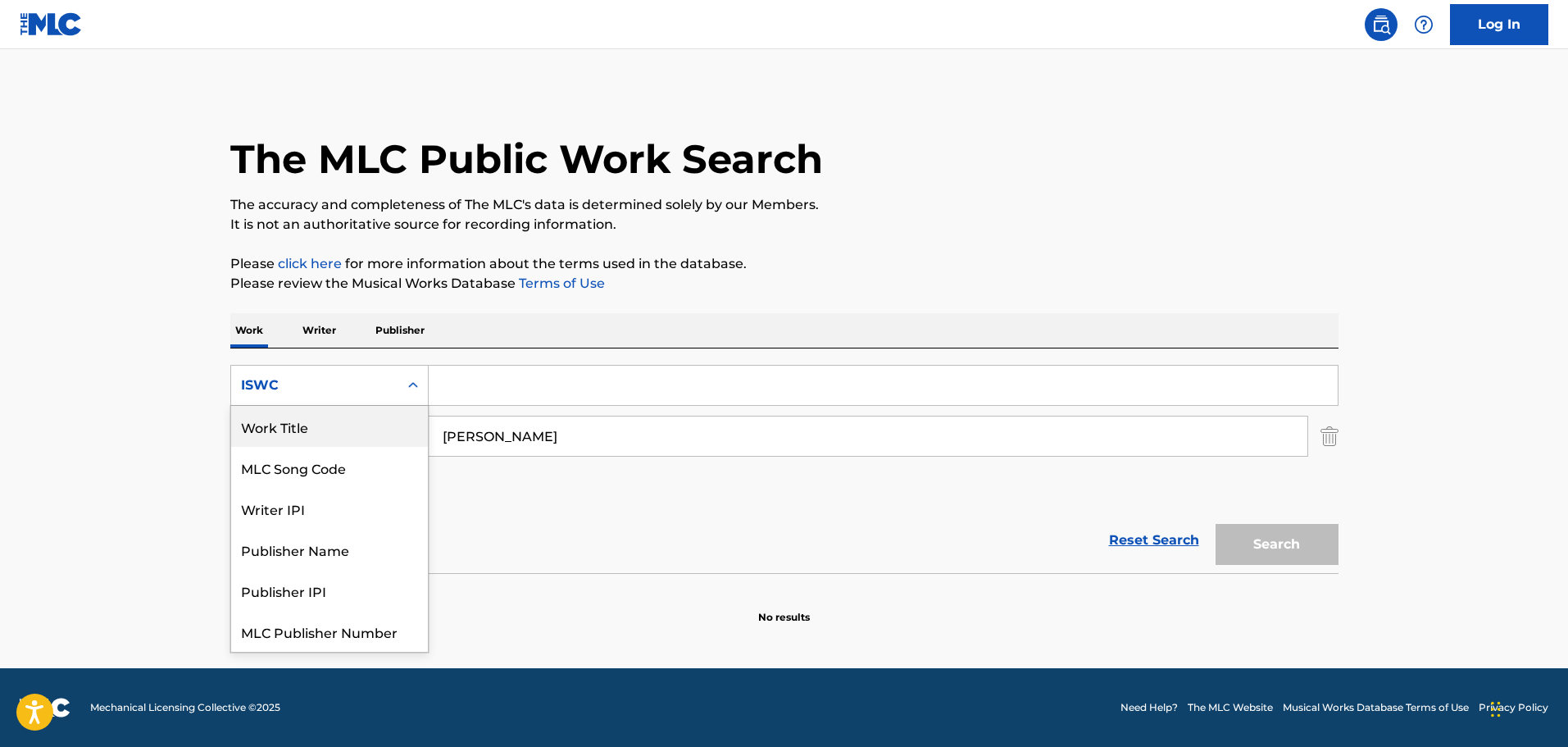
click at [314, 433] on div "Work Title" at bounding box center [330, 425] width 197 height 41
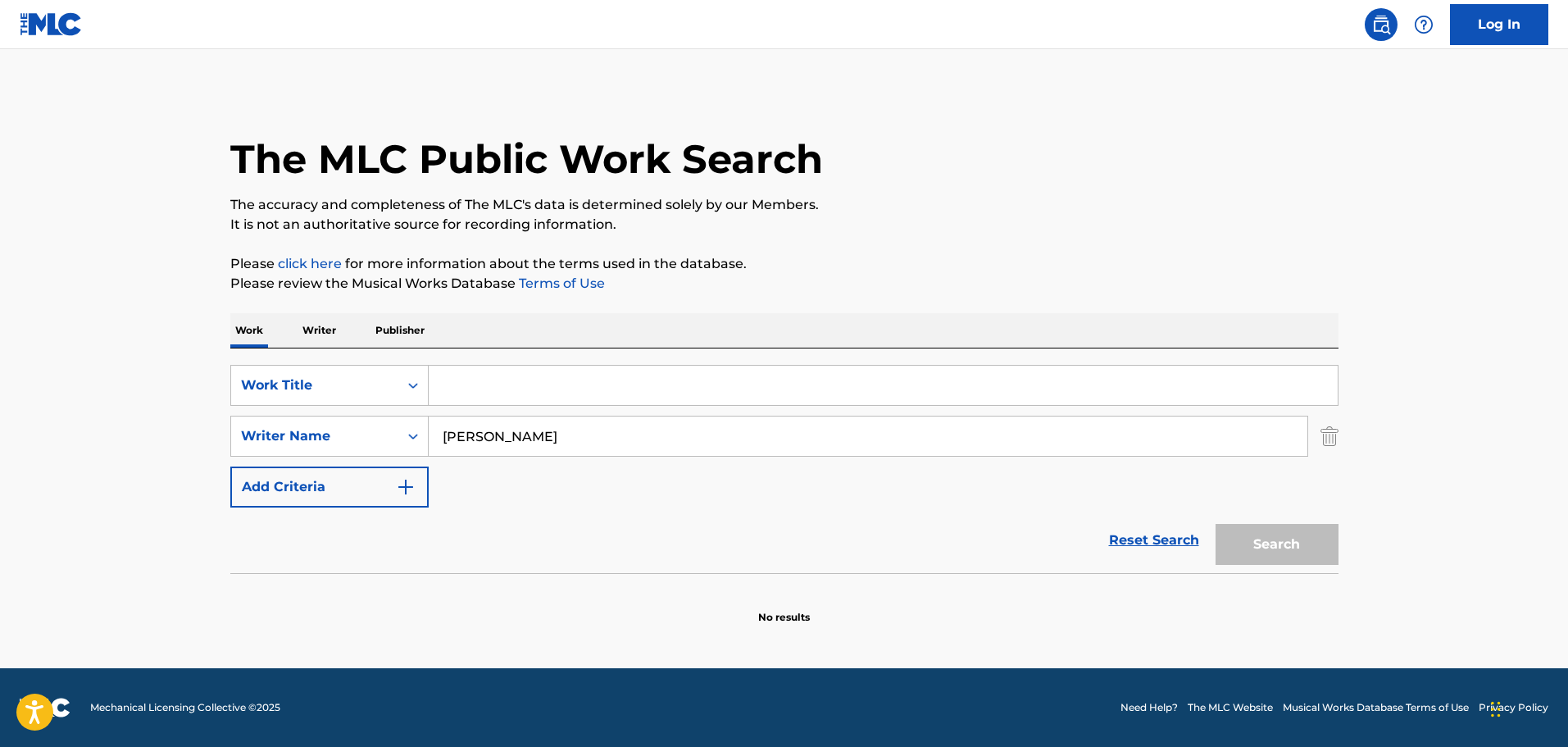
click at [509, 429] on input "[PERSON_NAME]" at bounding box center [868, 436] width 879 height 40
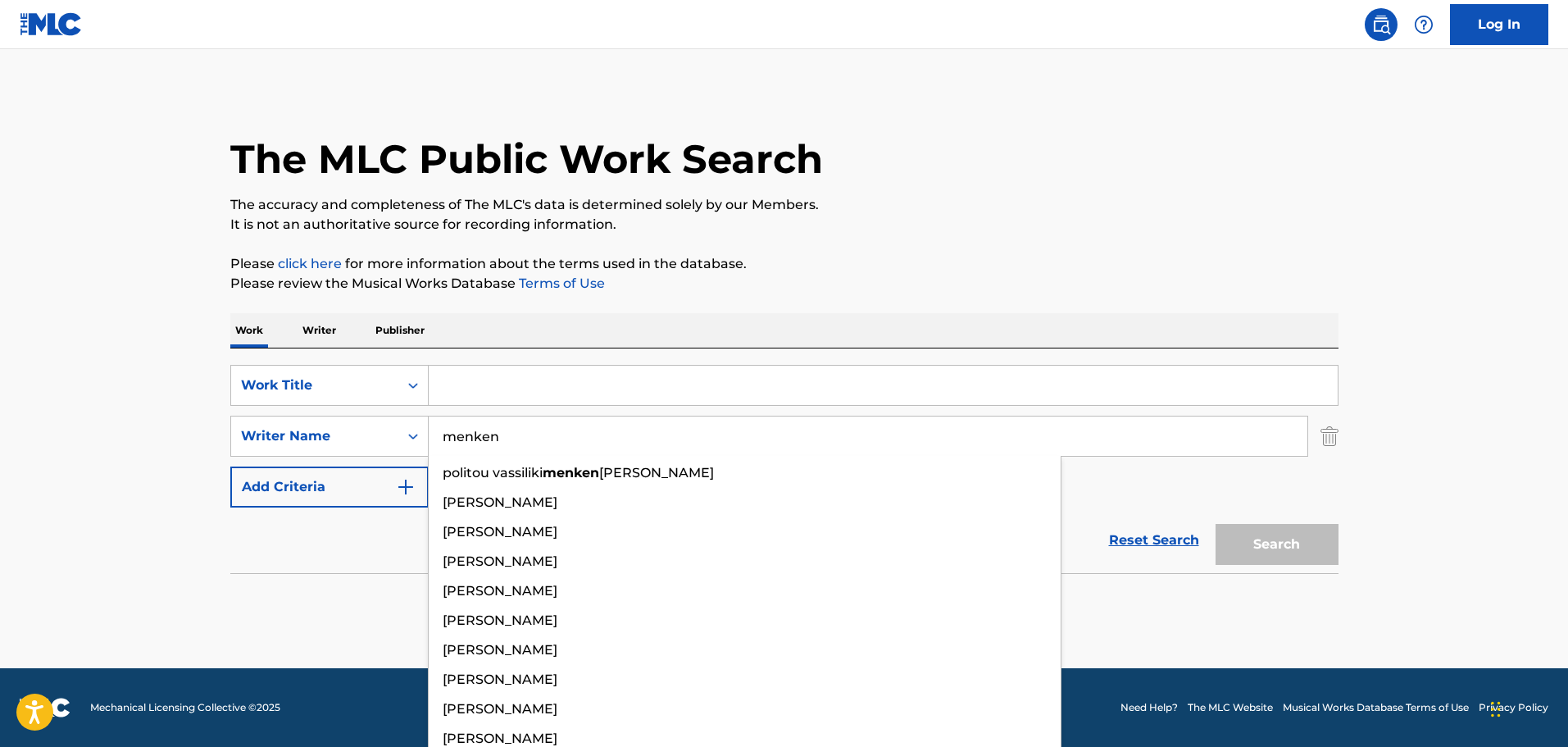
type input "menken"
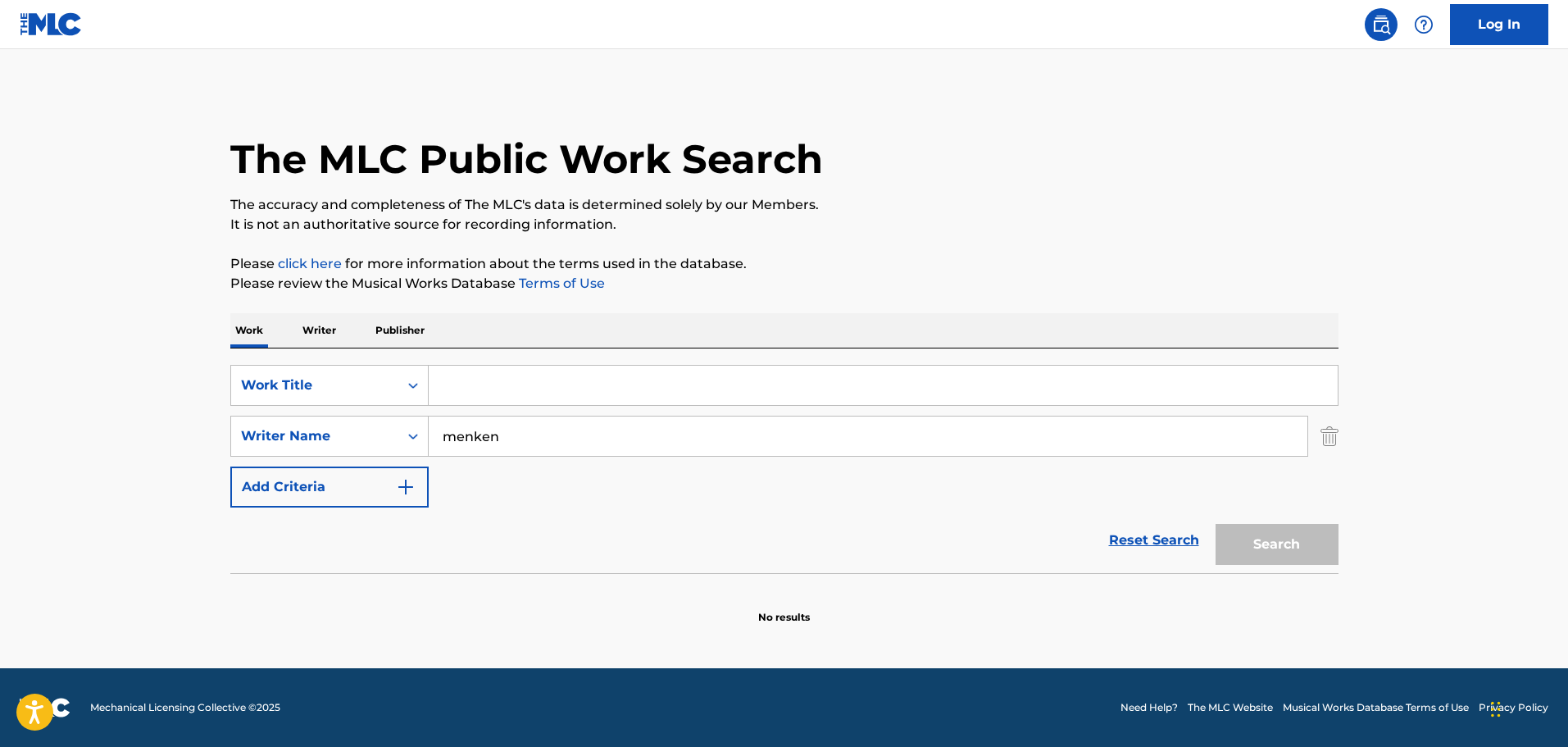
click at [456, 376] on input "Search Form" at bounding box center [883, 386] width 909 height 40
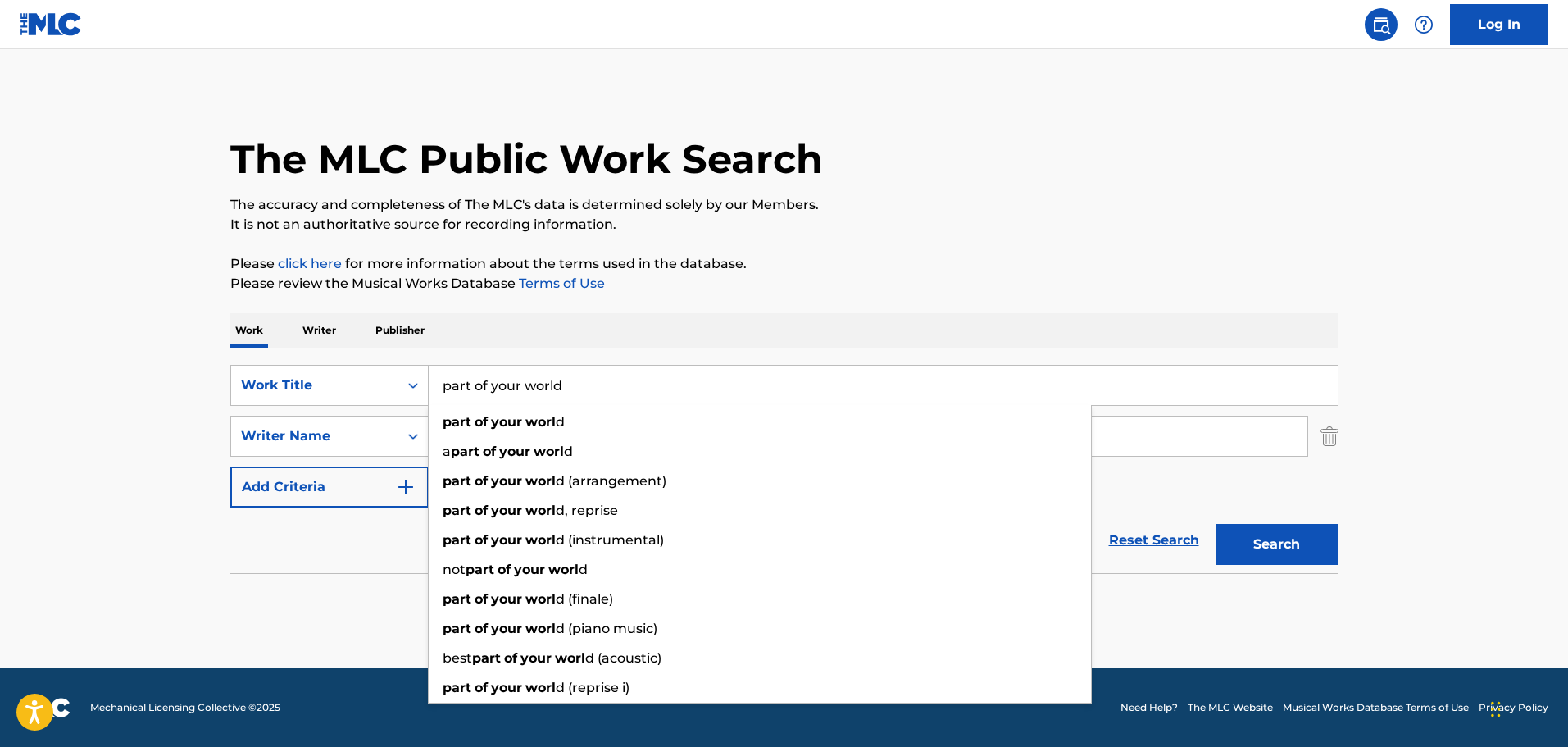
type input "part of your world"
click at [1216, 524] on button "Search" at bounding box center [1277, 544] width 123 height 41
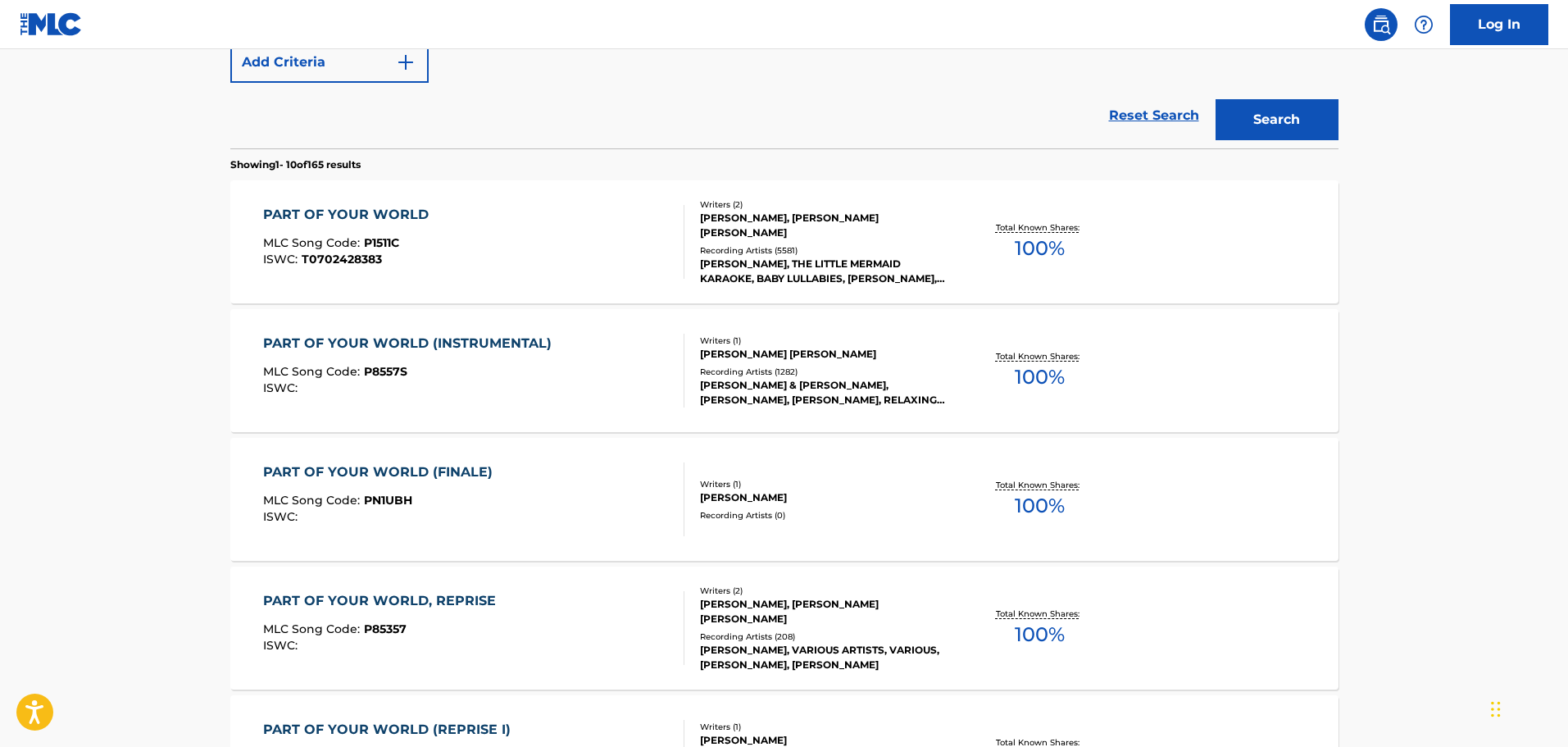
scroll to position [328, 0]
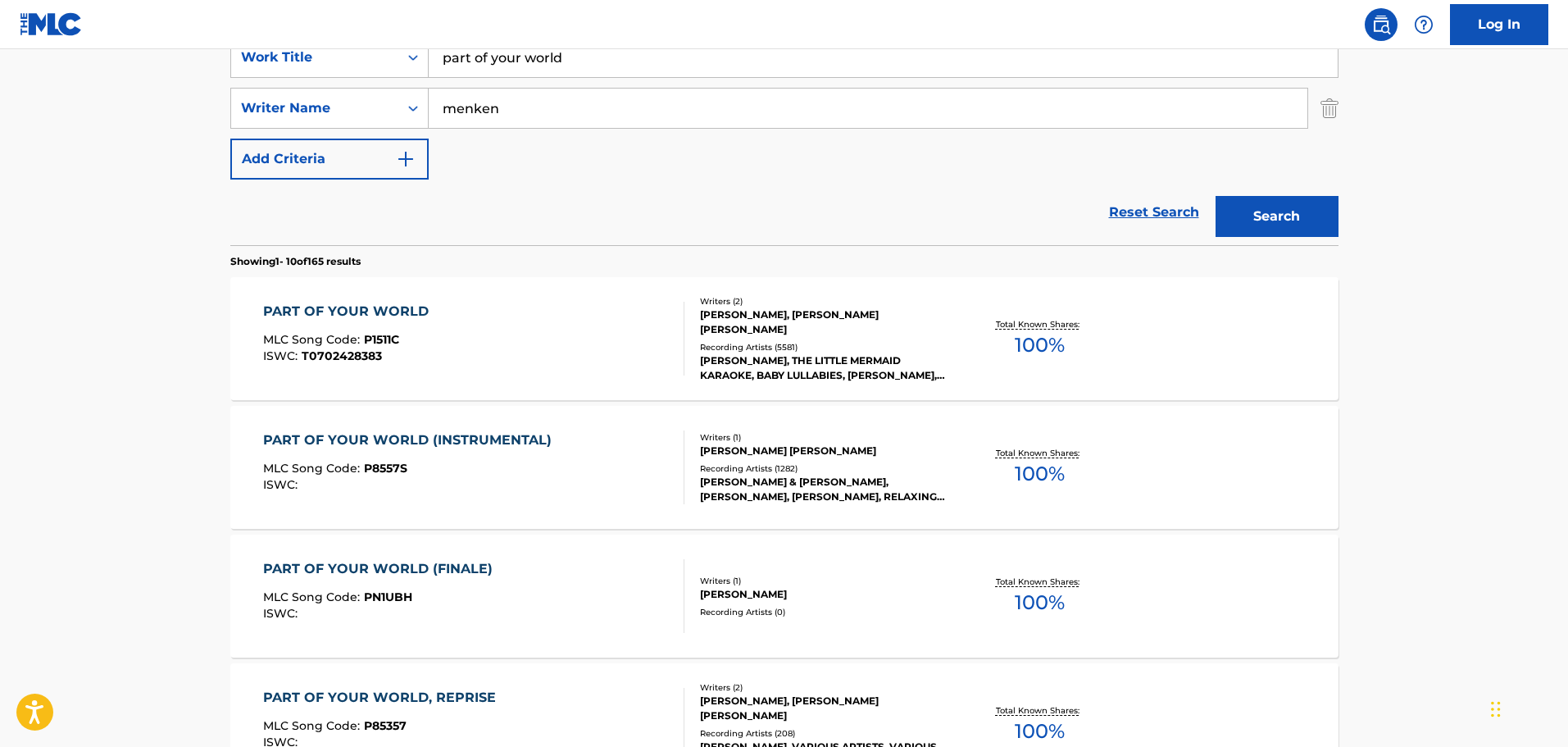
click at [476, 348] on div "PART OF YOUR WORLD MLC Song Code : P1511C ISWC : T0702428383" at bounding box center [473, 339] width 421 height 74
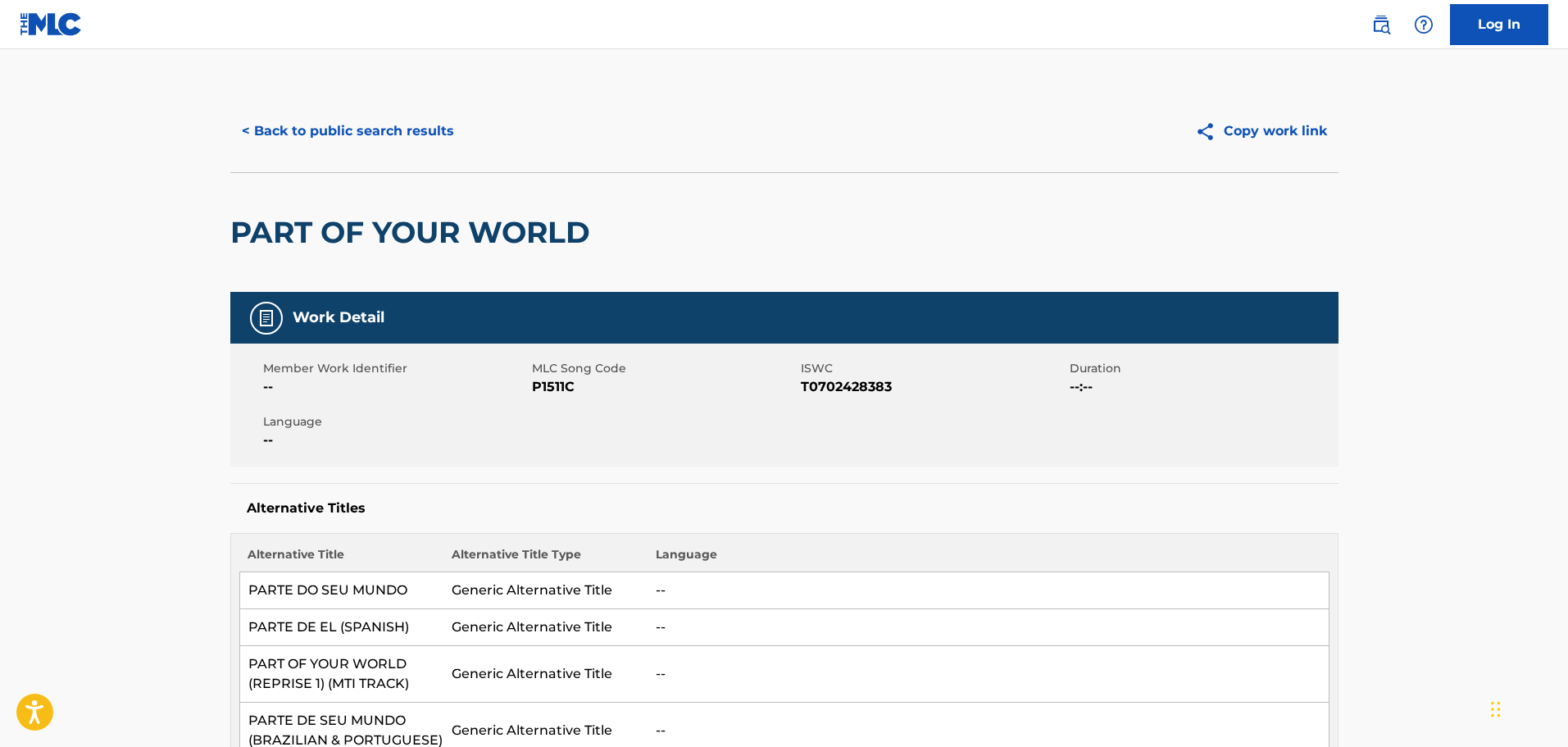
click at [406, 120] on button "< Back to public search results" at bounding box center [348, 131] width 235 height 41
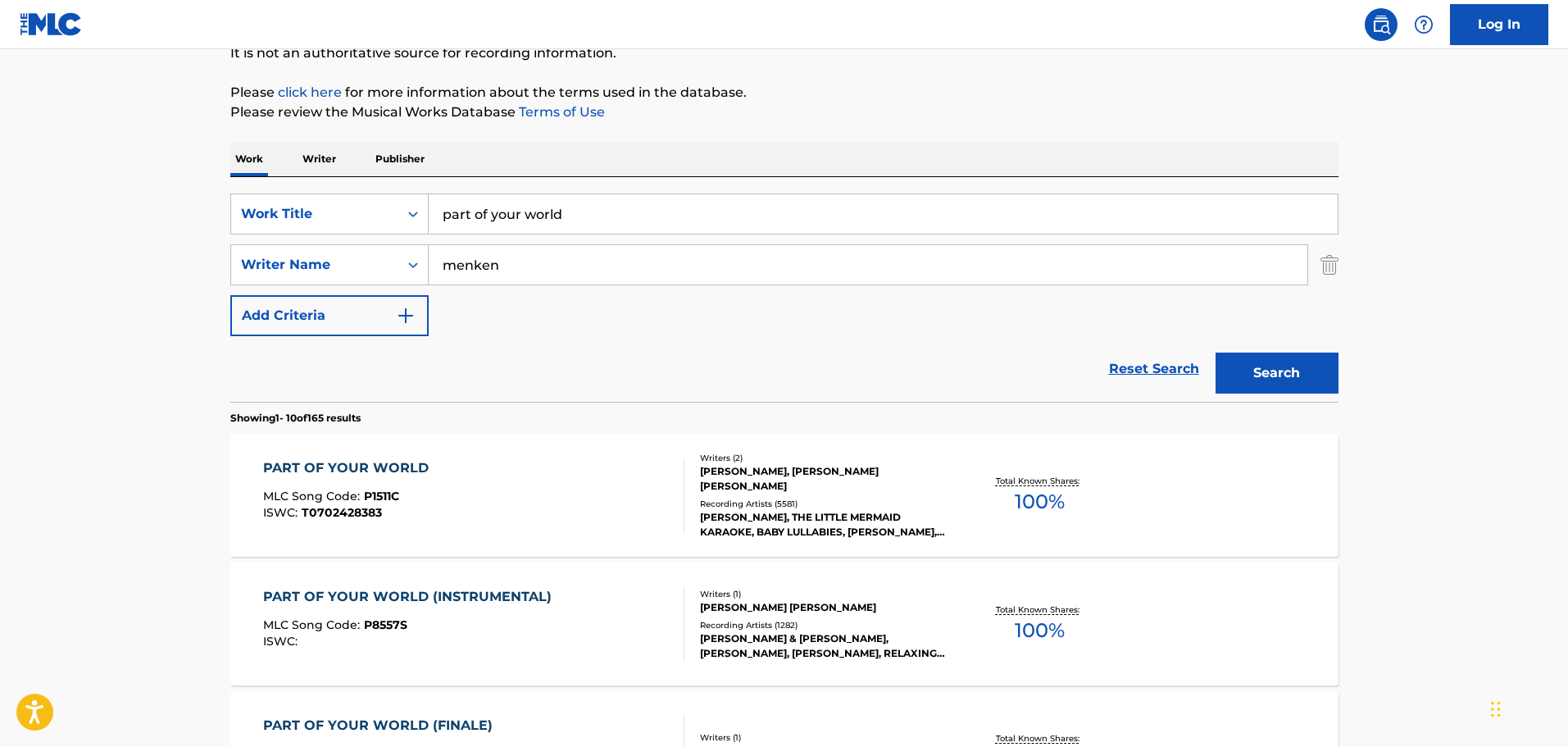
scroll to position [82, 0]
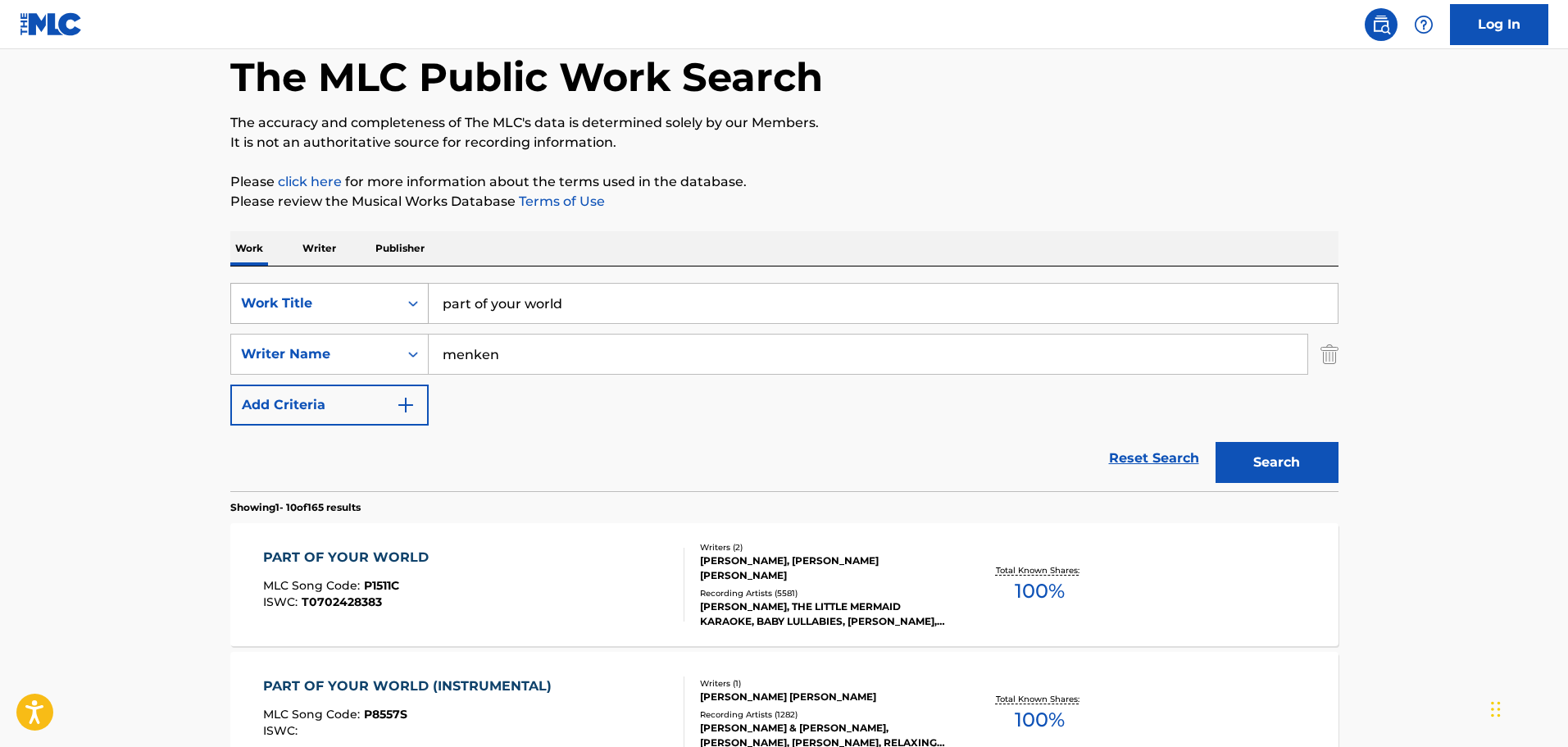
drag, startPoint x: 470, startPoint y: 336, endPoint x: 296, endPoint y: 320, distance: 174.7
click at [313, 323] on div "SearchWithCriteriab2efc2c2-4ed6-4160-8f5b-e558df0ab41f Work Title part of your …" at bounding box center [784, 354] width 1108 height 143
drag, startPoint x: 580, startPoint y: 306, endPoint x: 163, endPoint y: 277, distance: 418.0
click at [1216, 442] on button "Search" at bounding box center [1277, 462] width 123 height 41
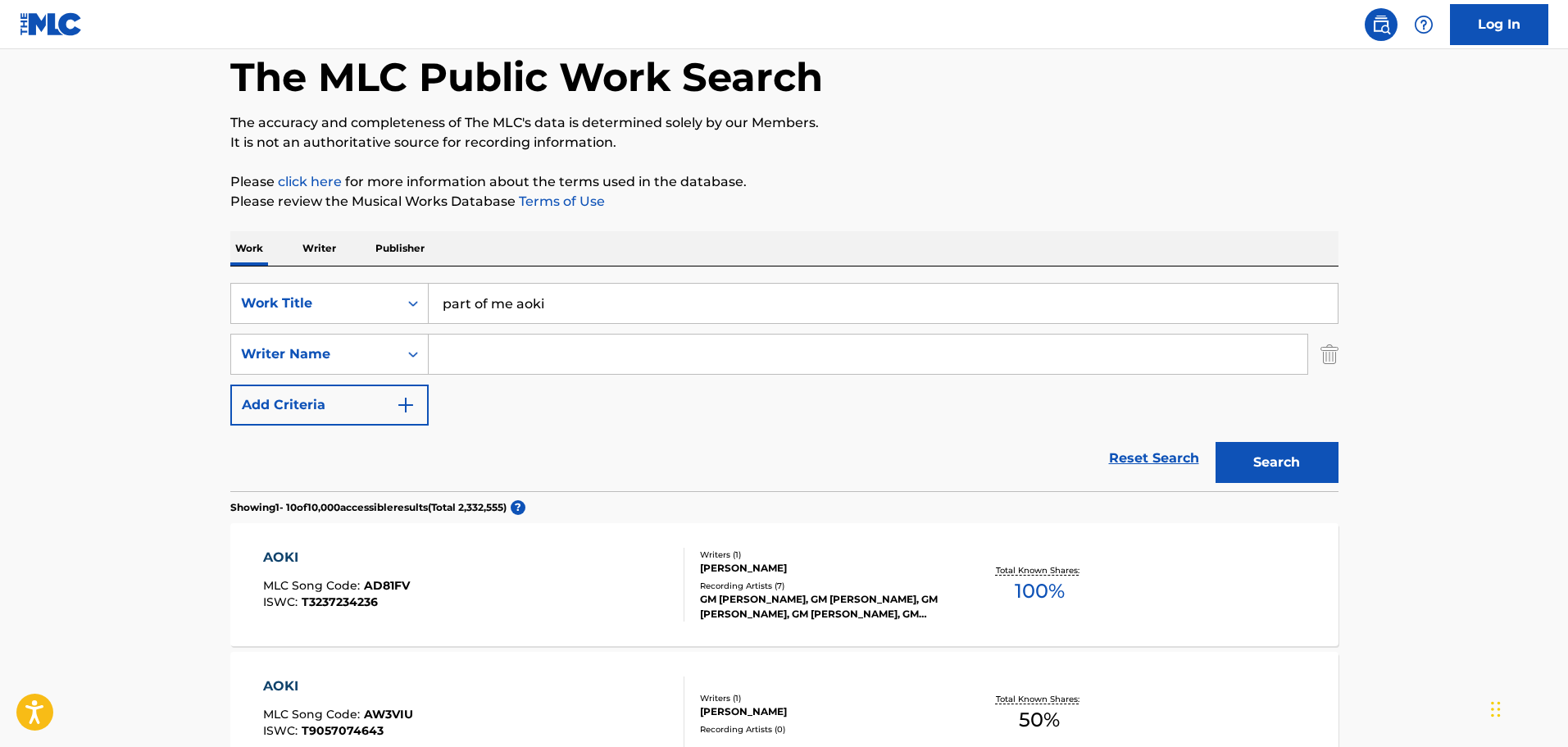
drag, startPoint x: 574, startPoint y: 309, endPoint x: 512, endPoint y: 301, distance: 62.5
click at [512, 301] on input "part of me aoki" at bounding box center [883, 303] width 909 height 40
type input "part of me"
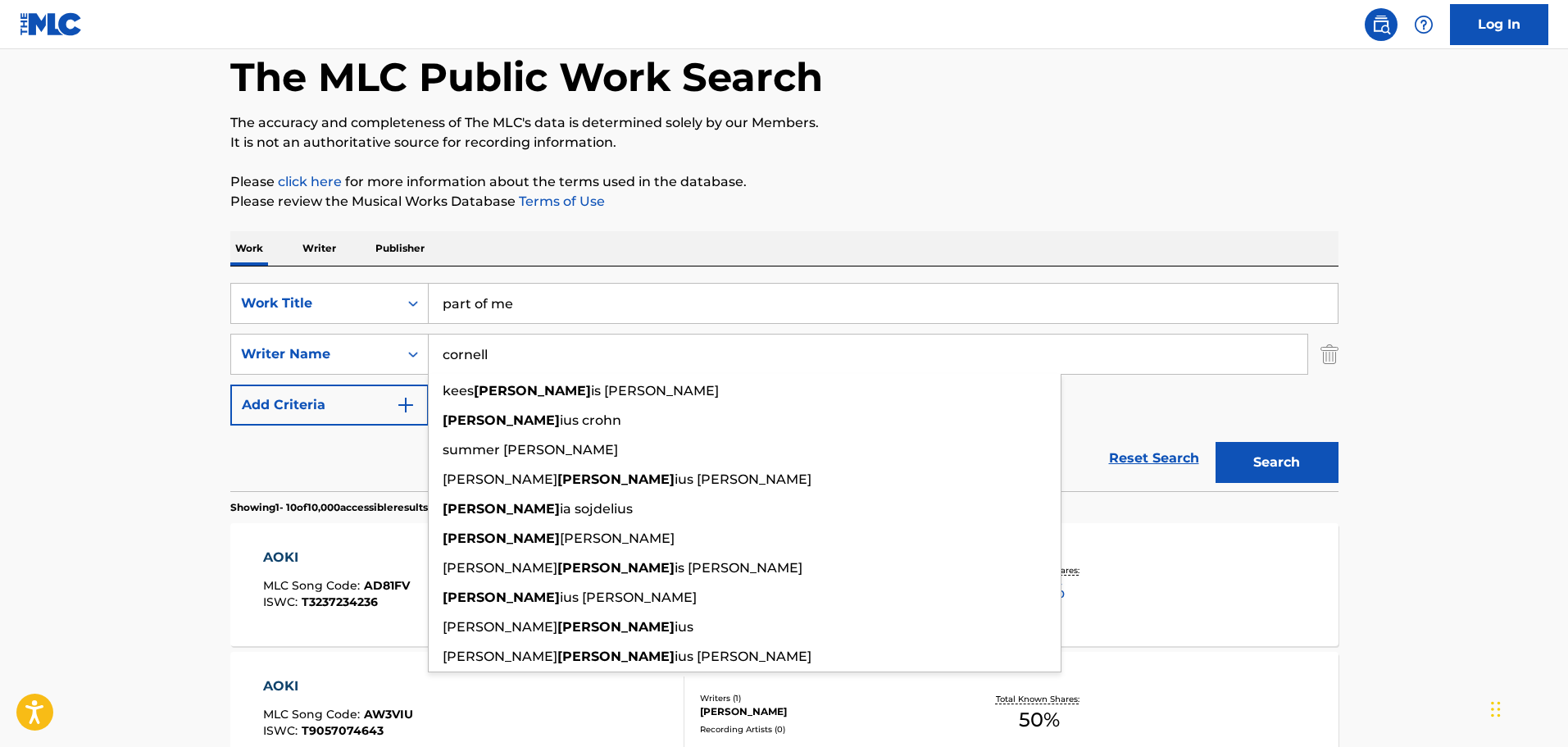
type input "cornell"
click at [1216, 442] on button "Search" at bounding box center [1277, 462] width 123 height 41
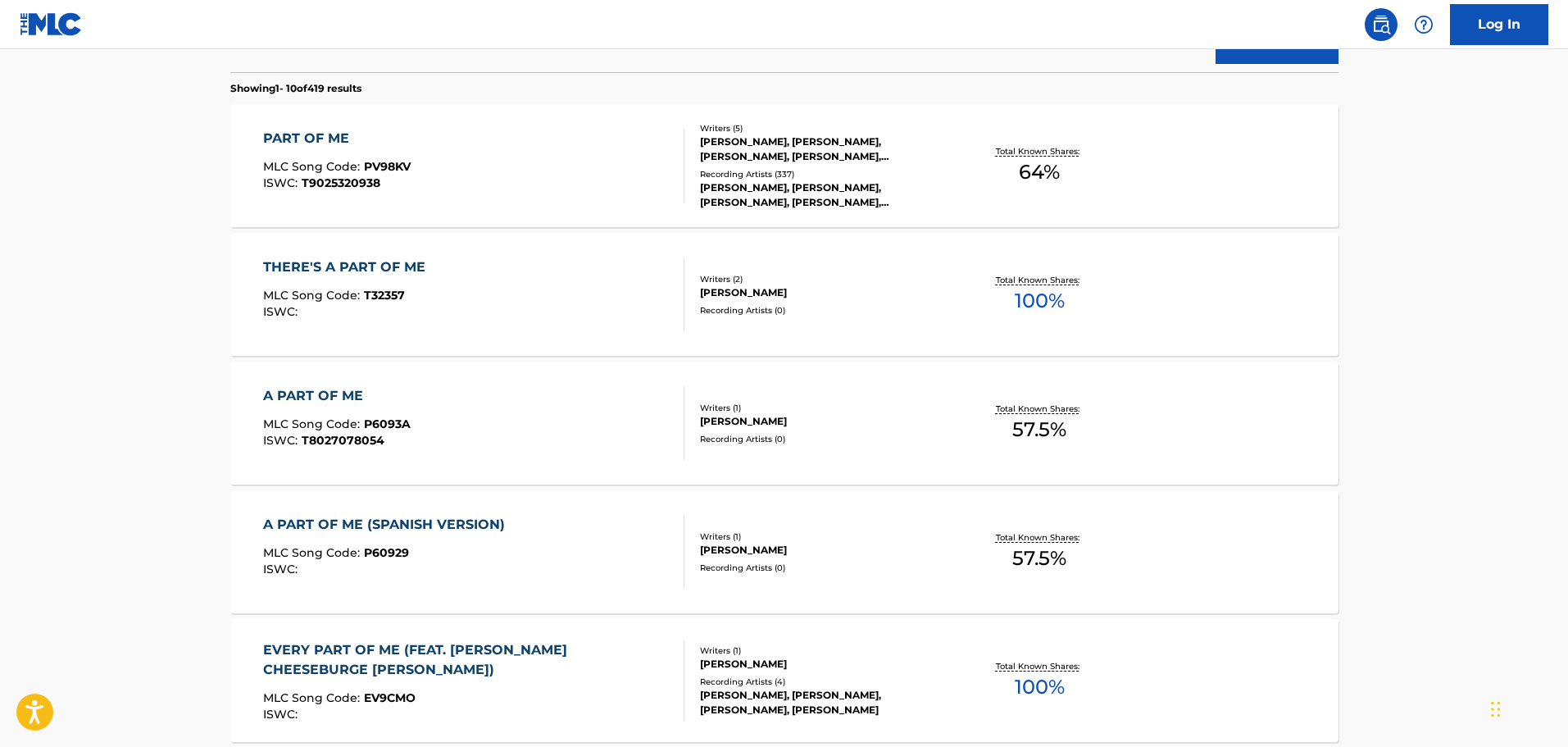
scroll to position [509, 0]
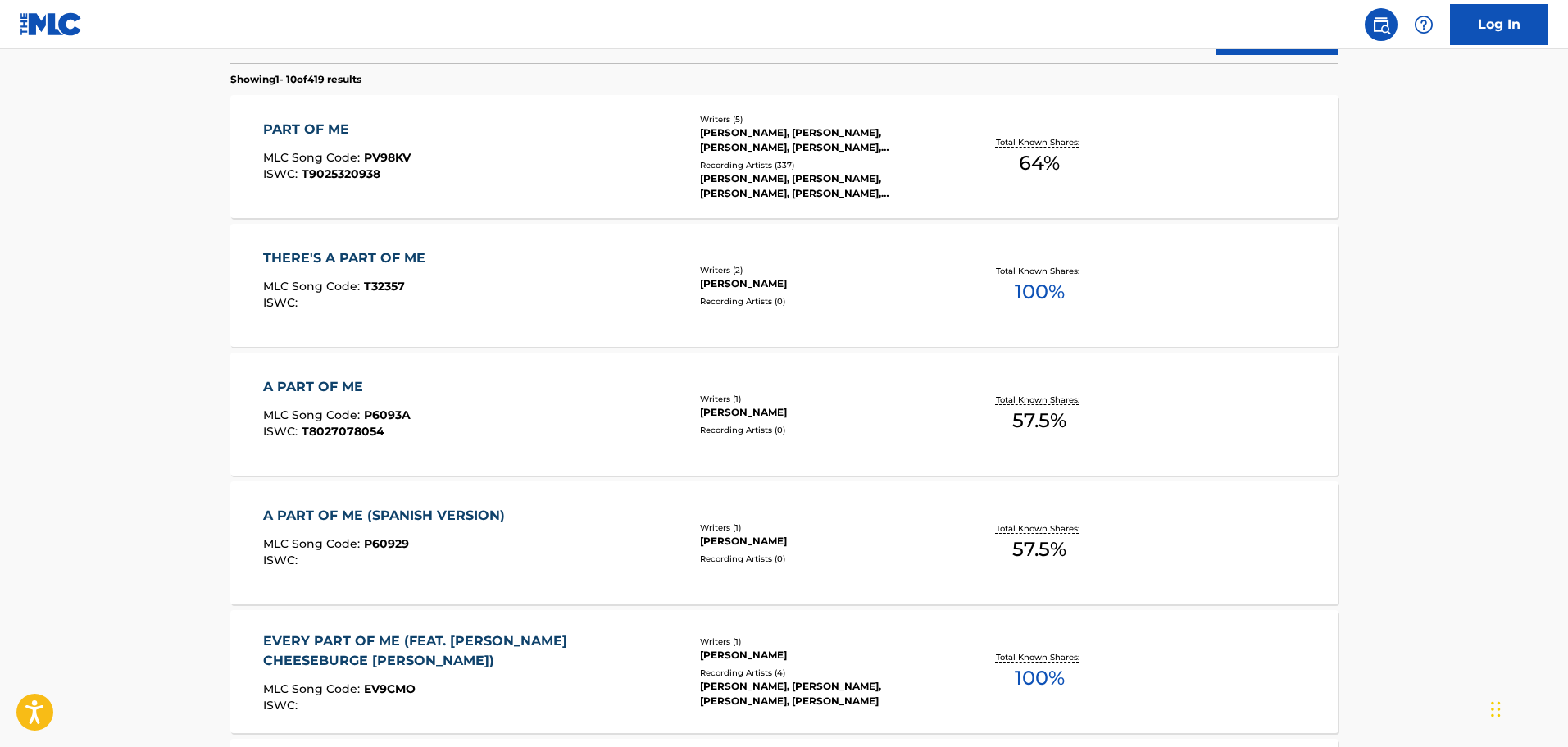
click at [409, 126] on div "PART OF ME" at bounding box center [336, 130] width 147 height 20
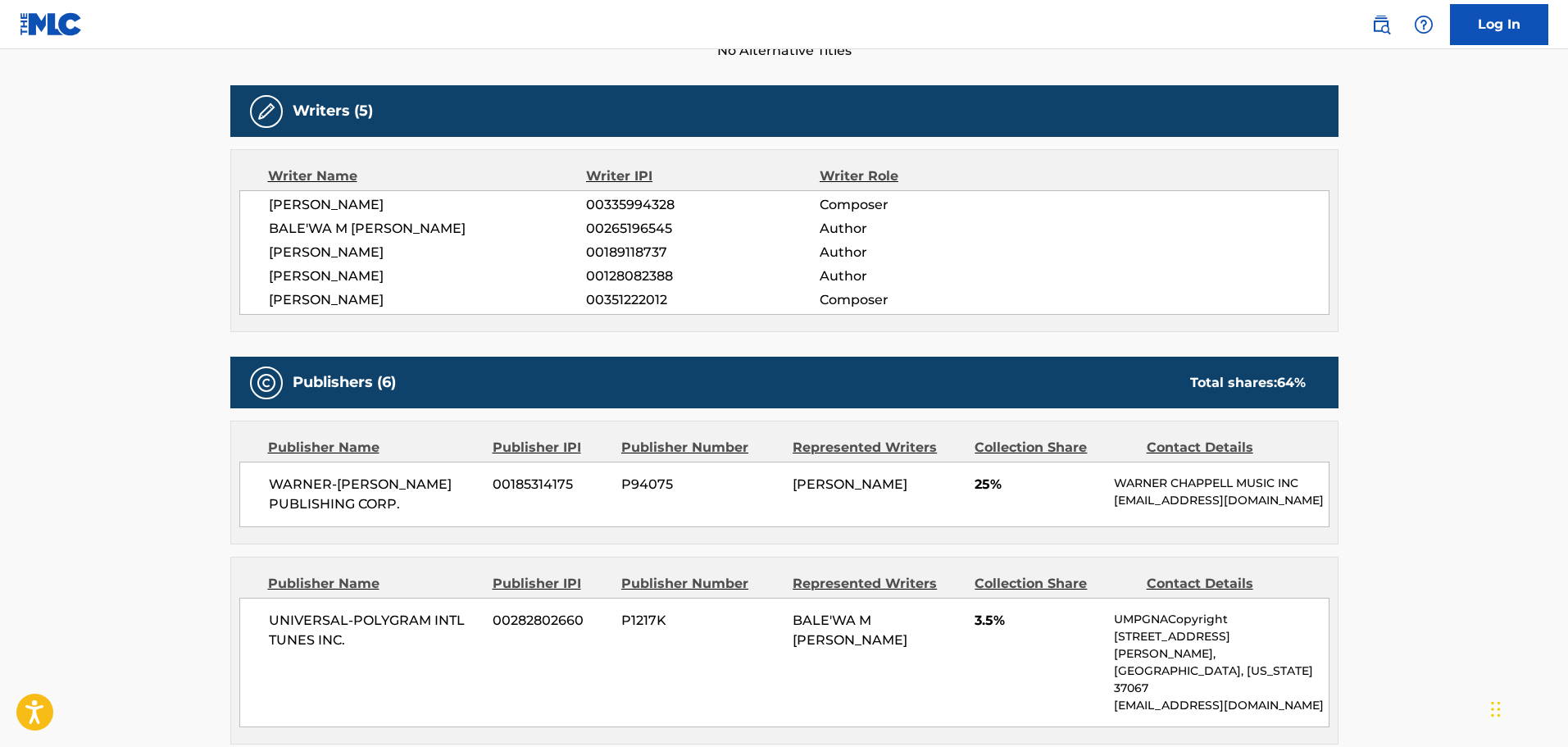
scroll to position [246, 0]
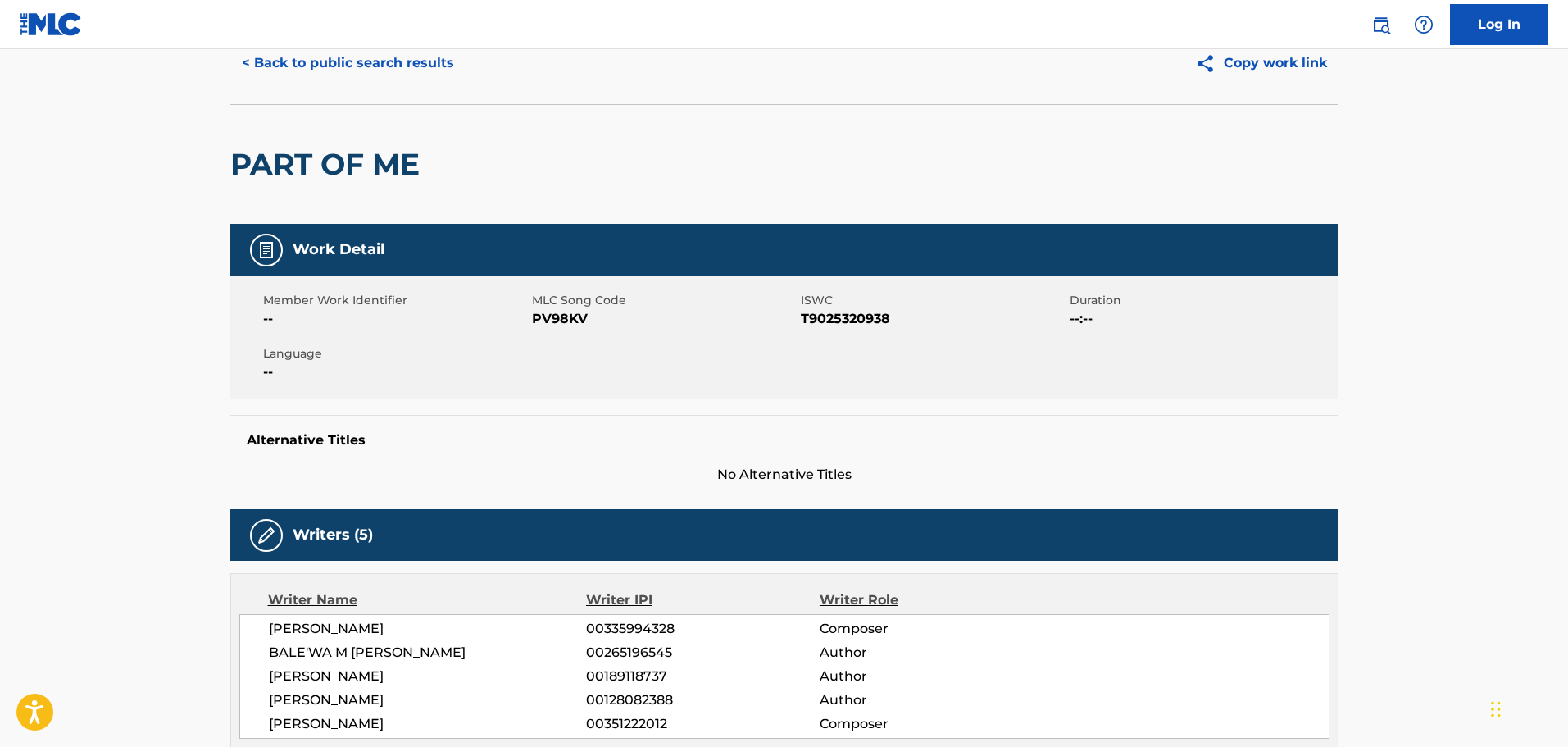
scroll to position [0, 0]
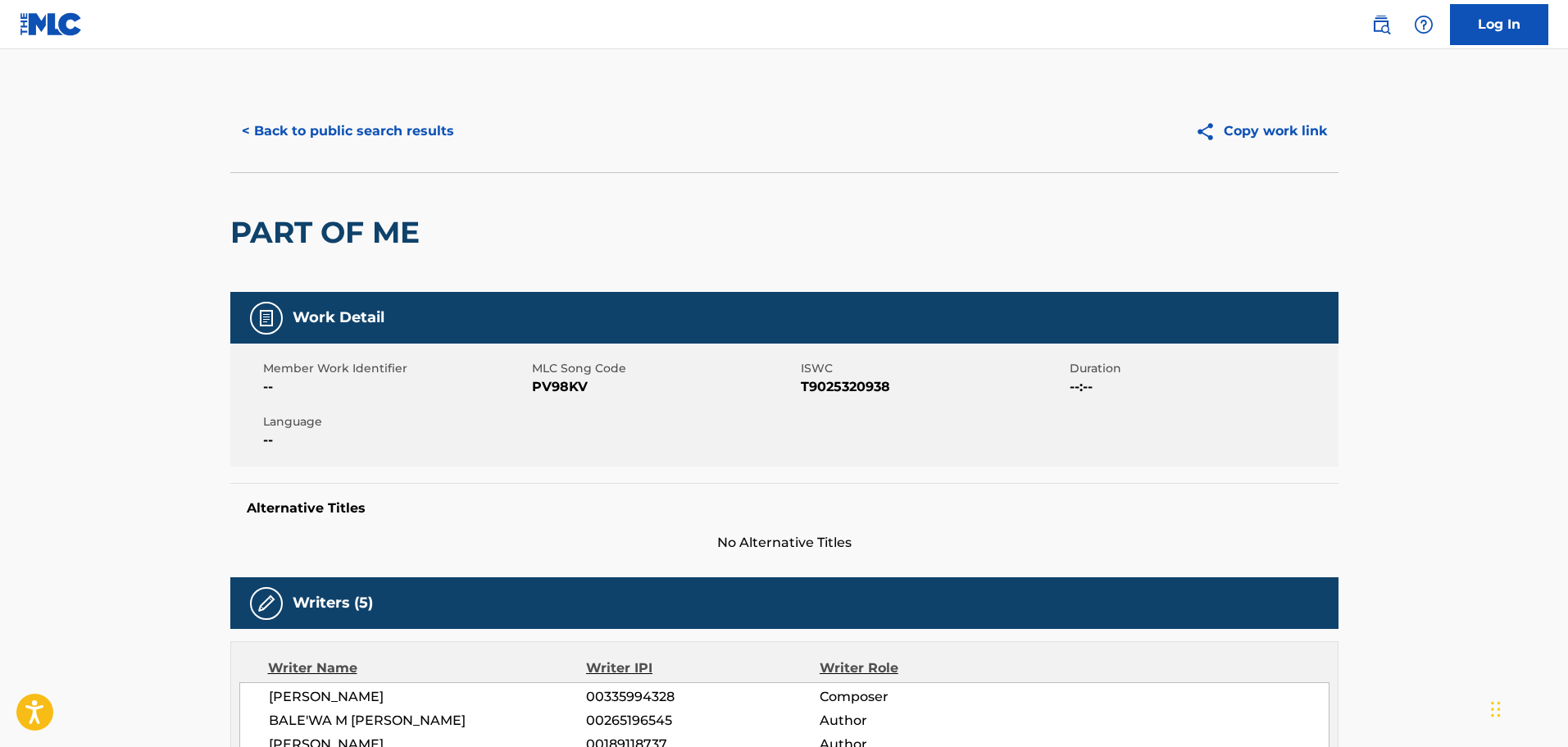
click at [317, 117] on button "< Back to public search results" at bounding box center [348, 131] width 235 height 41
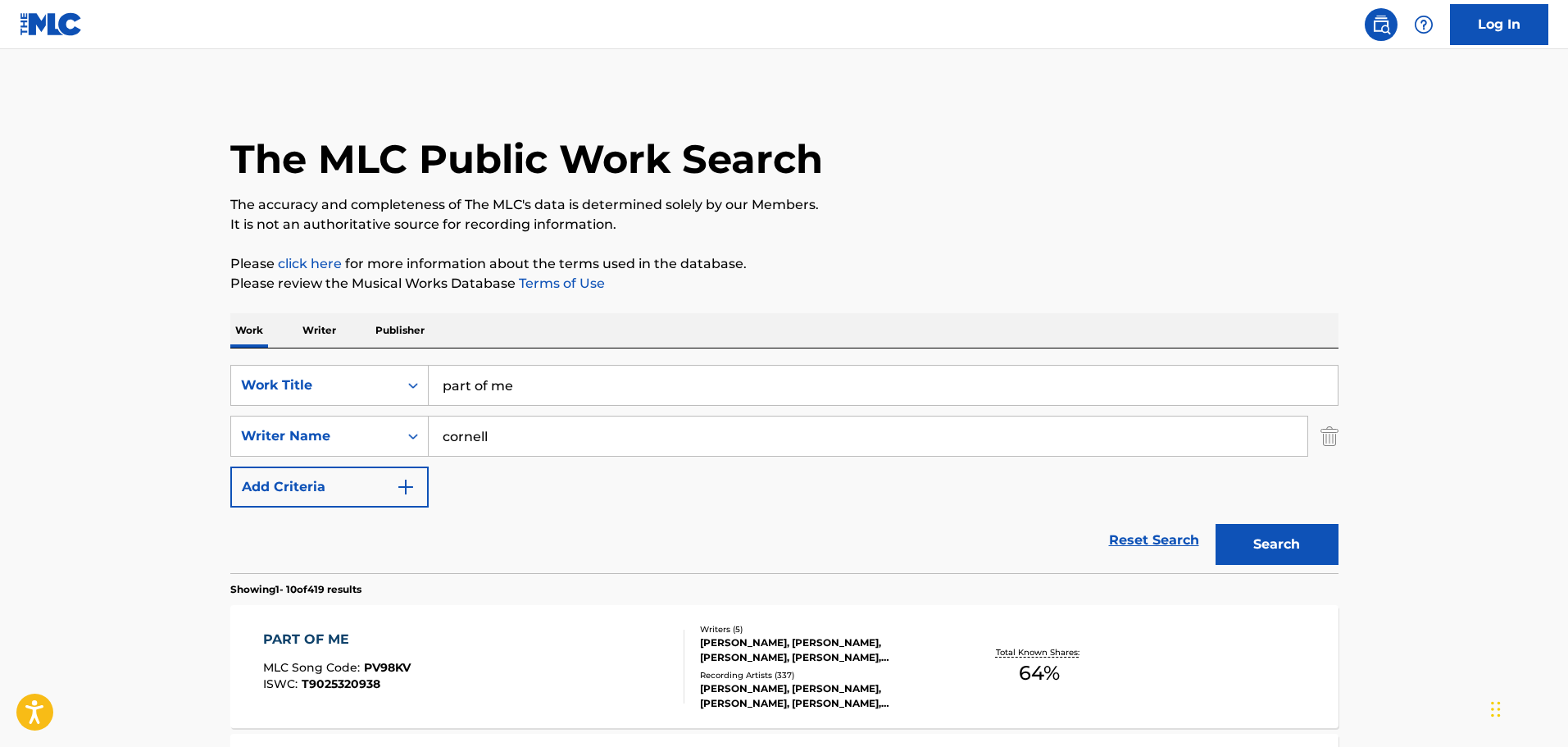
drag, startPoint x: 527, startPoint y: 383, endPoint x: 262, endPoint y: 313, distance: 274.1
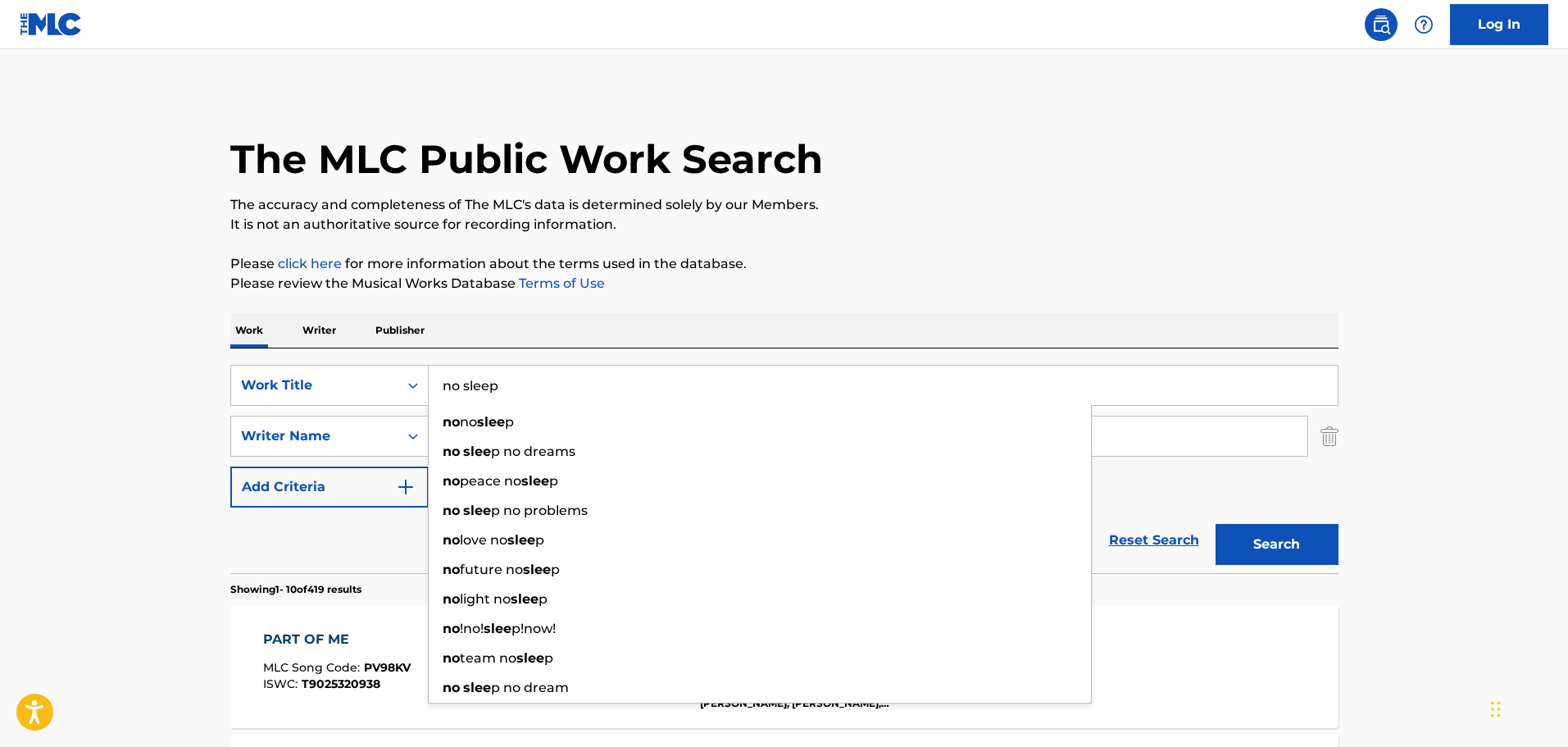
type input "no sleep"
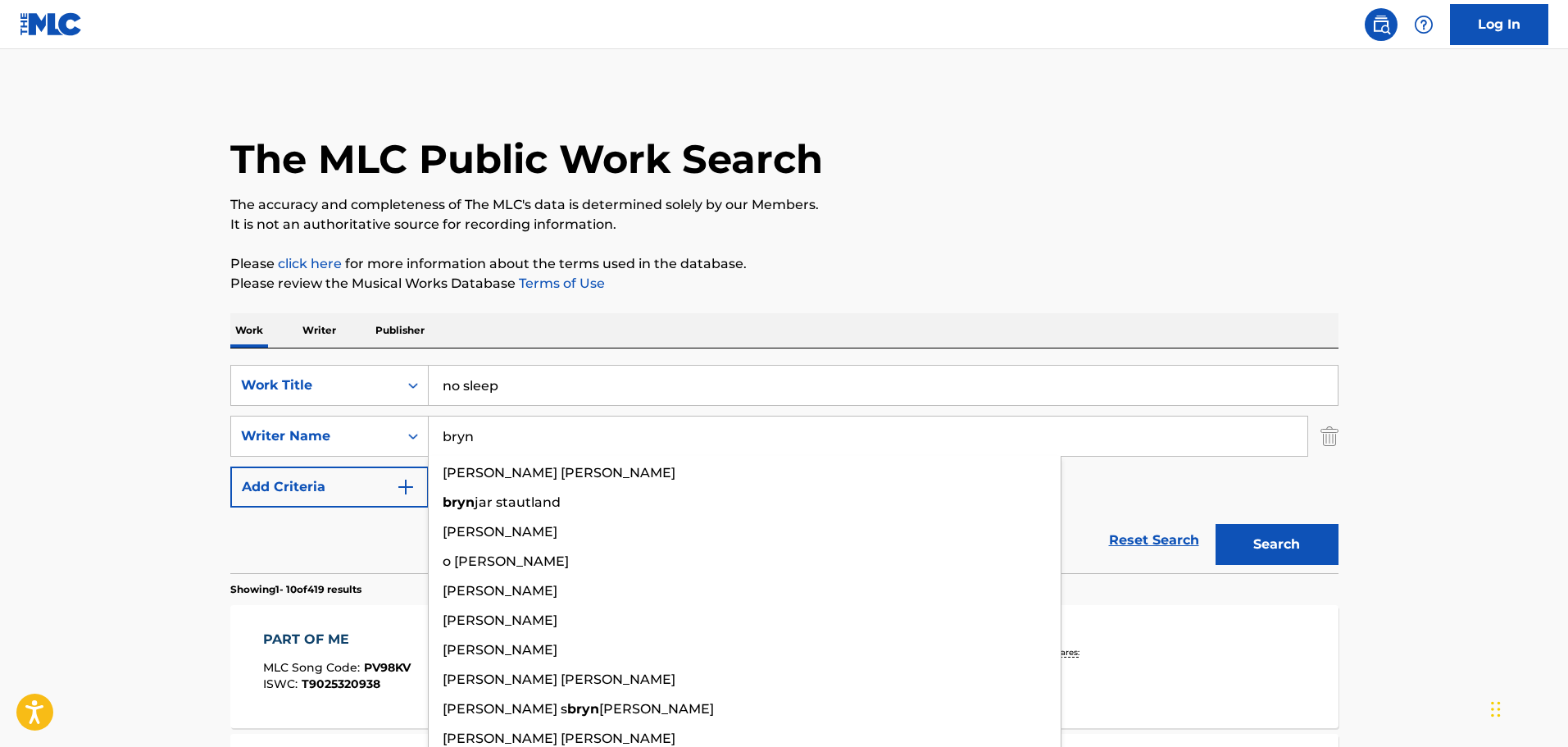
type input "bryn"
click at [1216, 524] on button "Search" at bounding box center [1277, 544] width 123 height 41
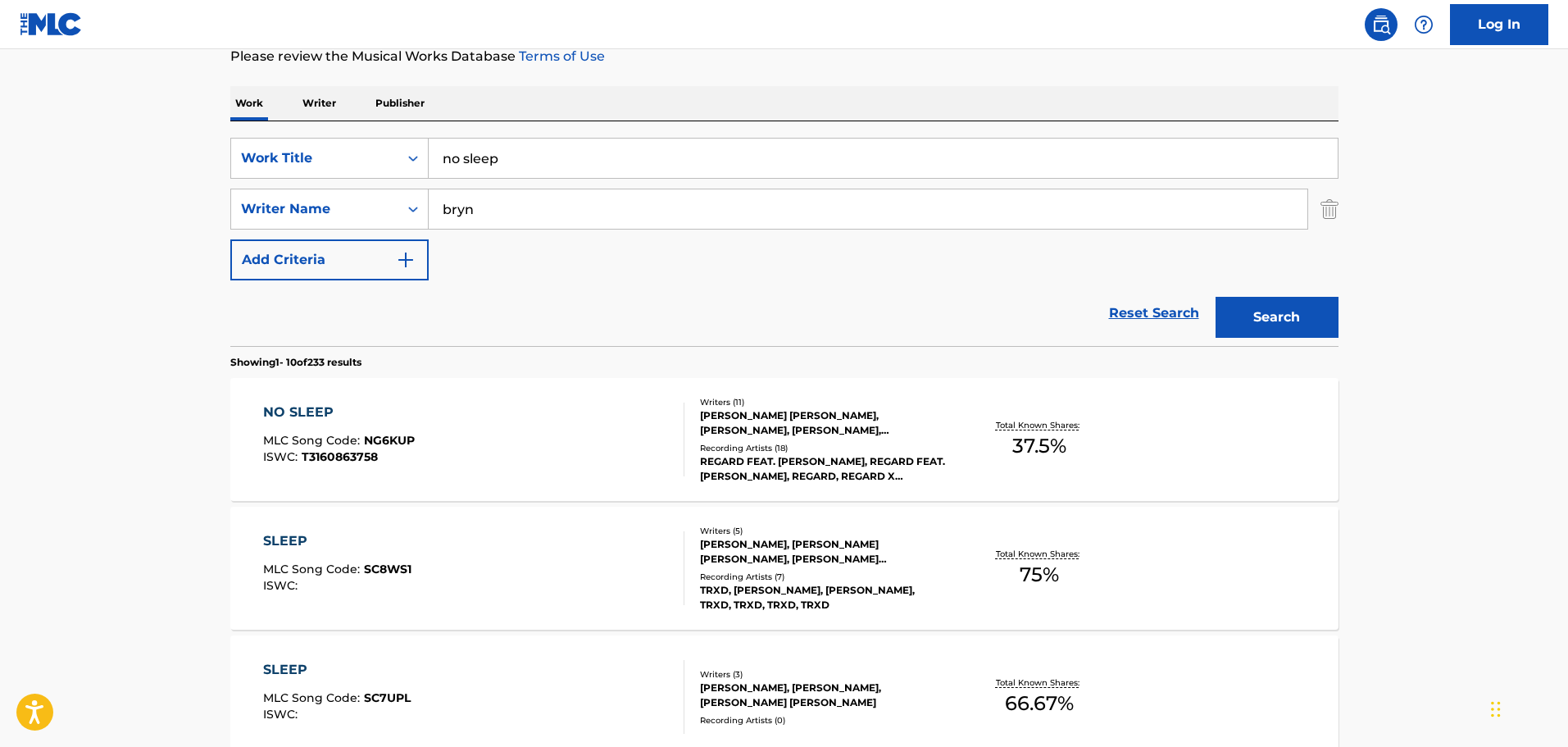
scroll to position [246, 0]
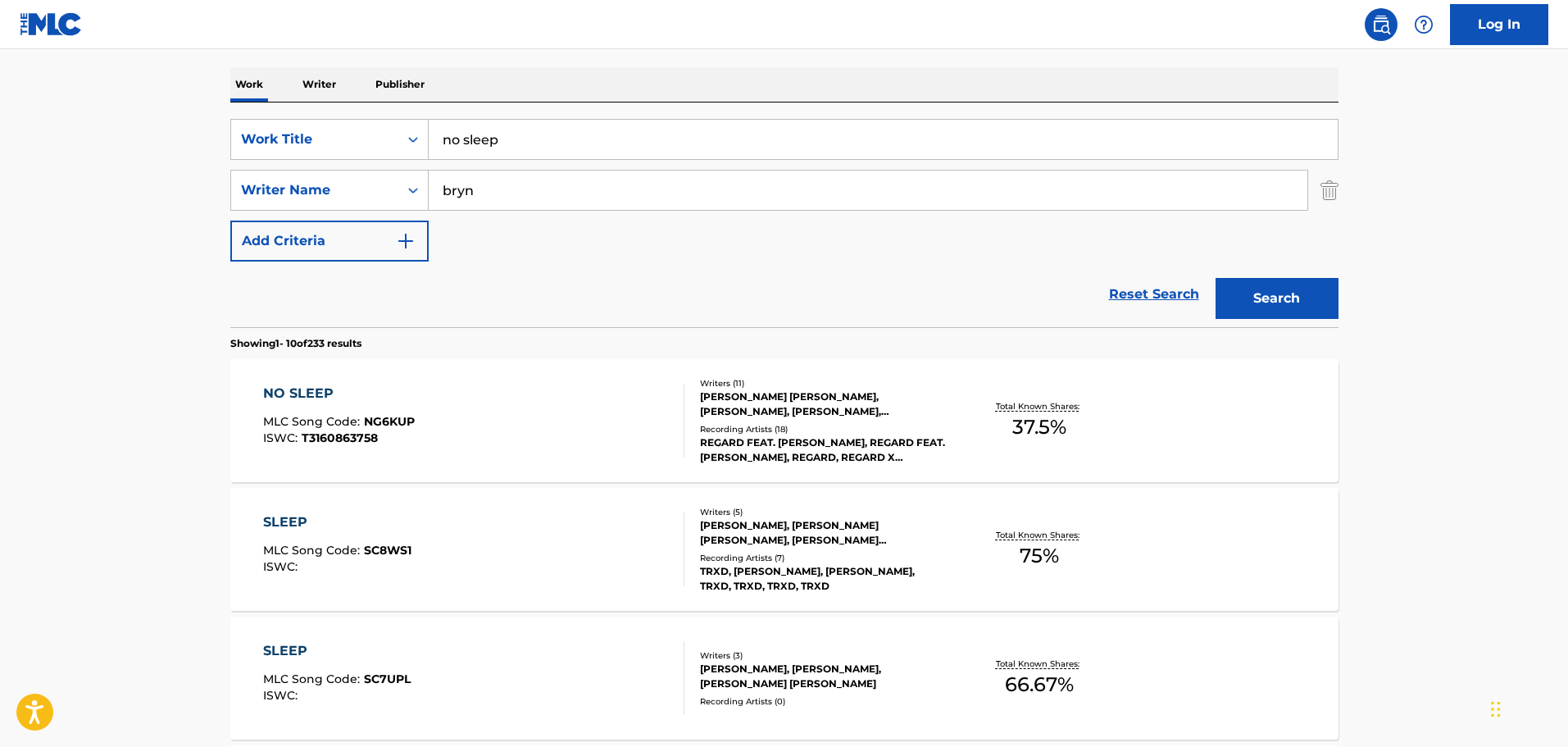
click at [473, 406] on div "NO SLEEP MLC Song Code : NG6KUP ISWC : T3160863758" at bounding box center [473, 421] width 421 height 74
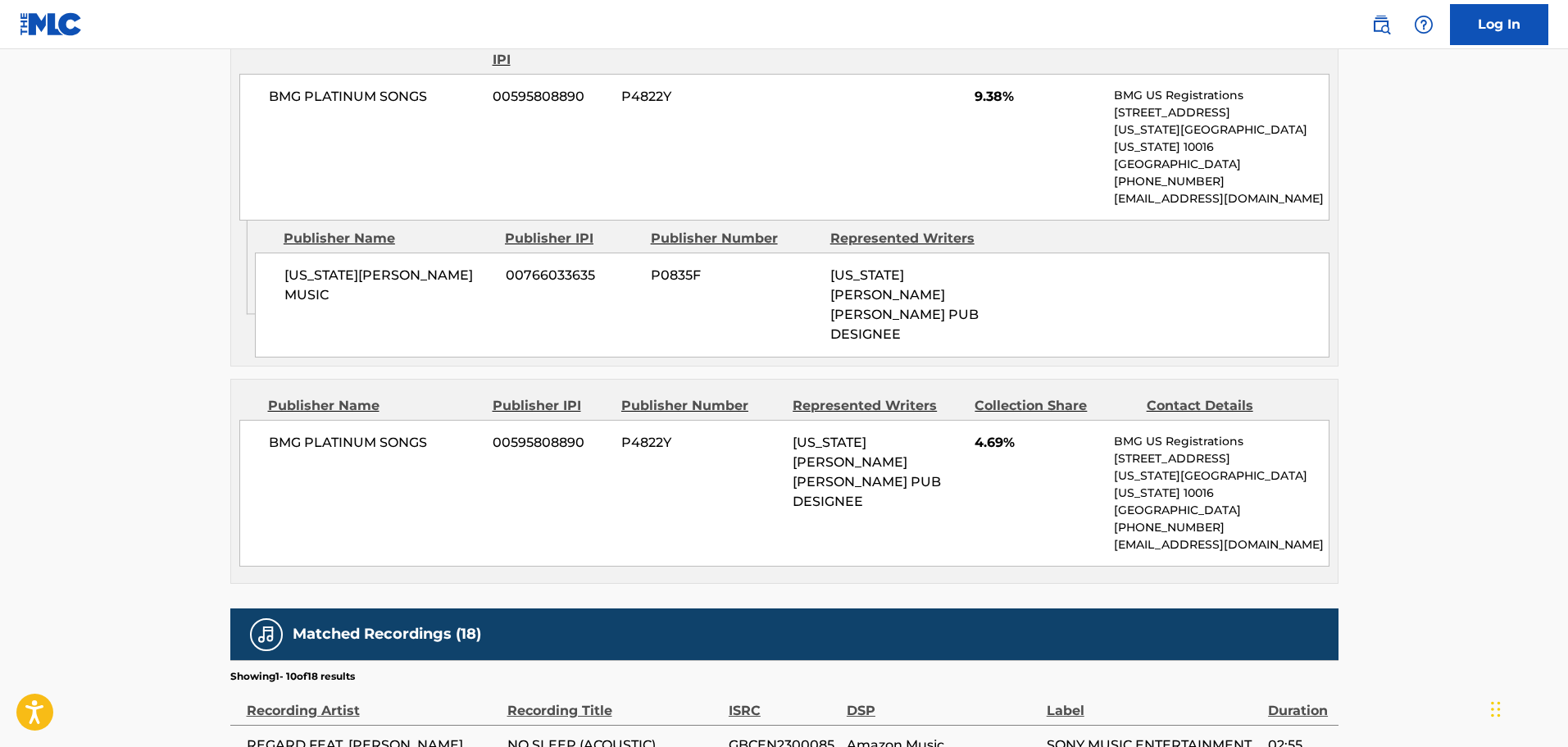
scroll to position [1885, 0]
